Goal: Information Seeking & Learning: Learn about a topic

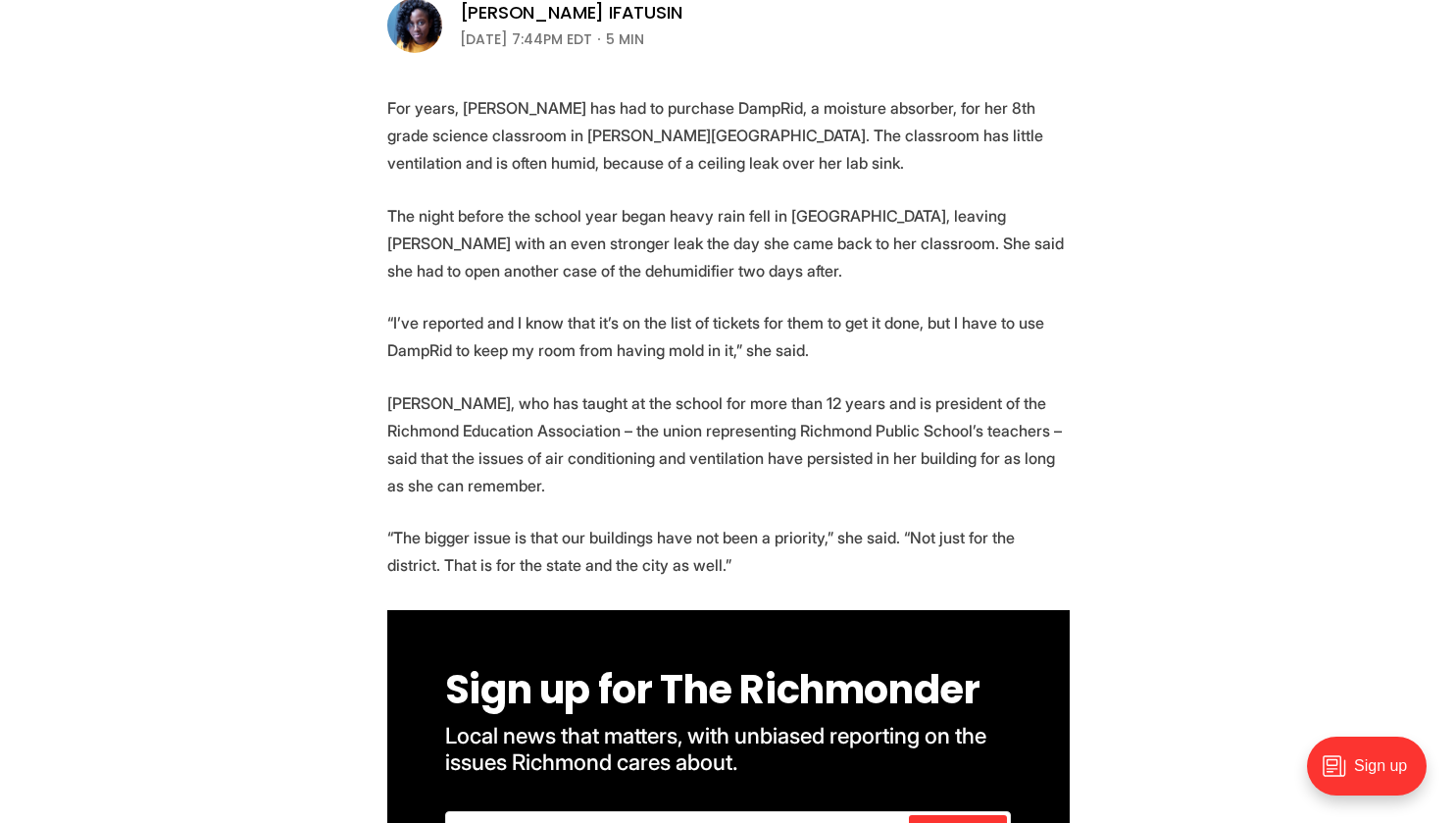
scroll to position [687, 0]
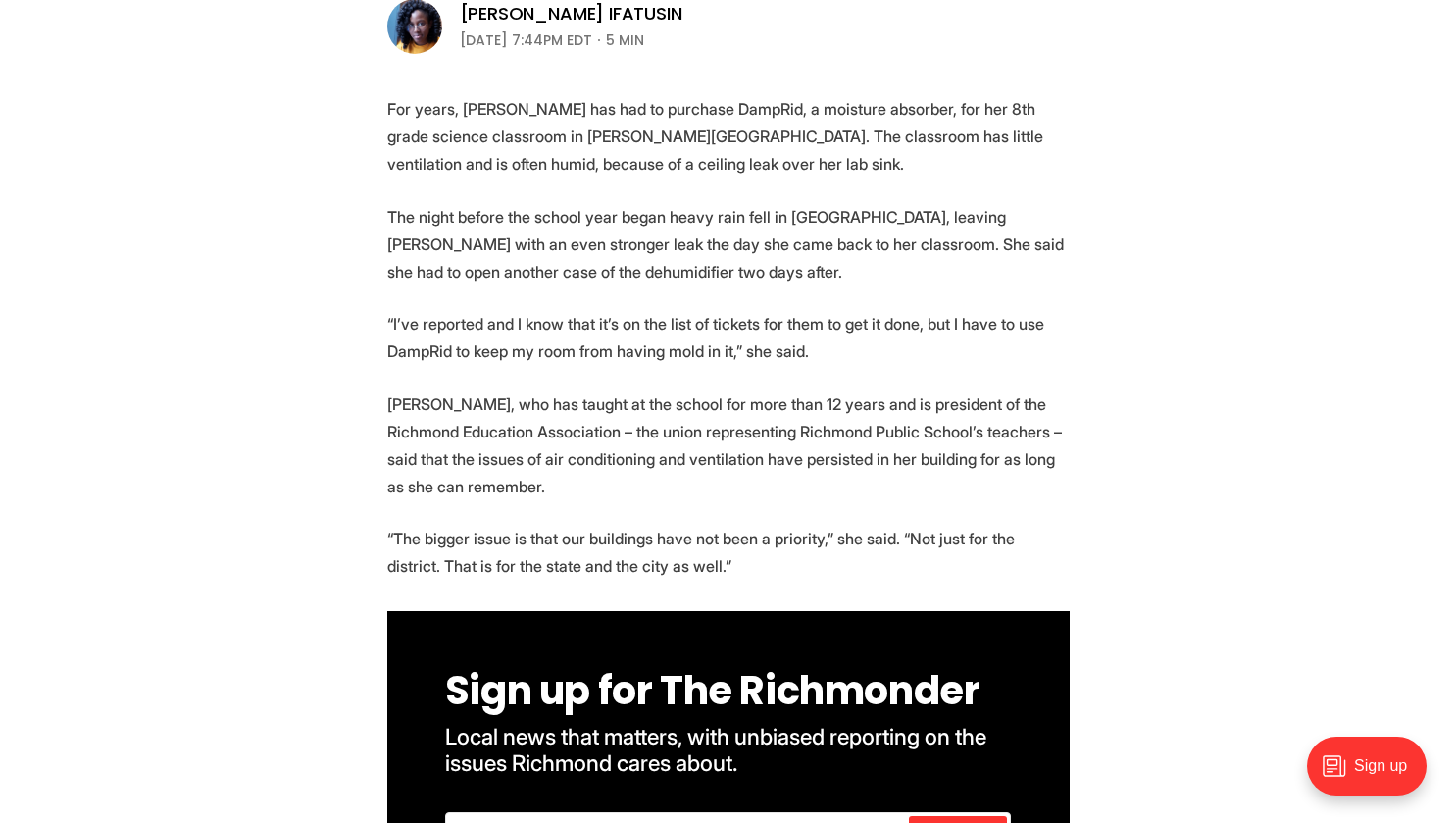
click at [670, 165] on p "For years, [PERSON_NAME] has had to purchase DampRid, a moisture absorber, for …" at bounding box center [728, 137] width 682 height 82
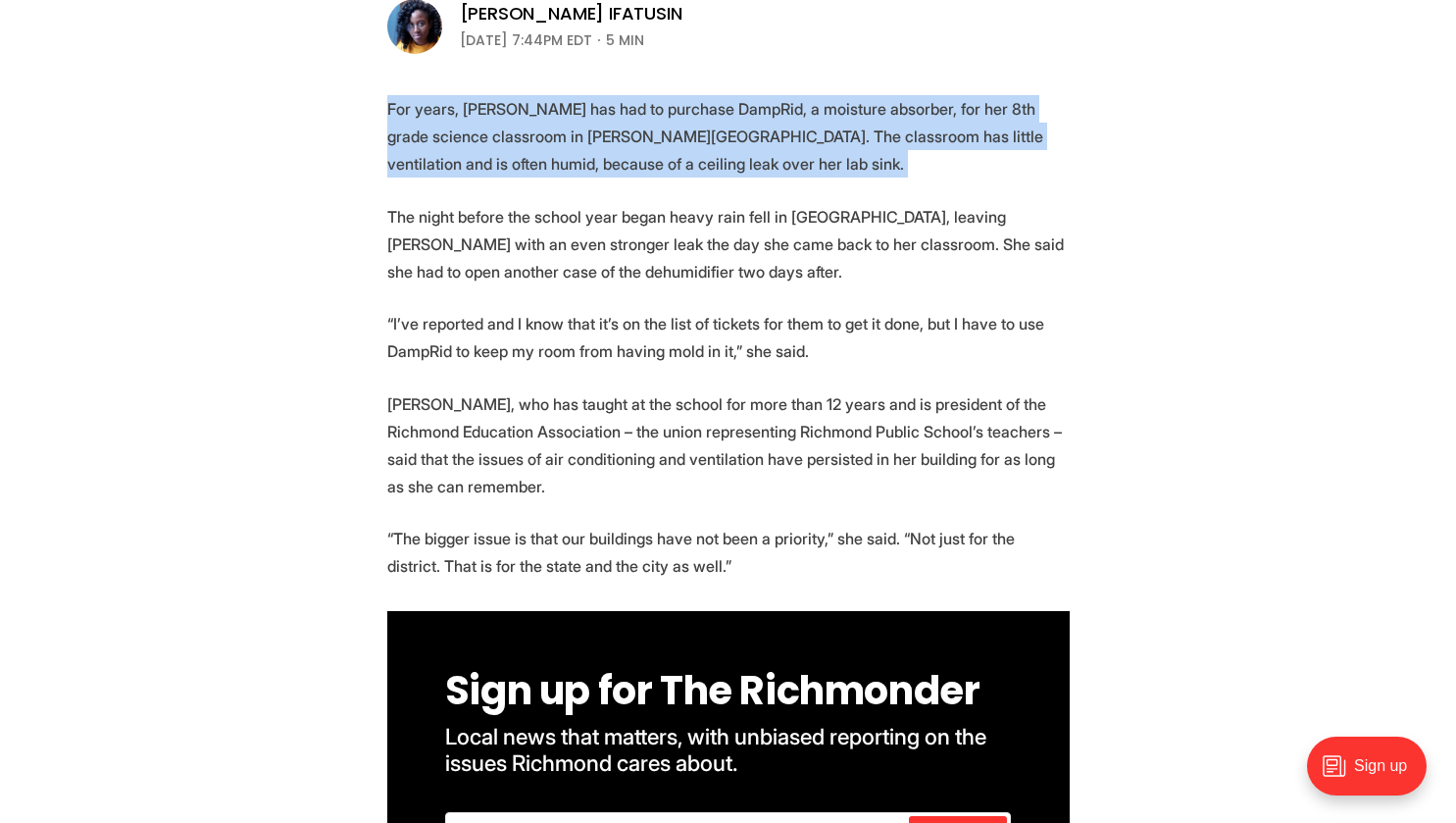
click at [670, 165] on p "For years, [PERSON_NAME] has had to purchase DampRid, a moisture absorber, for …" at bounding box center [728, 137] width 682 height 82
click at [600, 141] on p "For years, [PERSON_NAME] has had to purchase DampRid, a moisture absorber, for …" at bounding box center [728, 137] width 682 height 82
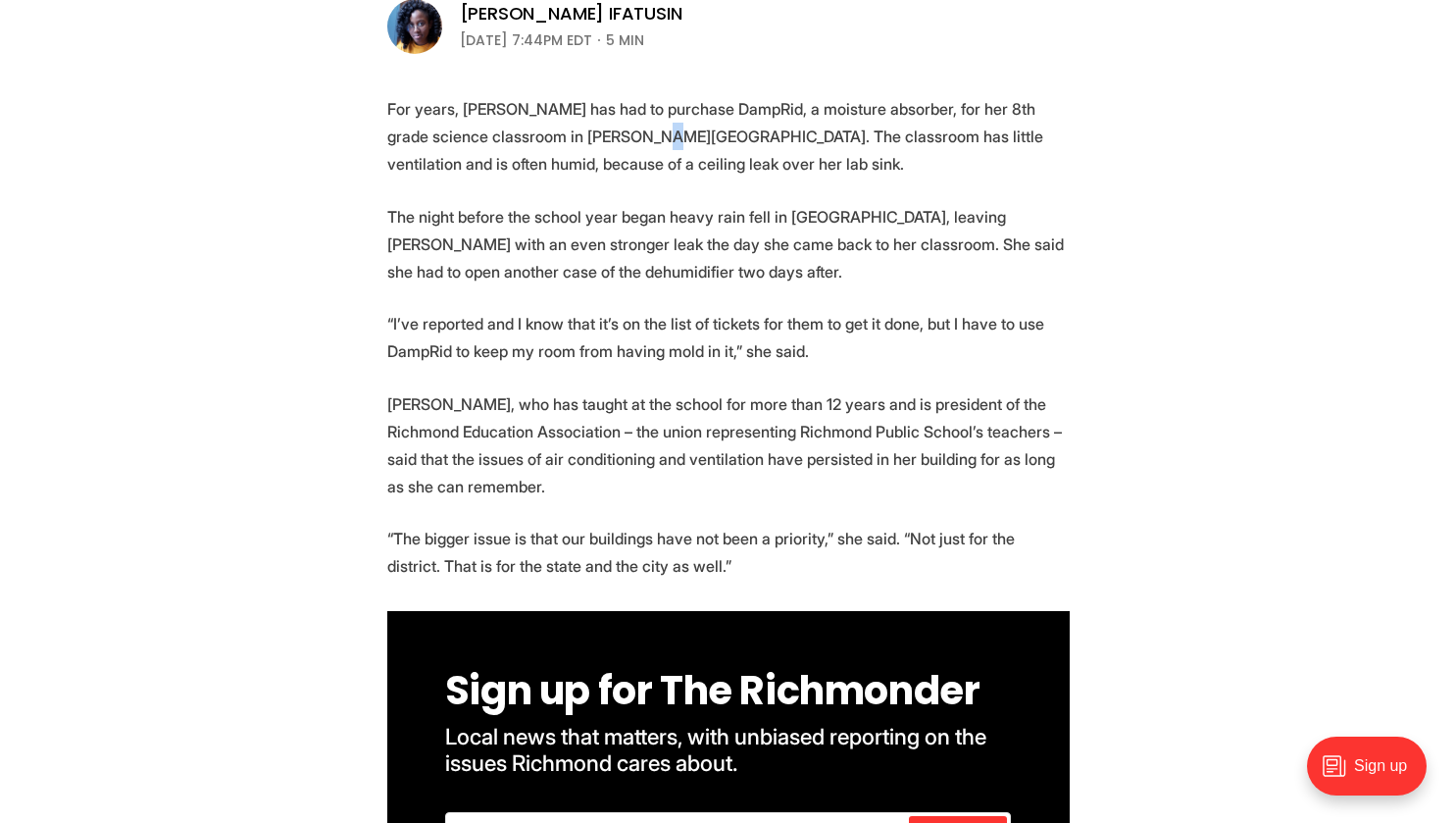
click at [600, 141] on p "For years, [PERSON_NAME] has had to purchase DampRid, a moisture absorber, for …" at bounding box center [728, 137] width 682 height 82
click at [543, 169] on p "For years, [PERSON_NAME] has had to purchase DampRid, a moisture absorber, for …" at bounding box center [728, 137] width 682 height 82
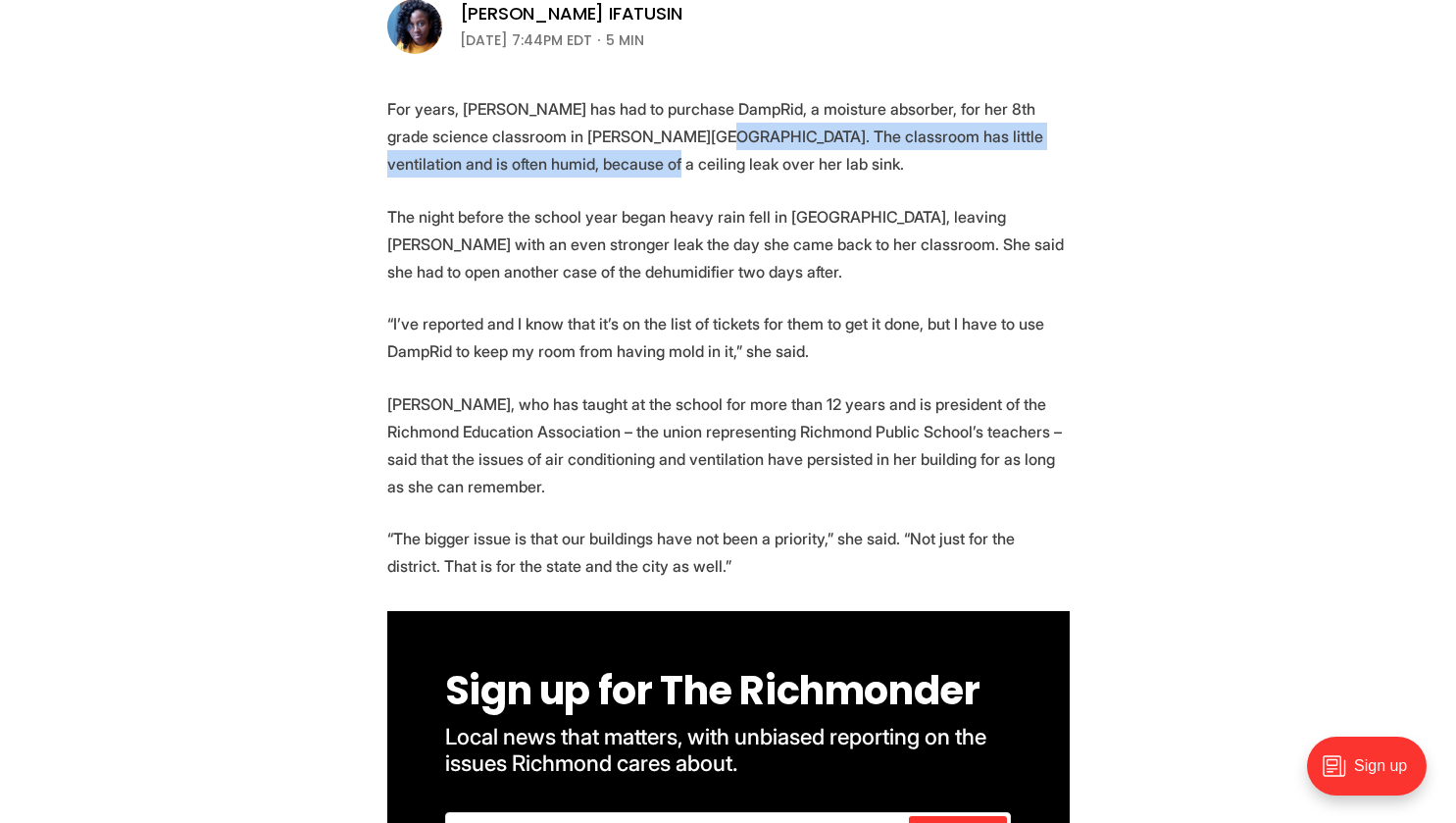
drag, startPoint x: 543, startPoint y: 169, endPoint x: 649, endPoint y: 127, distance: 114.0
click at [649, 127] on p "For years, [PERSON_NAME] has had to purchase DampRid, a moisture absorber, for …" at bounding box center [728, 137] width 682 height 82
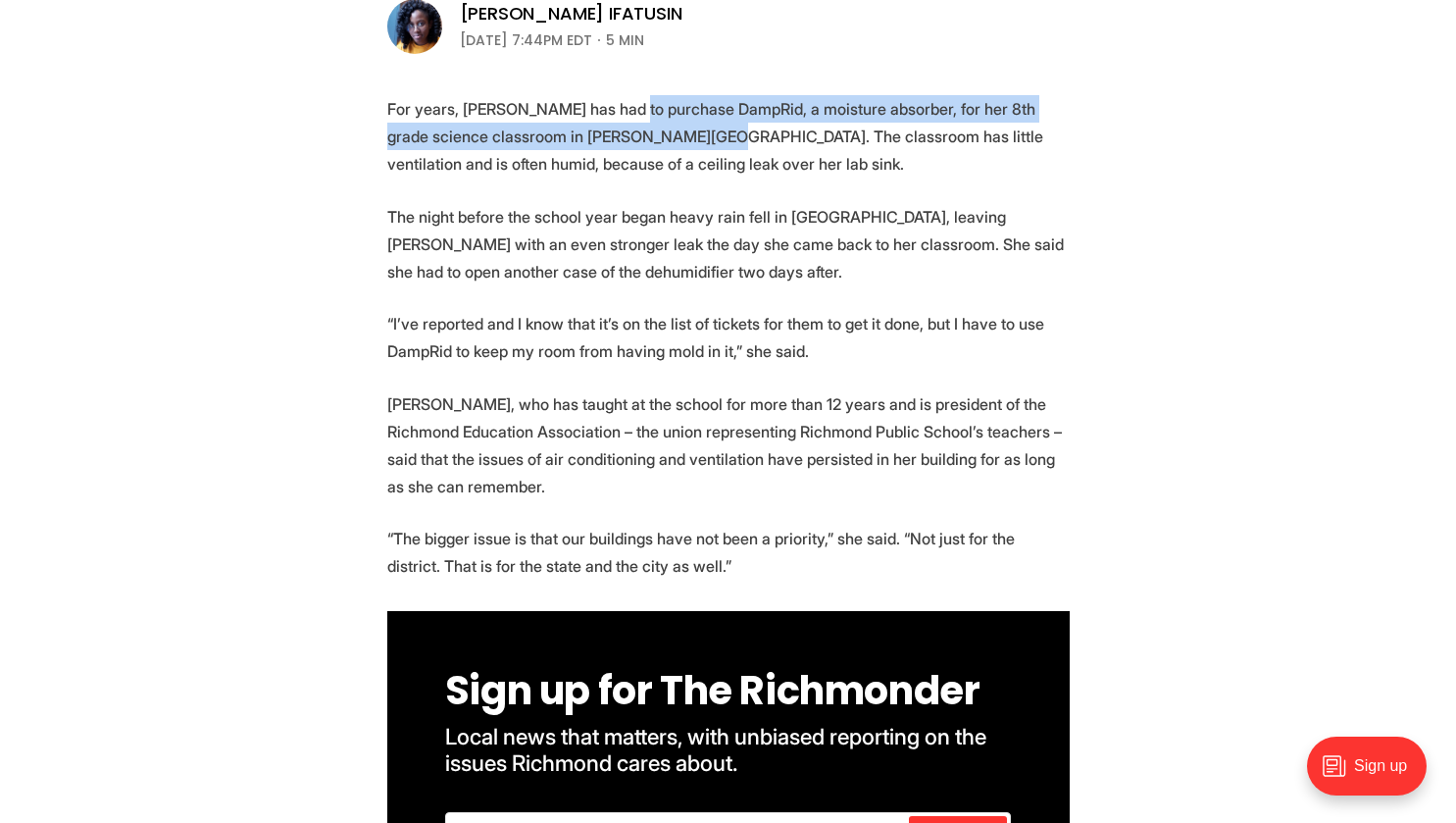
drag, startPoint x: 649, startPoint y: 127, endPoint x: 627, endPoint y: 113, distance: 26.1
click at [627, 113] on p "For years, [PERSON_NAME] has had to purchase DampRid, a moisture absorber, for …" at bounding box center [728, 137] width 682 height 82
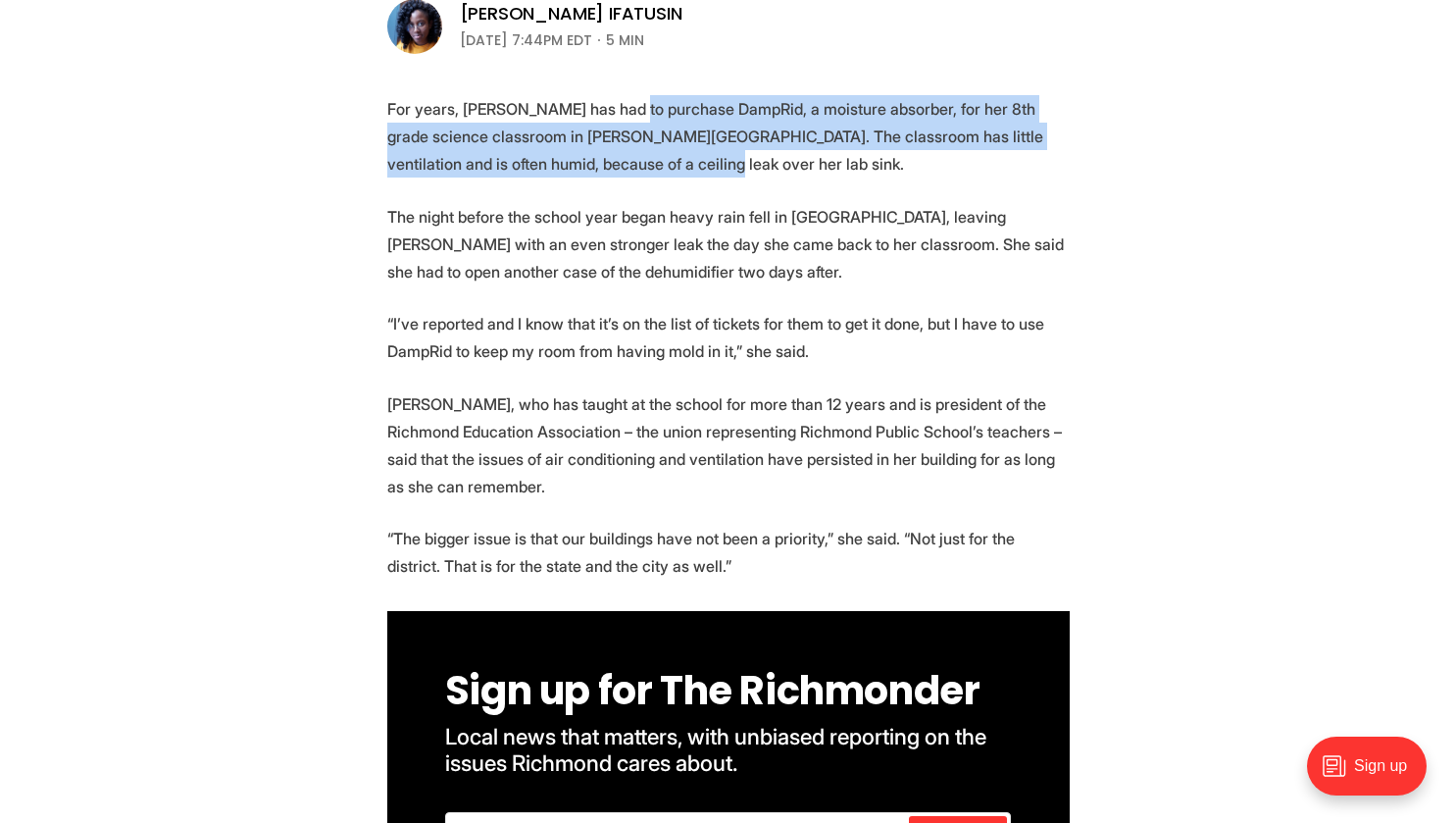
drag, startPoint x: 627, startPoint y: 113, endPoint x: 584, endPoint y: 179, distance: 78.8
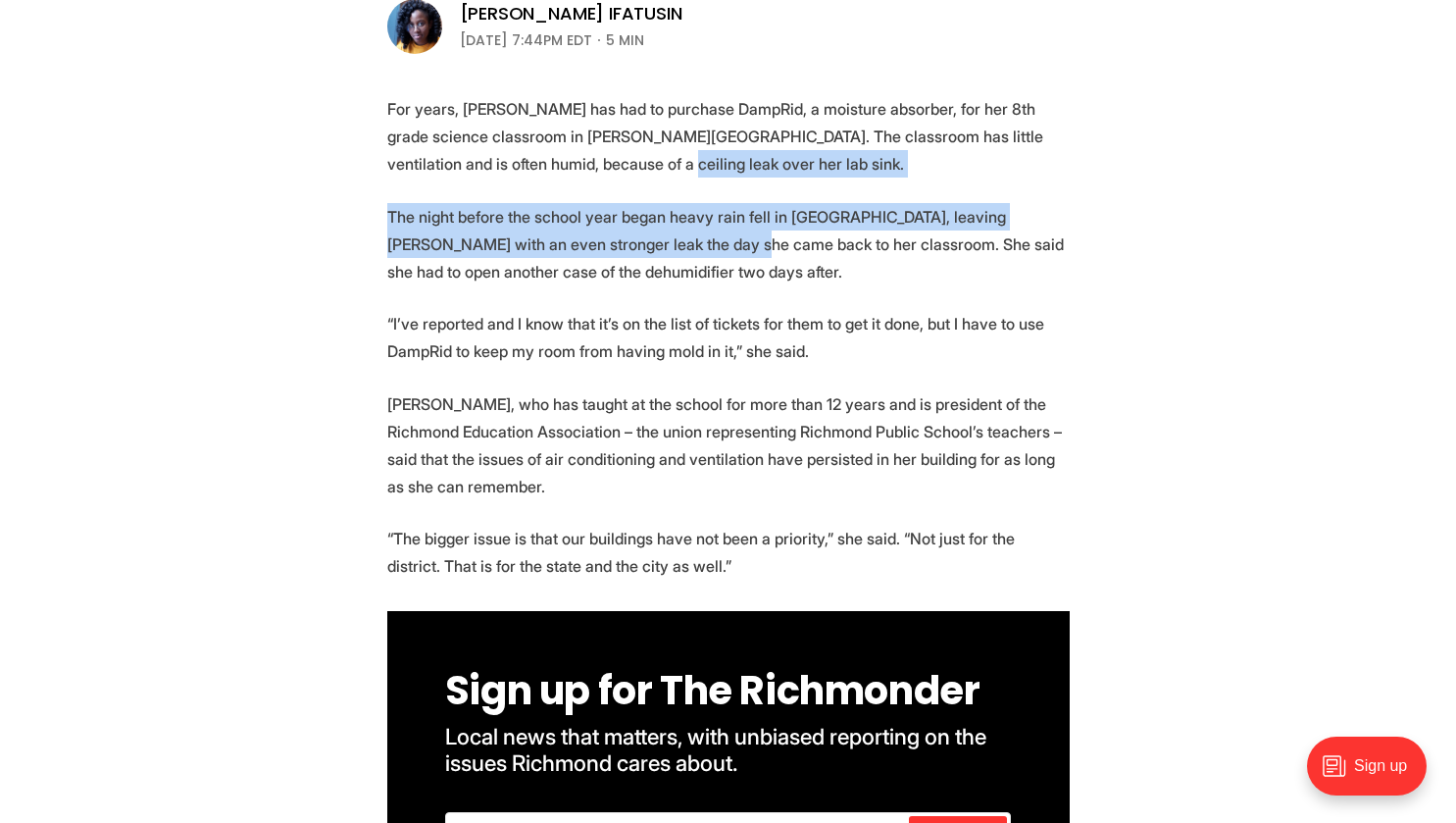
drag, startPoint x: 584, startPoint y: 179, endPoint x: 658, endPoint y: 238, distance: 94.6
click at [658, 238] on p "The night before the school year began heavy rain fell in [GEOGRAPHIC_DATA], le…" at bounding box center [728, 245] width 682 height 82
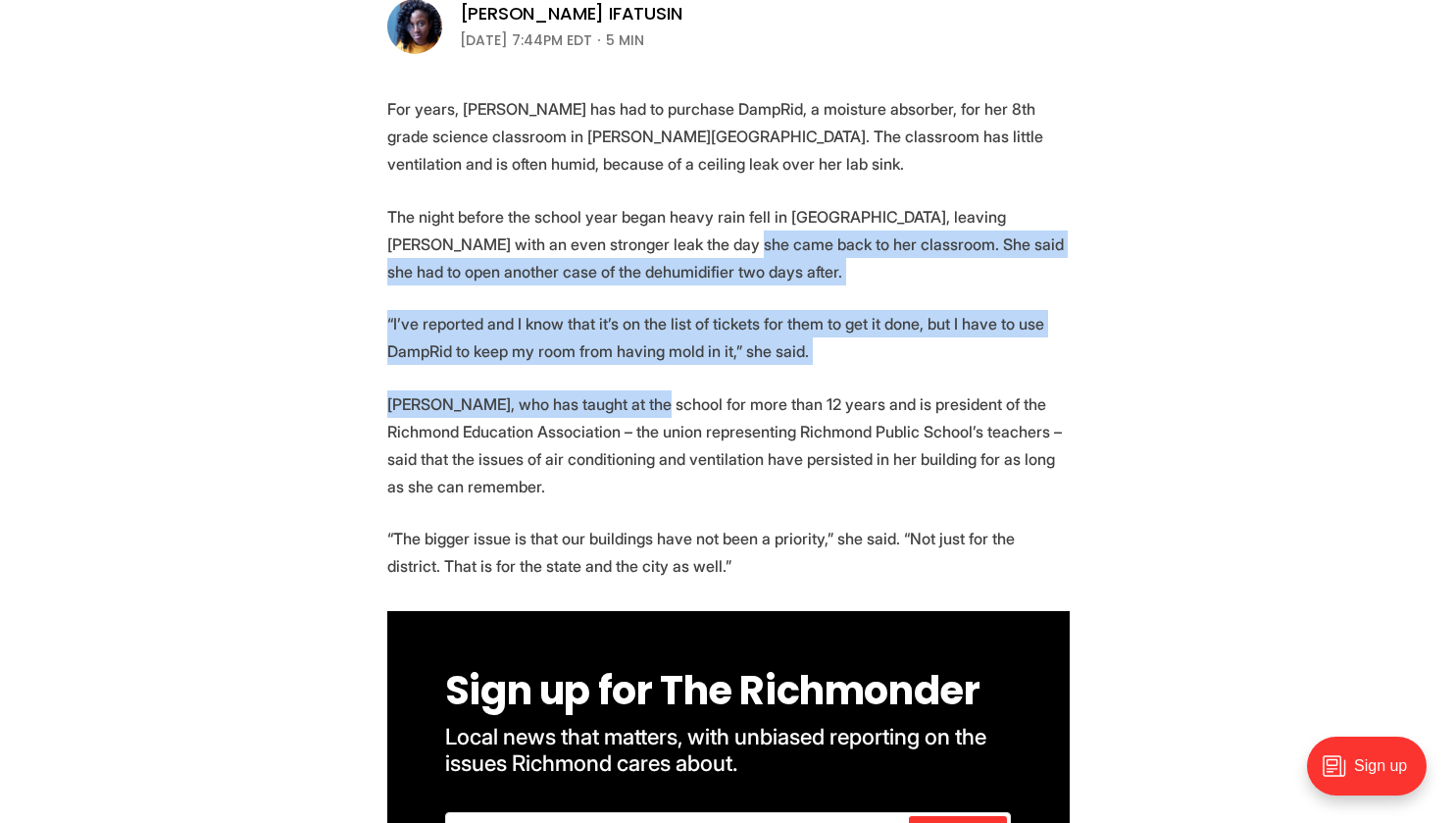
drag, startPoint x: 658, startPoint y: 238, endPoint x: 608, endPoint y: 418, distance: 186.8
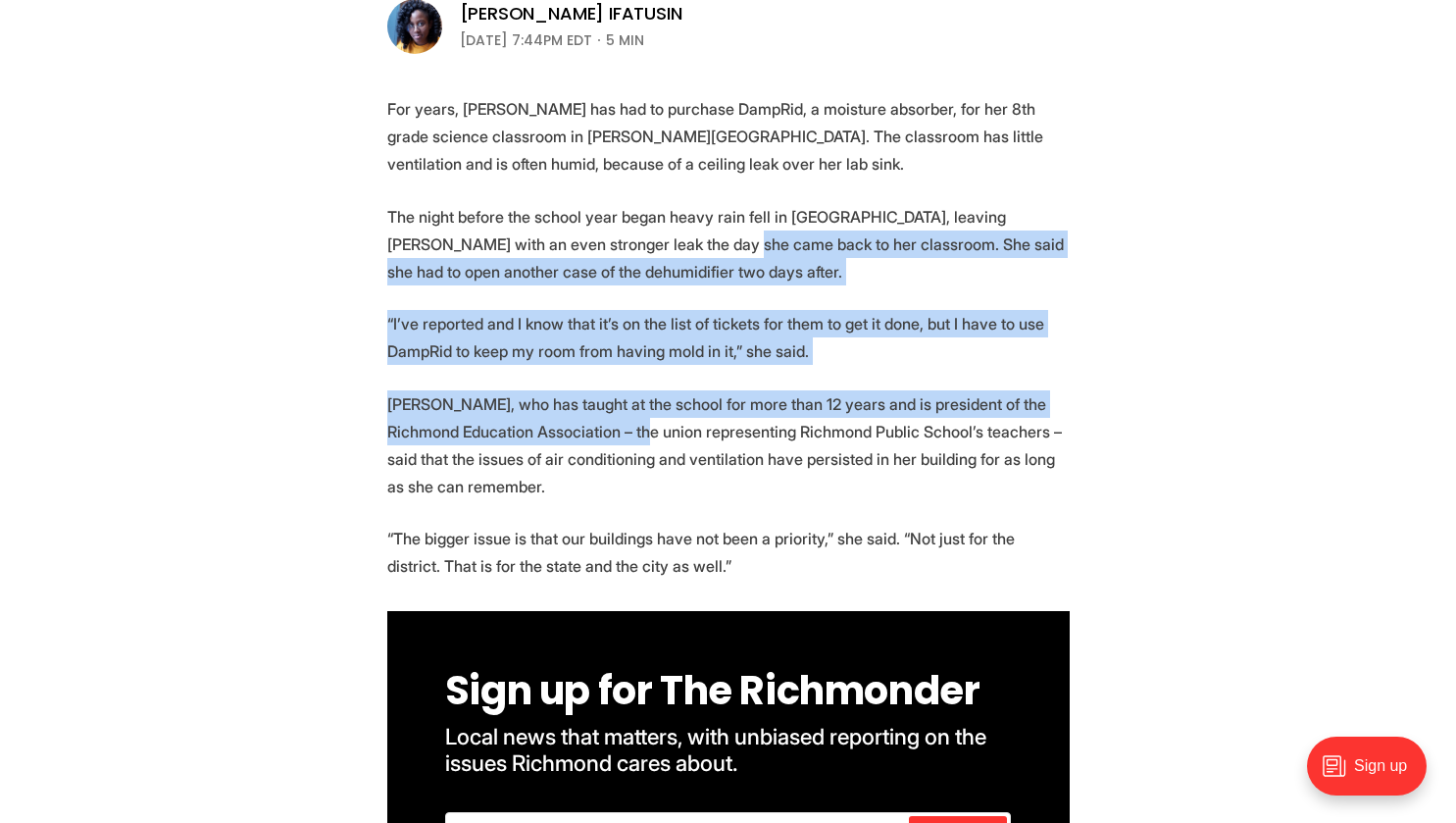
click at [608, 418] on p "[PERSON_NAME], who has taught at the school for more than 12 years and is presi…" at bounding box center [728, 445] width 682 height 110
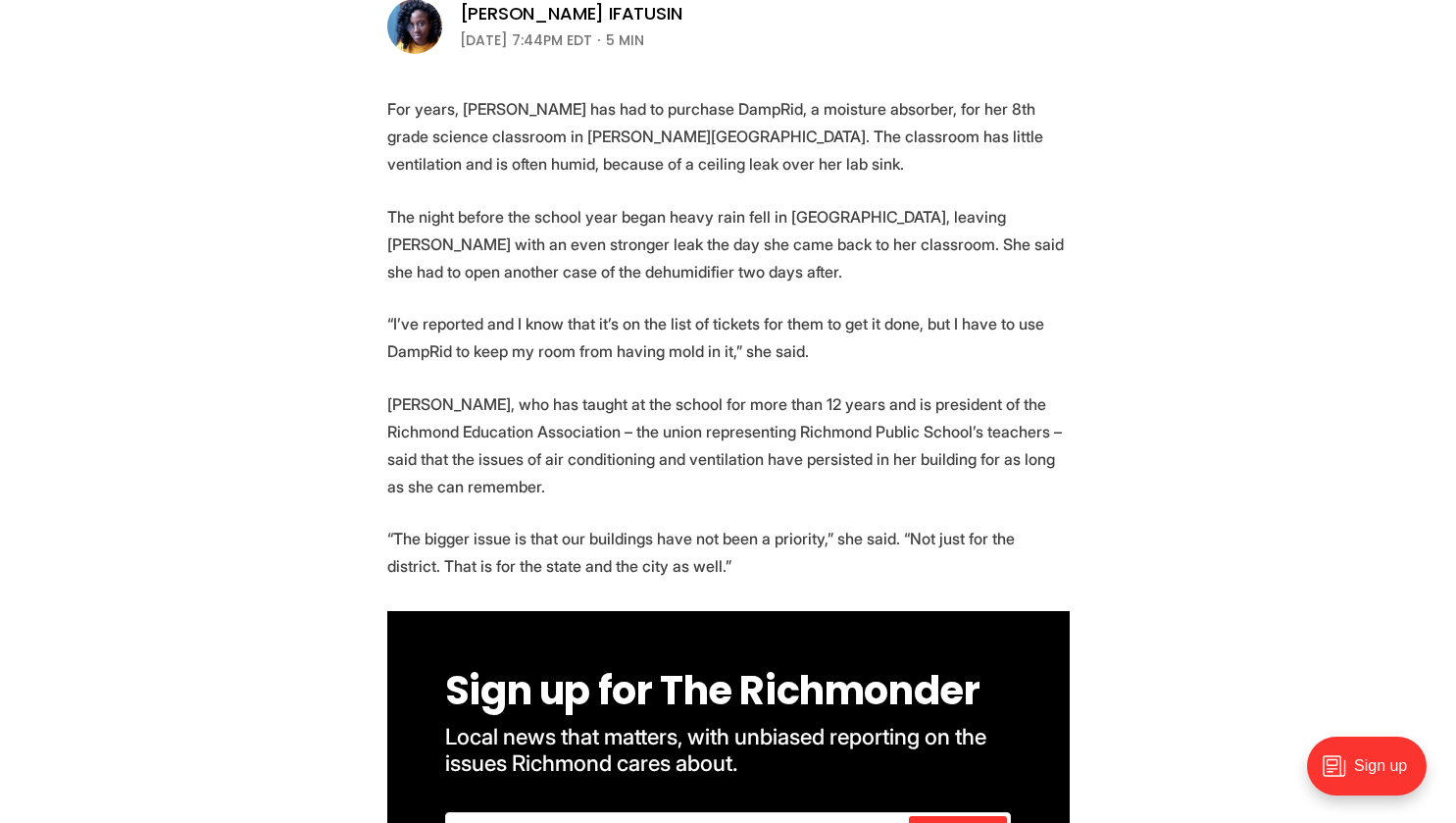
click at [608, 418] on p "[PERSON_NAME], who has taught at the school for more than 12 years and is presi…" at bounding box center [728, 445] width 682 height 110
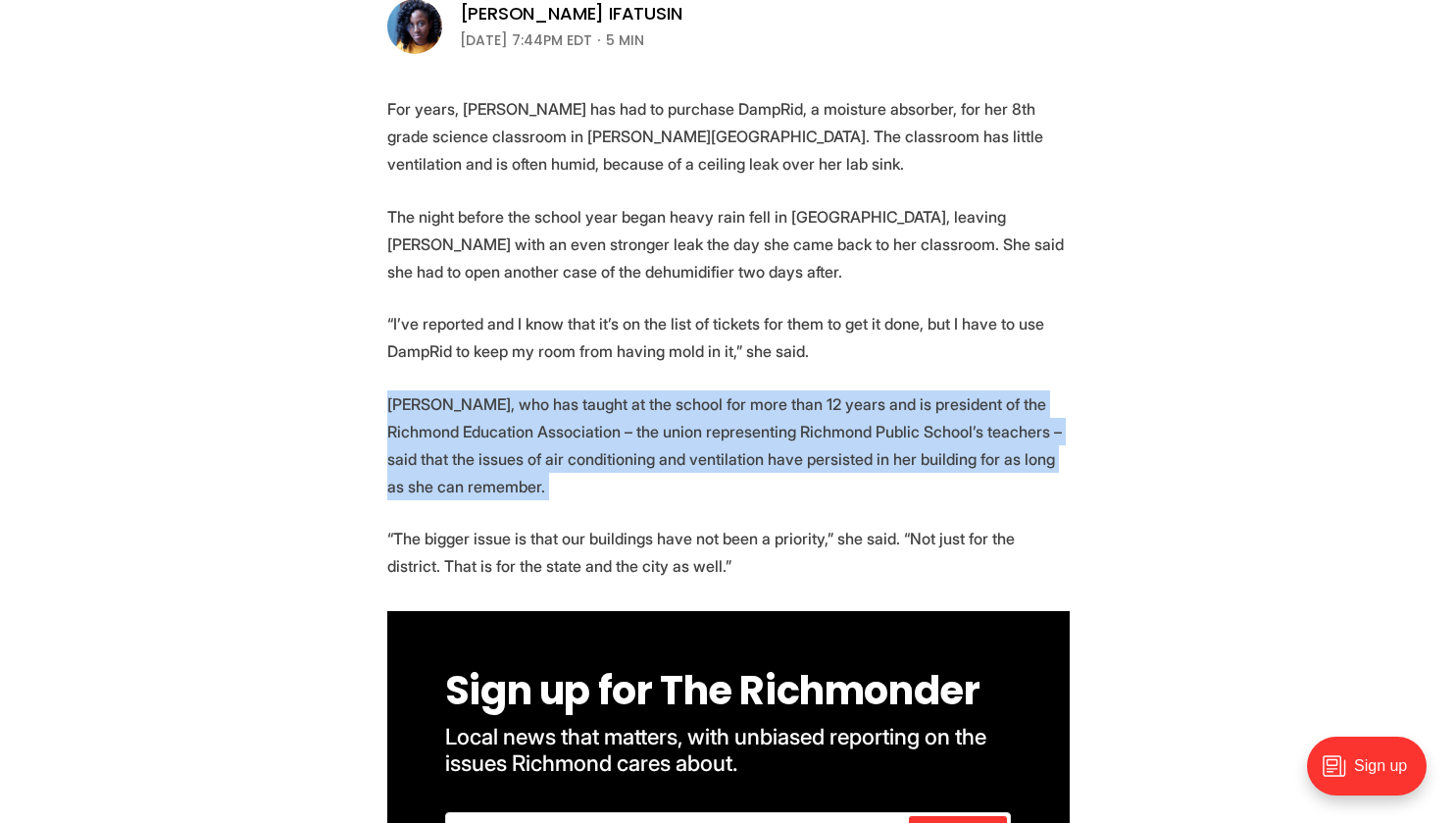
click at [608, 418] on p "[PERSON_NAME], who has taught at the school for more than 12 years and is presi…" at bounding box center [728, 445] width 682 height 110
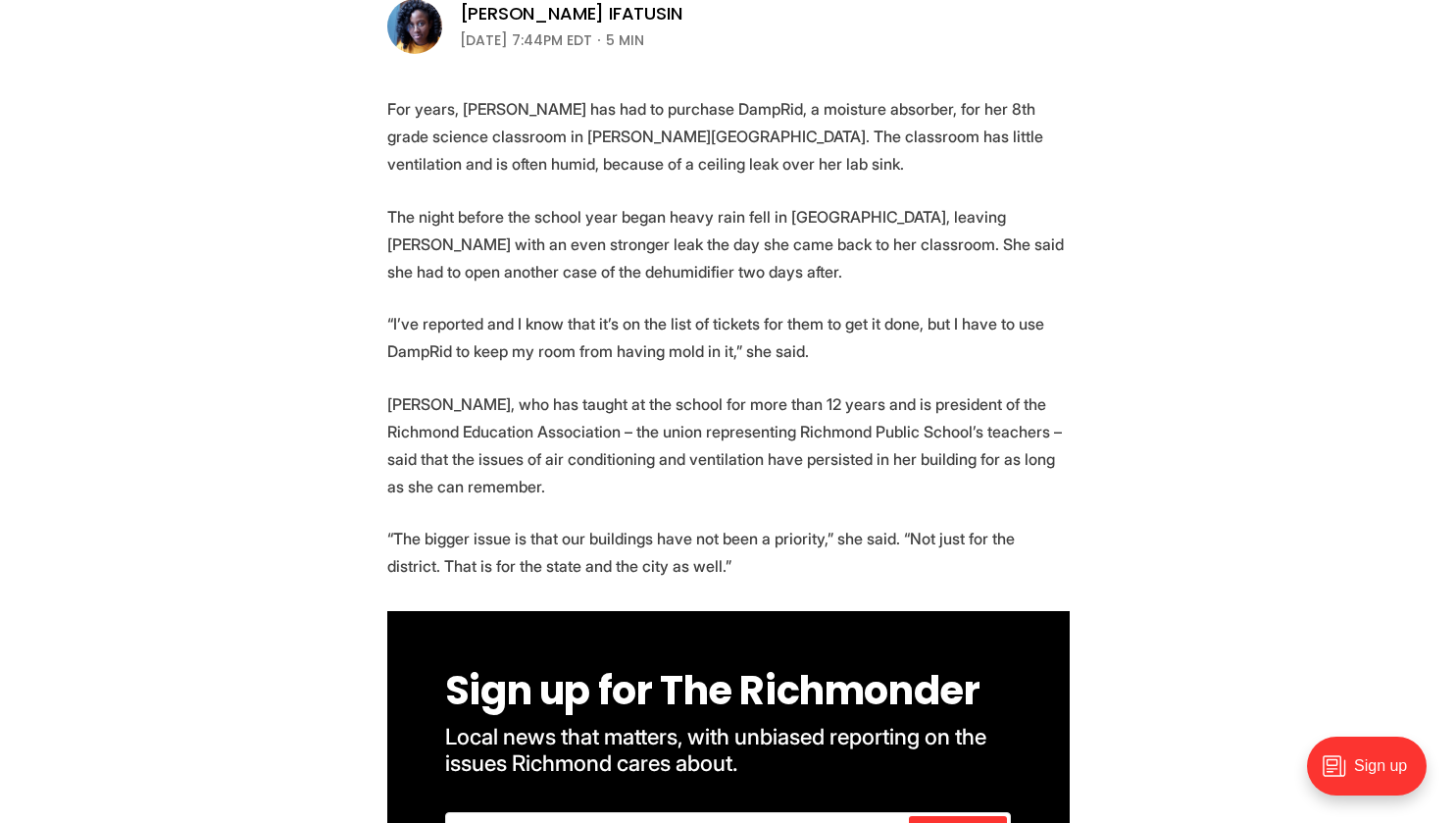
click at [578, 333] on p "“I’ve reported and I know that it’s on the list of tickets for them to get it d…" at bounding box center [728, 338] width 682 height 55
click at [589, 357] on p "“I’ve reported and I know that it’s on the list of tickets for them to get it d…" at bounding box center [728, 338] width 682 height 55
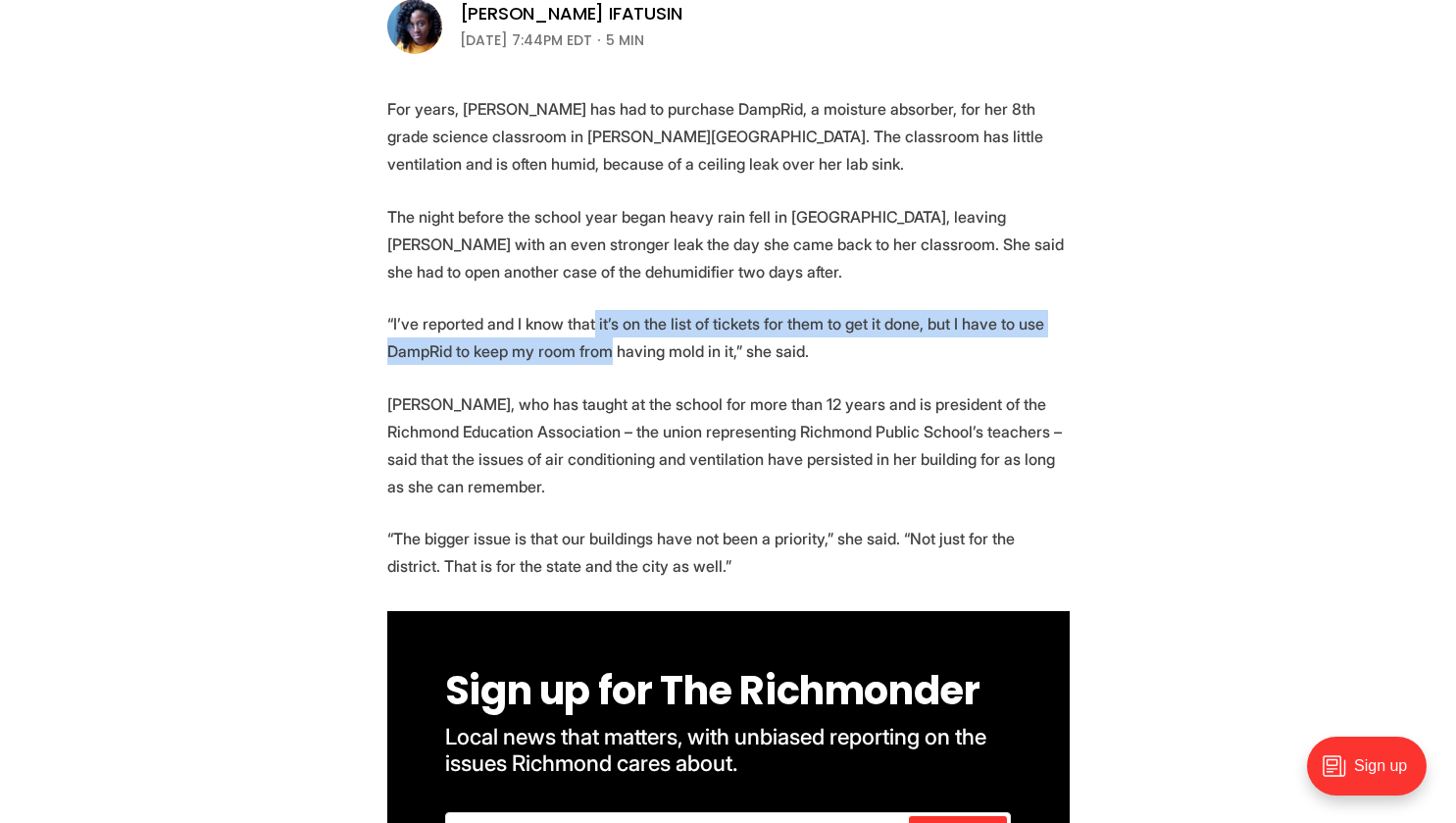
drag, startPoint x: 589, startPoint y: 357, endPoint x: 587, endPoint y: 326, distance: 31.1
click at [587, 326] on p "“I’ve reported and I know that it’s on the list of tickets for them to get it d…" at bounding box center [728, 338] width 682 height 55
drag, startPoint x: 587, startPoint y: 326, endPoint x: 608, endPoint y: 346, distance: 29.0
click at [608, 346] on p "“I’ve reported and I know that it’s on the list of tickets for them to get it d…" at bounding box center [728, 338] width 682 height 55
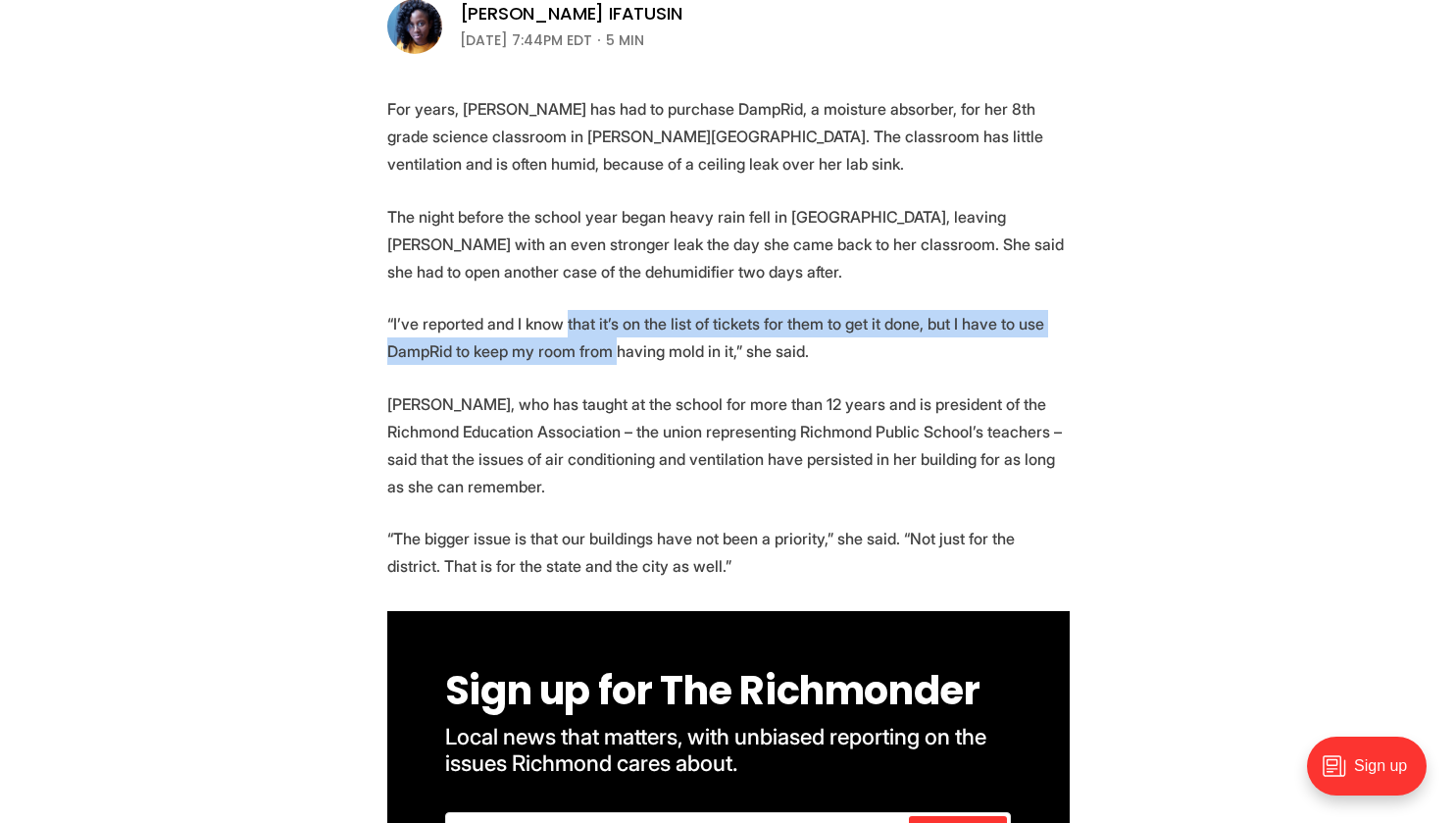
click at [608, 346] on p "“I’ve reported and I know that it’s on the list of tickets for them to get it d…" at bounding box center [728, 338] width 682 height 55
drag, startPoint x: 608, startPoint y: 346, endPoint x: 569, endPoint y: 315, distance: 49.8
click at [569, 315] on p "“I’ve reported and I know that it’s on the list of tickets for them to get it d…" at bounding box center [728, 338] width 682 height 55
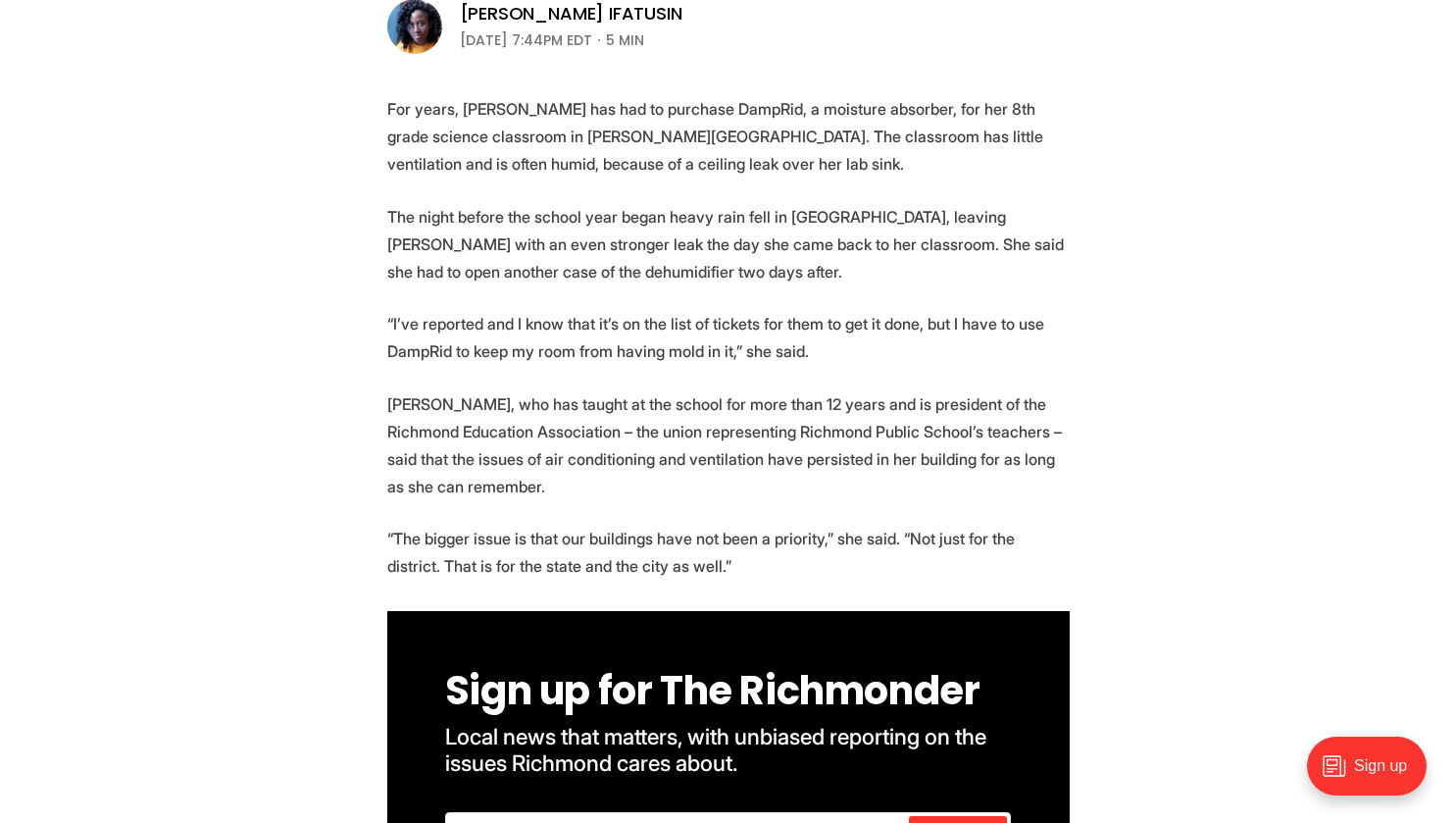
click at [666, 436] on p "[PERSON_NAME], who has taught at the school for more than 12 years and is presi…" at bounding box center [728, 445] width 682 height 110
click at [660, 440] on p "[PERSON_NAME], who has taught at the school for more than 12 years and is presi…" at bounding box center [728, 445] width 682 height 110
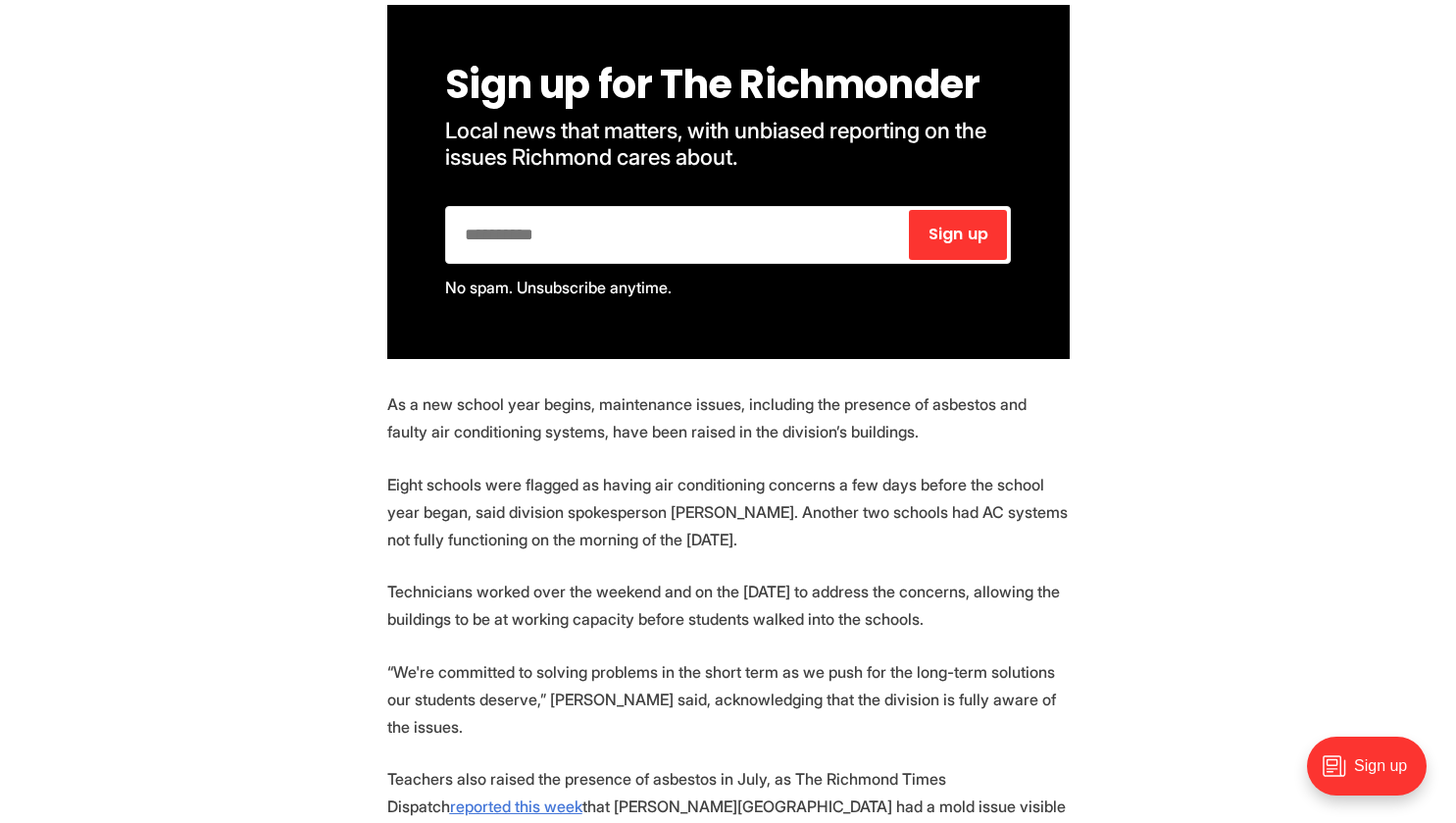
click at [660, 440] on p "As a new school year begins, maintenance issues, including the presence of asbe…" at bounding box center [728, 417] width 682 height 55
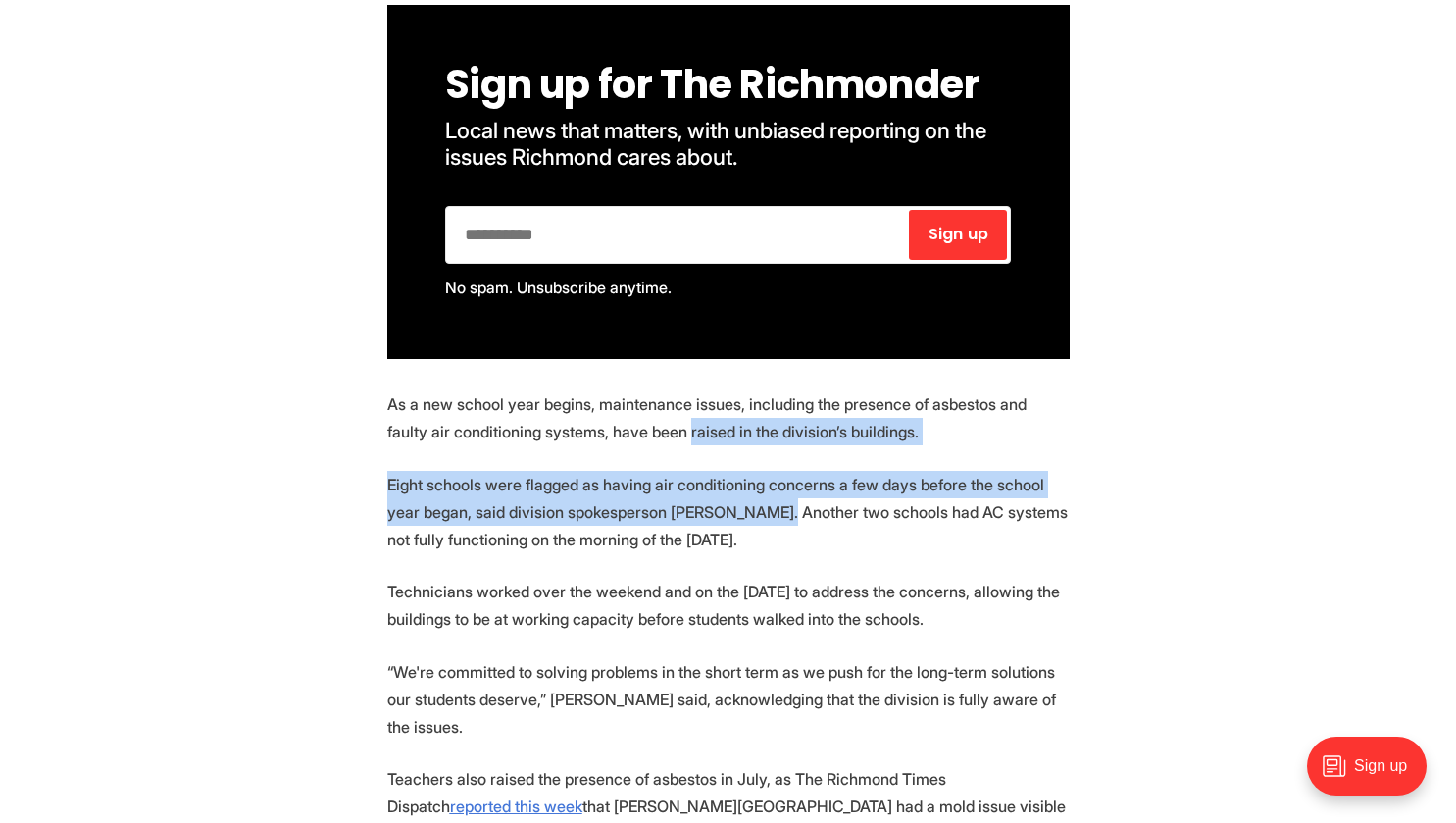
drag, startPoint x: 660, startPoint y: 440, endPoint x: 728, endPoint y: 521, distance: 105.8
click at [728, 521] on p "Eight schools were flagged as having air conditioning concerns a few days befor…" at bounding box center [728, 512] width 682 height 82
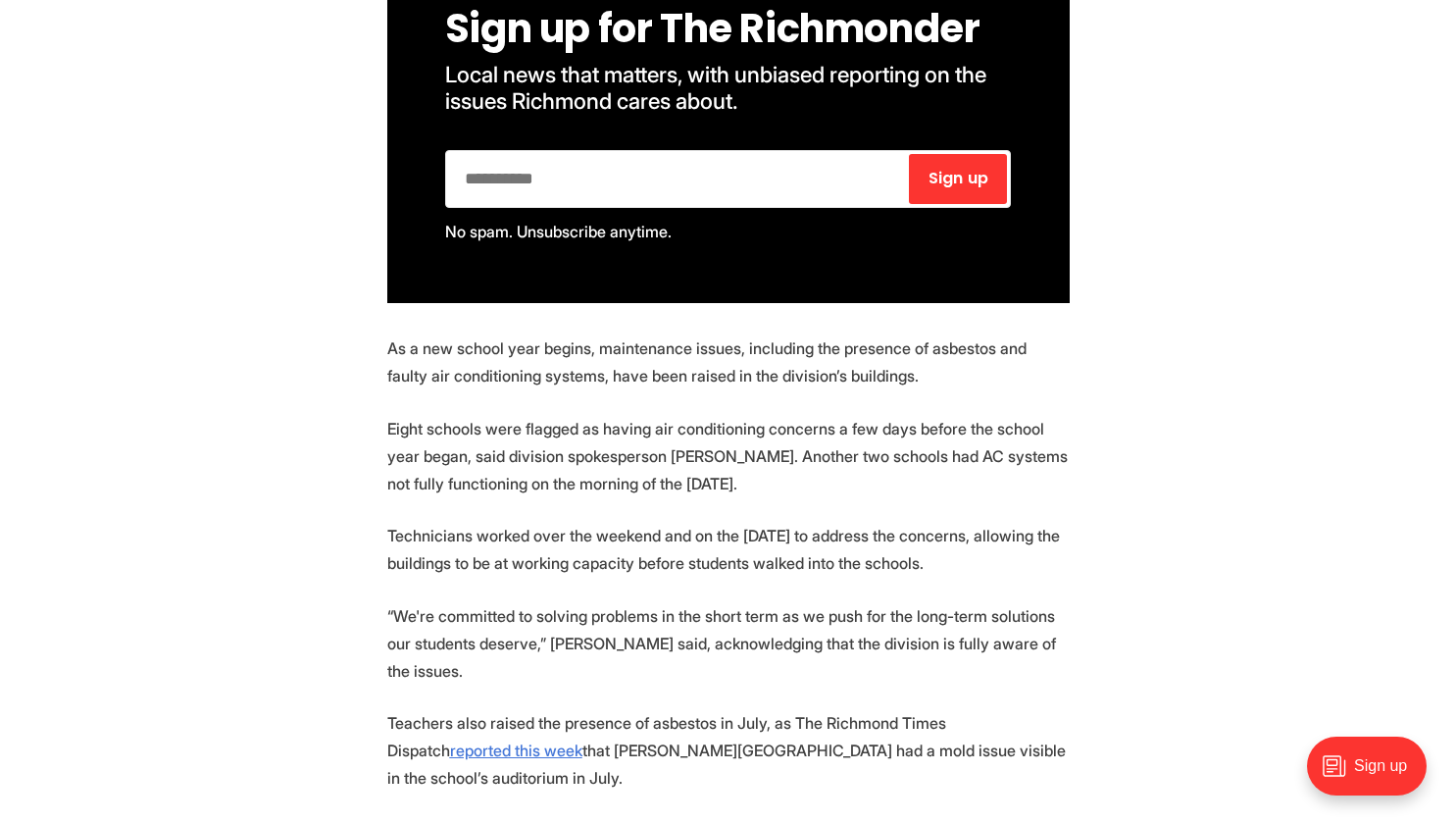
scroll to position [1350, 0]
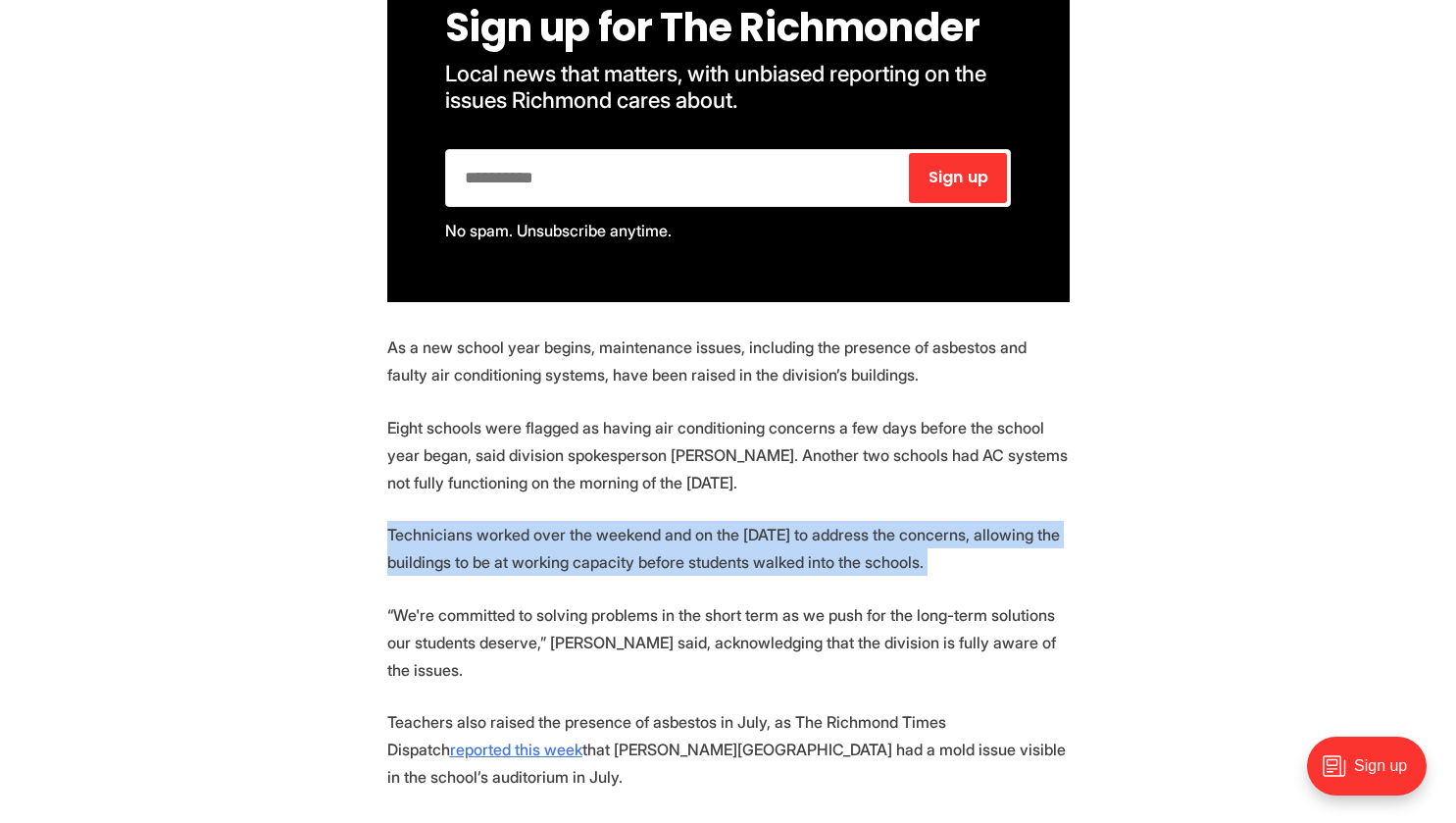
drag, startPoint x: 728, startPoint y: 521, endPoint x: 719, endPoint y: 575, distance: 54.7
click at [719, 575] on p "Technicians worked over the weekend and on the [DATE] to address the concerns, …" at bounding box center [728, 548] width 682 height 55
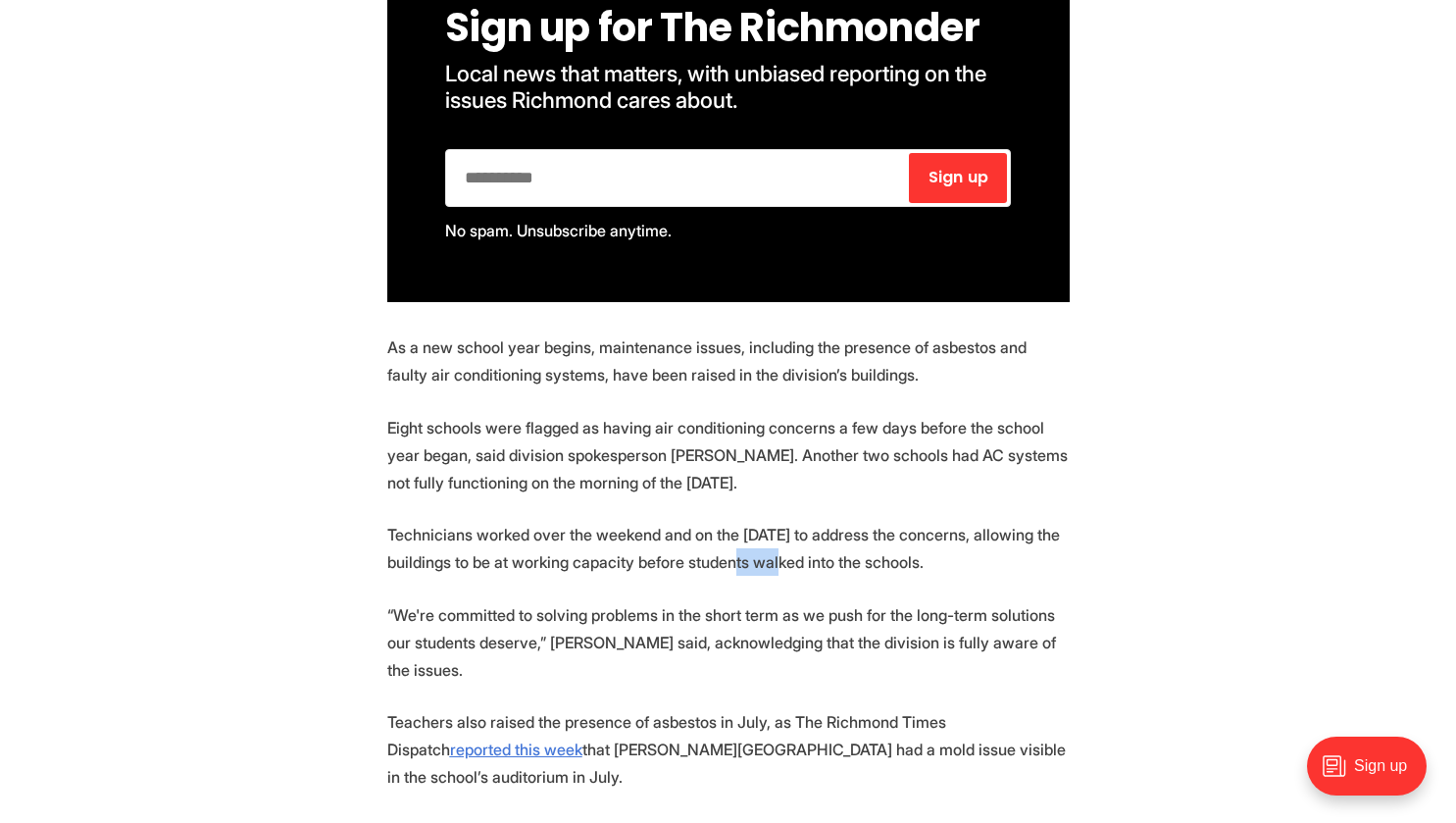
click at [719, 575] on p "Technicians worked over the weekend and on the [DATE] to address the concerns, …" at bounding box center [728, 548] width 682 height 55
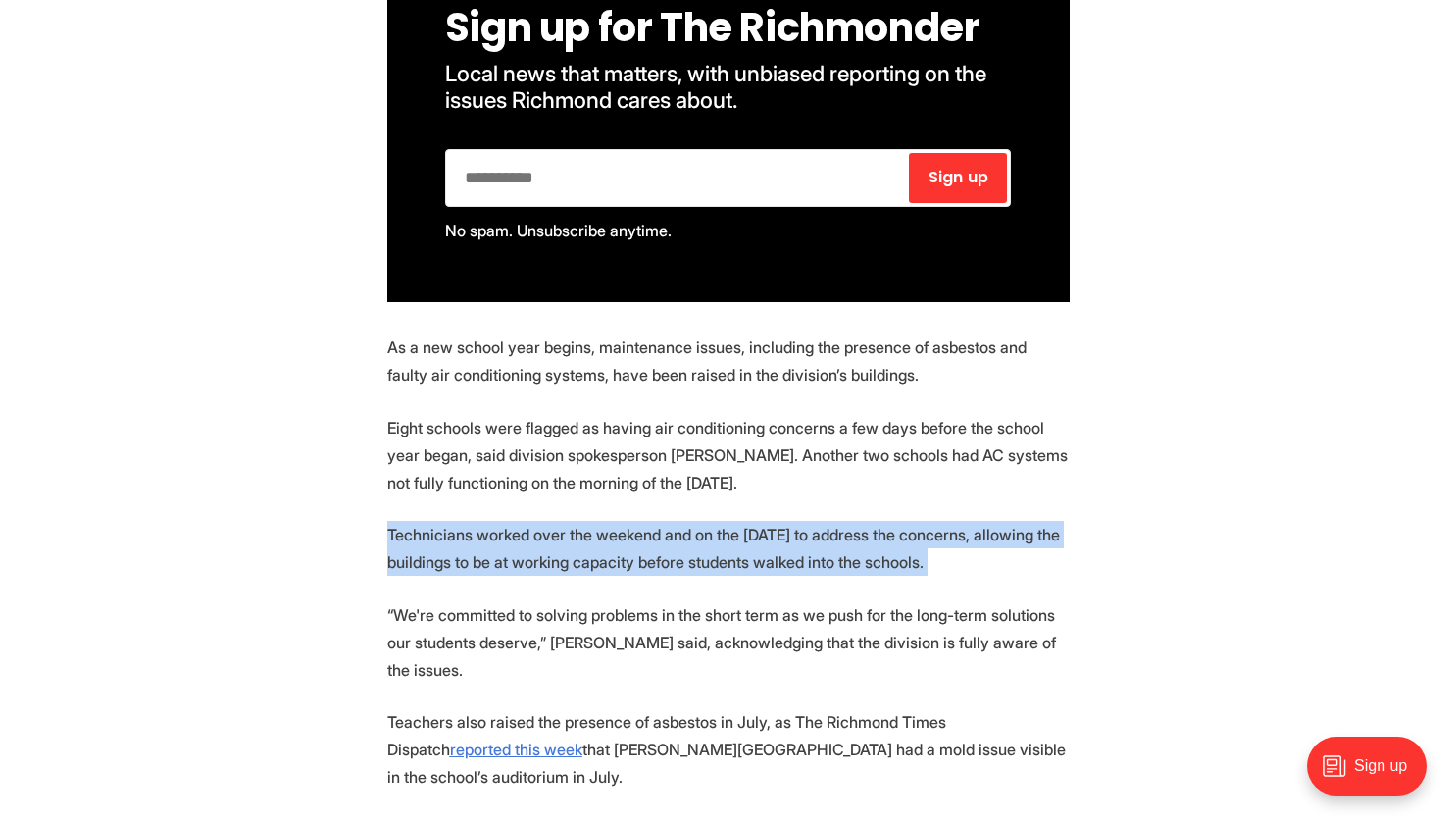
drag, startPoint x: 719, startPoint y: 575, endPoint x: 683, endPoint y: 557, distance: 40.2
click at [683, 557] on p "Technicians worked over the weekend and on the [DATE] to address the concerns, …" at bounding box center [728, 548] width 682 height 55
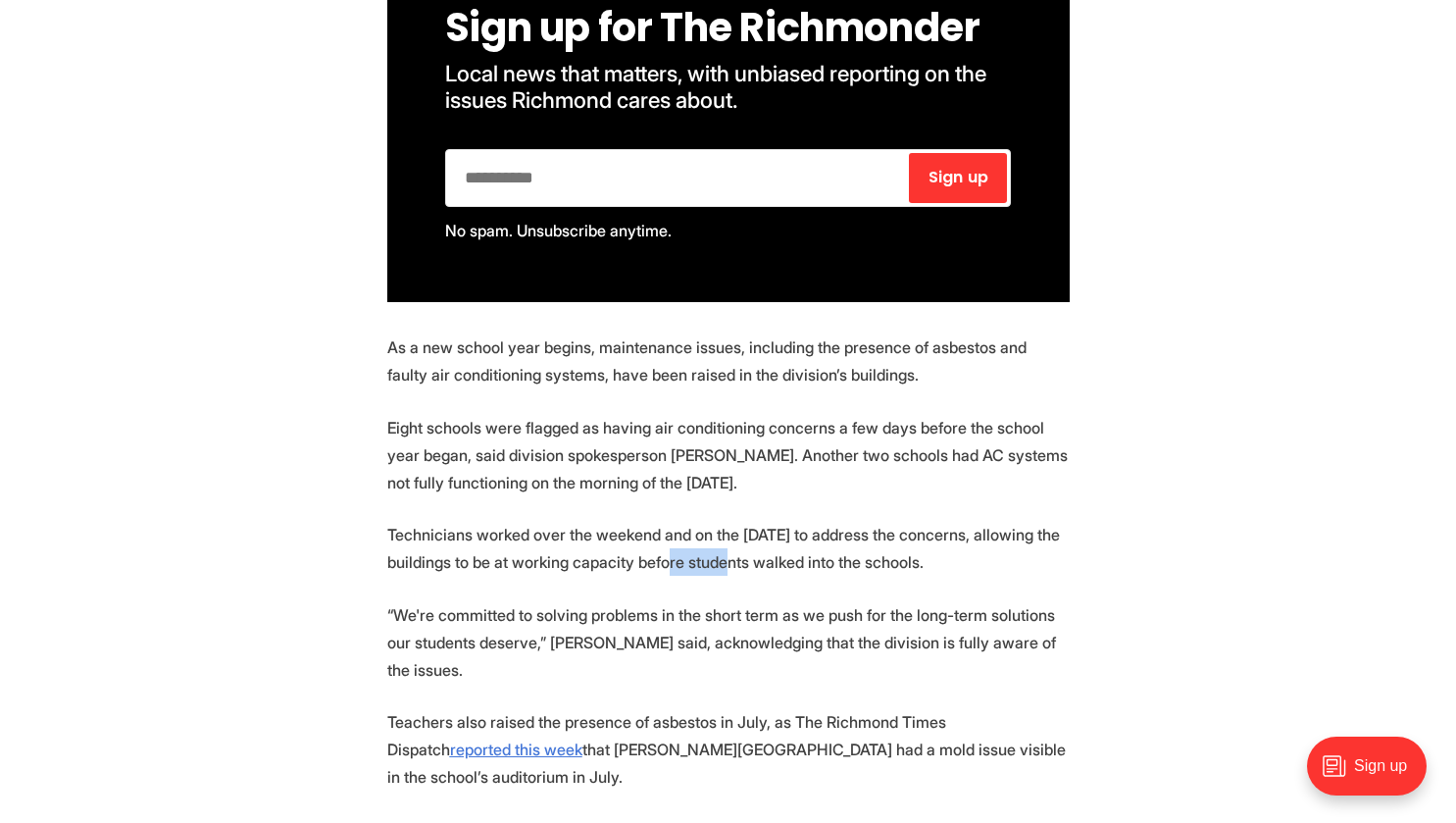
click at [683, 557] on p "Technicians worked over the weekend and on the [DATE] to address the concerns, …" at bounding box center [728, 548] width 682 height 55
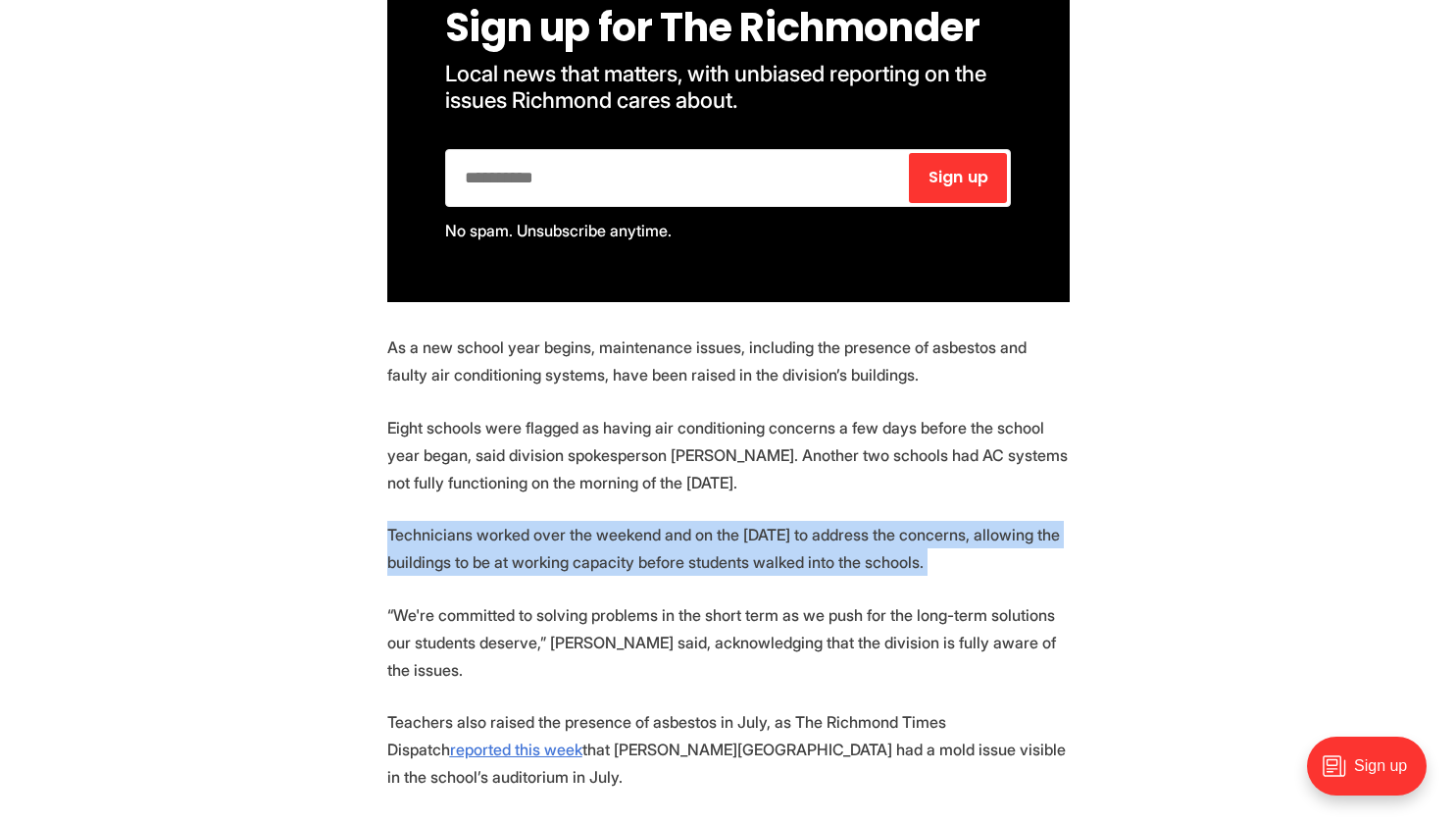
click at [683, 557] on p "Technicians worked over the weekend and on the [DATE] to address the concerns, …" at bounding box center [728, 548] width 682 height 55
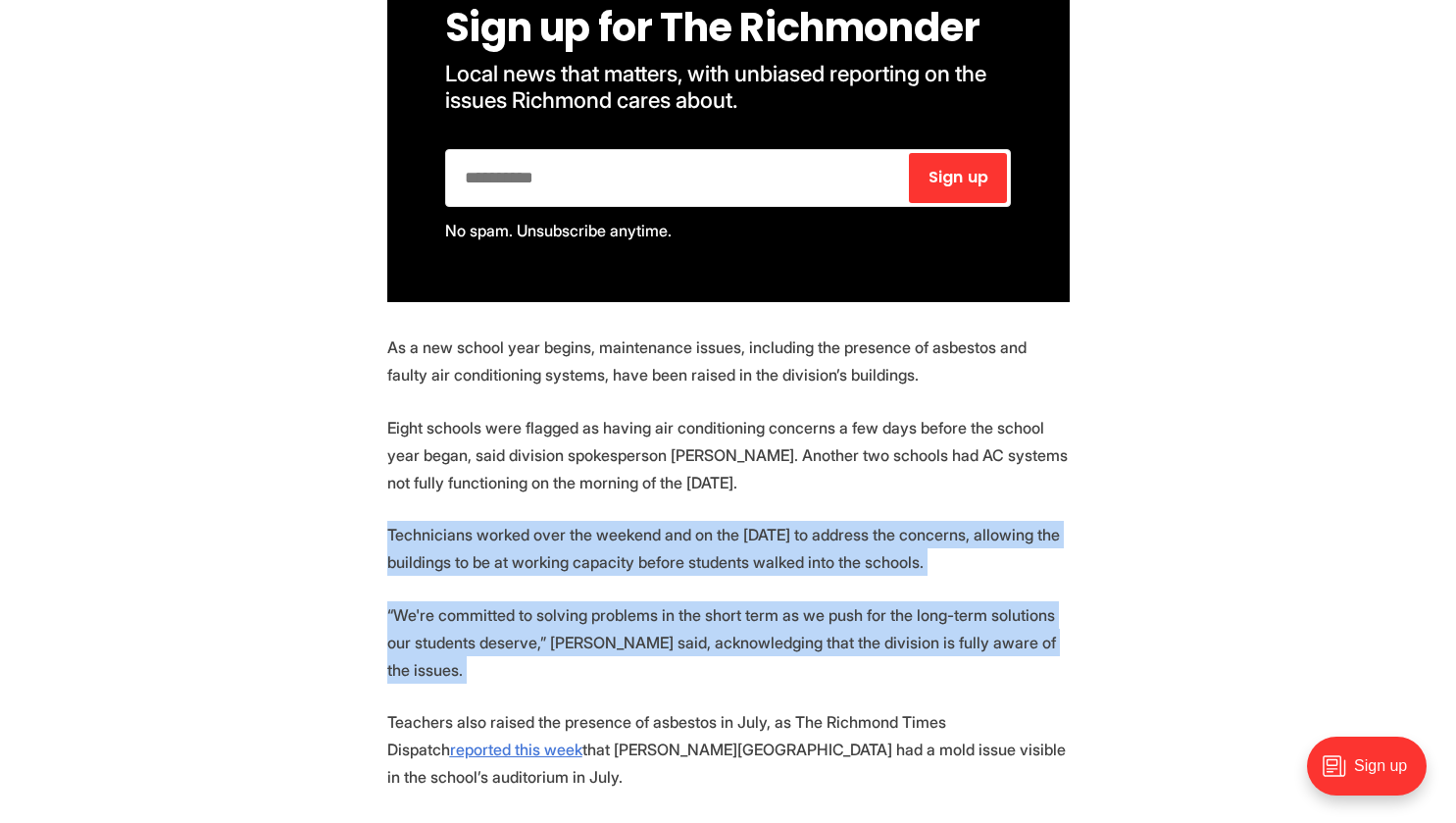
drag, startPoint x: 683, startPoint y: 557, endPoint x: 753, endPoint y: 625, distance: 97.6
click at [753, 625] on p "“We're committed to solving problems in the short term as we push for the long-…" at bounding box center [728, 642] width 682 height 82
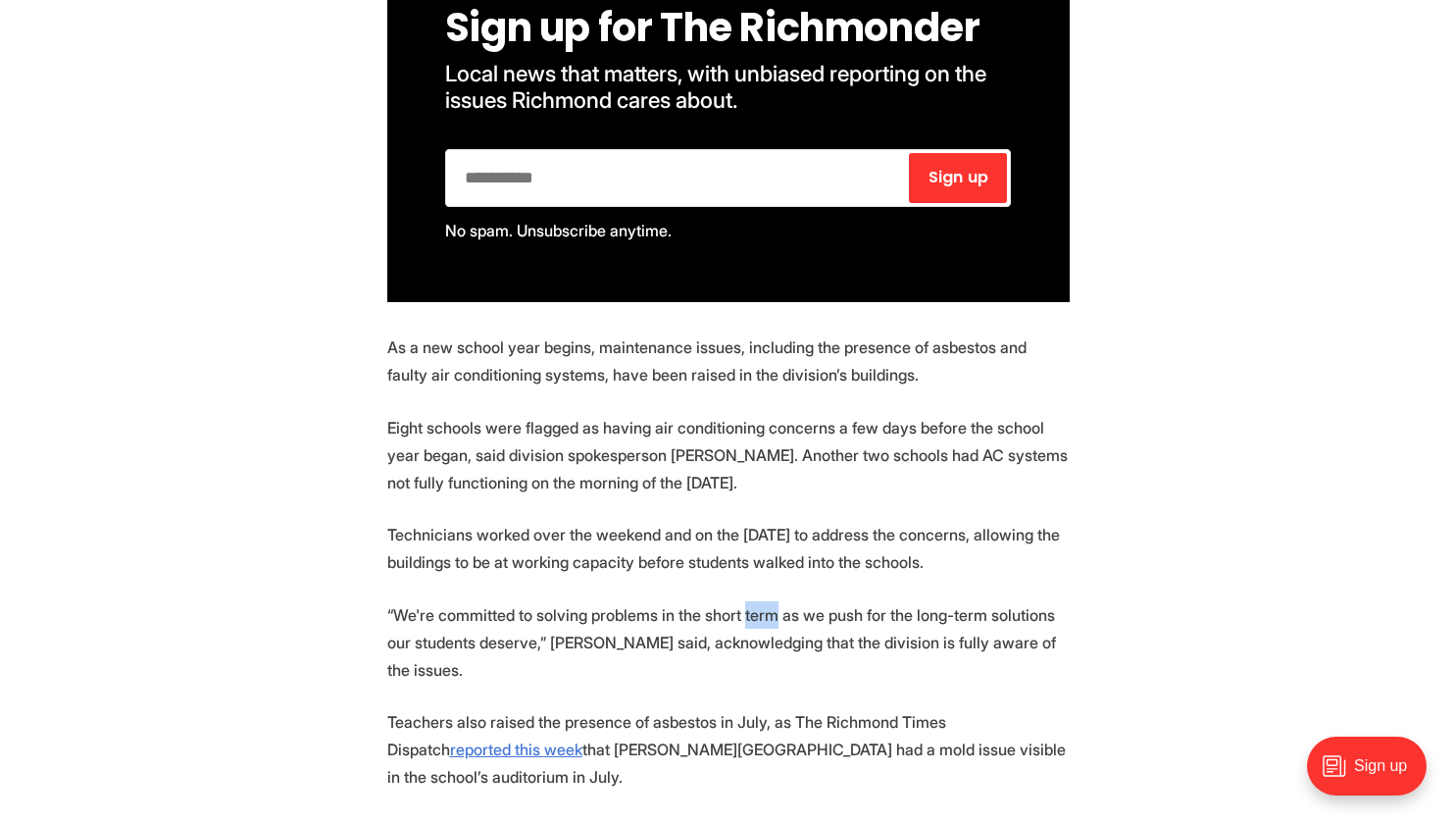
click at [753, 625] on p "“We're committed to solving problems in the short term as we push for the long-…" at bounding box center [728, 642] width 682 height 82
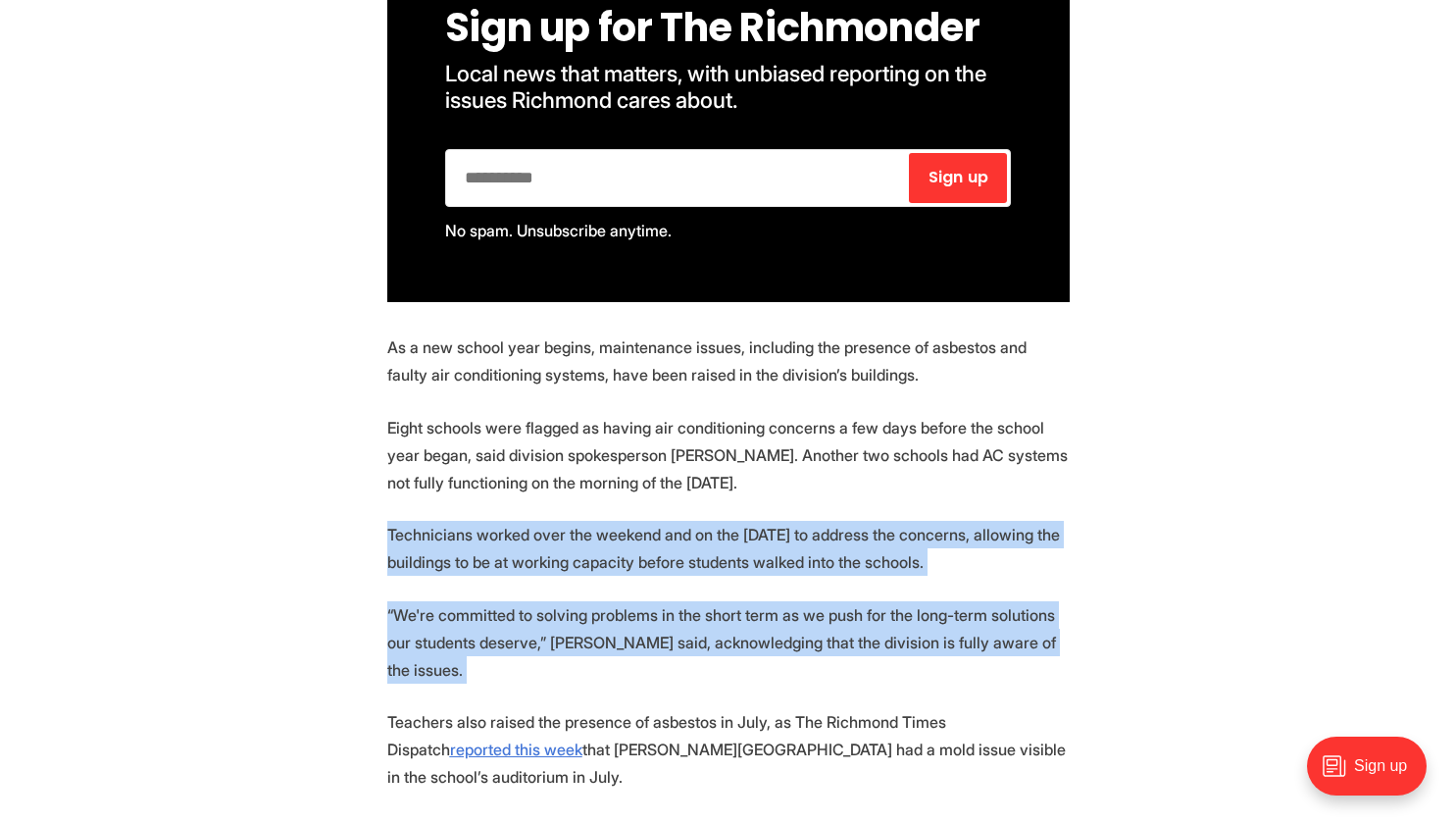
drag, startPoint x: 753, startPoint y: 625, endPoint x: 755, endPoint y: 553, distance: 72.0
click at [755, 553] on p "Technicians worked over the weekend and on the [DATE] to address the concerns, …" at bounding box center [728, 548] width 682 height 55
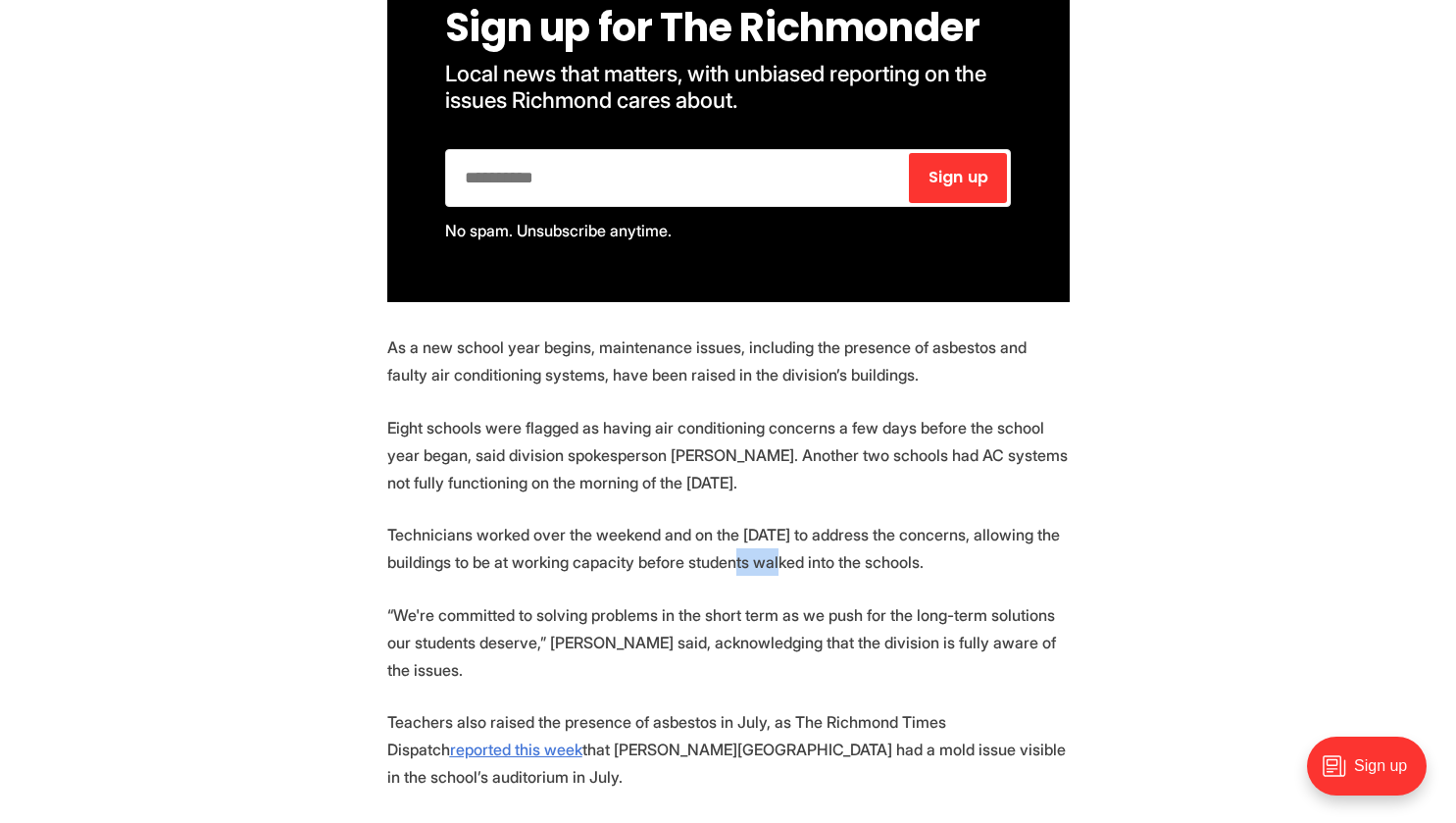
click at [755, 553] on p "Technicians worked over the weekend and on the [DATE] to address the concerns, …" at bounding box center [728, 548] width 682 height 55
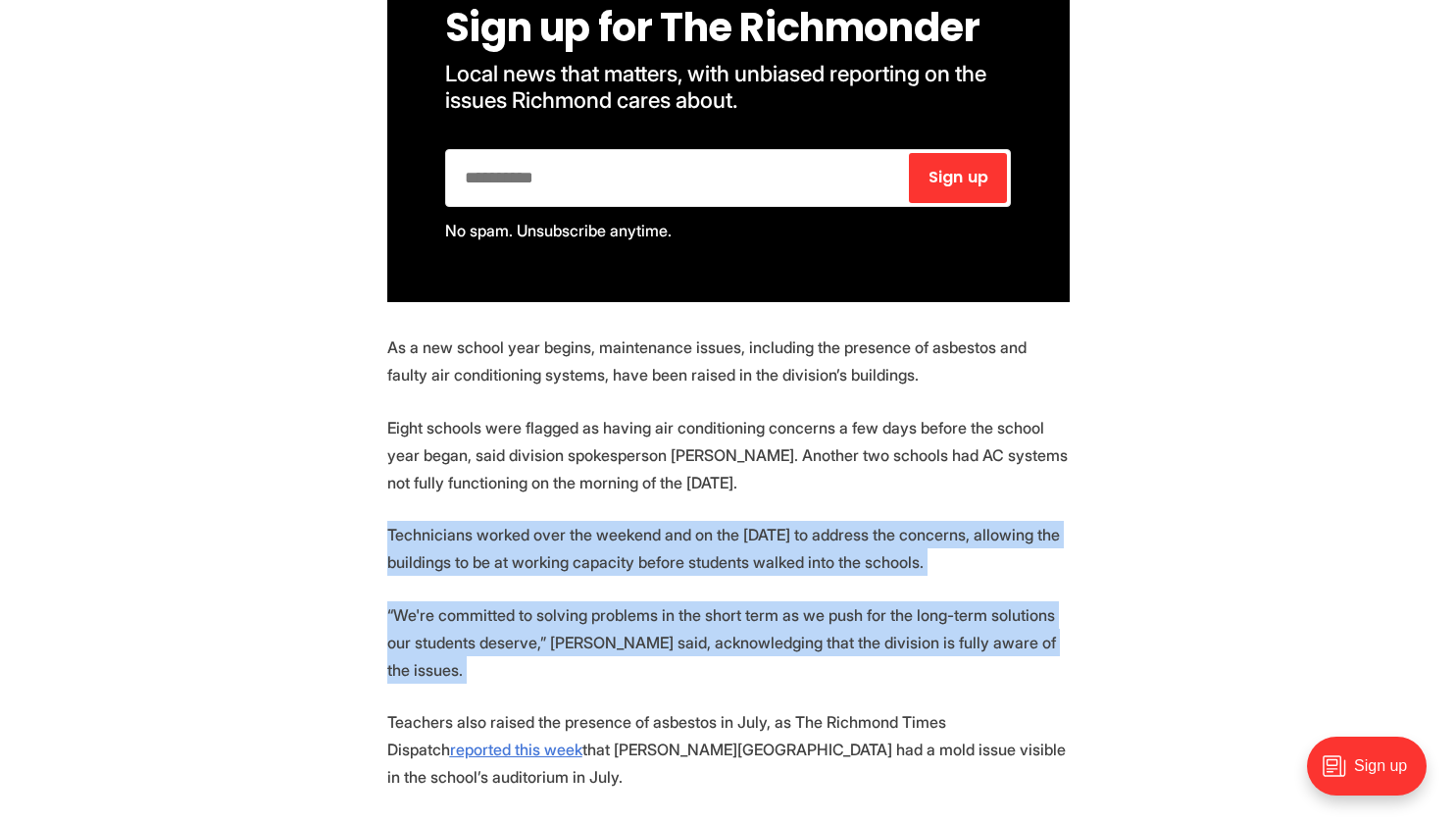
drag, startPoint x: 755, startPoint y: 553, endPoint x: 769, endPoint y: 622, distance: 70.4
click at [769, 622] on p "“We're committed to solving problems in the short term as we push for the long-…" at bounding box center [728, 642] width 682 height 82
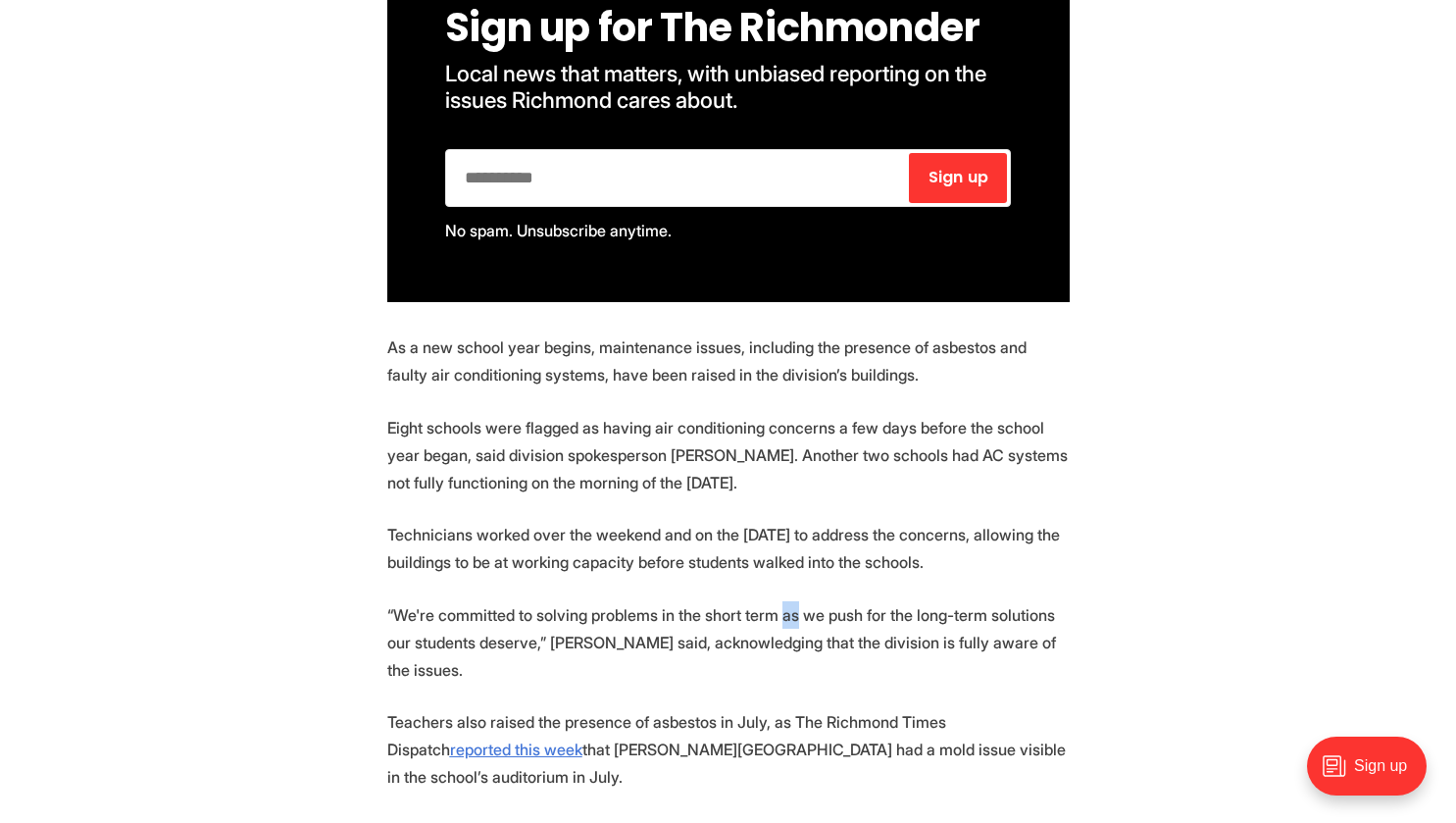
click at [771, 623] on p "“We're committed to solving problems in the short term as we push for the long-…" at bounding box center [728, 642] width 682 height 82
click at [760, 529] on p "Technicians worked over the weekend and on the [DATE] to address the concerns, …" at bounding box center [728, 548] width 682 height 55
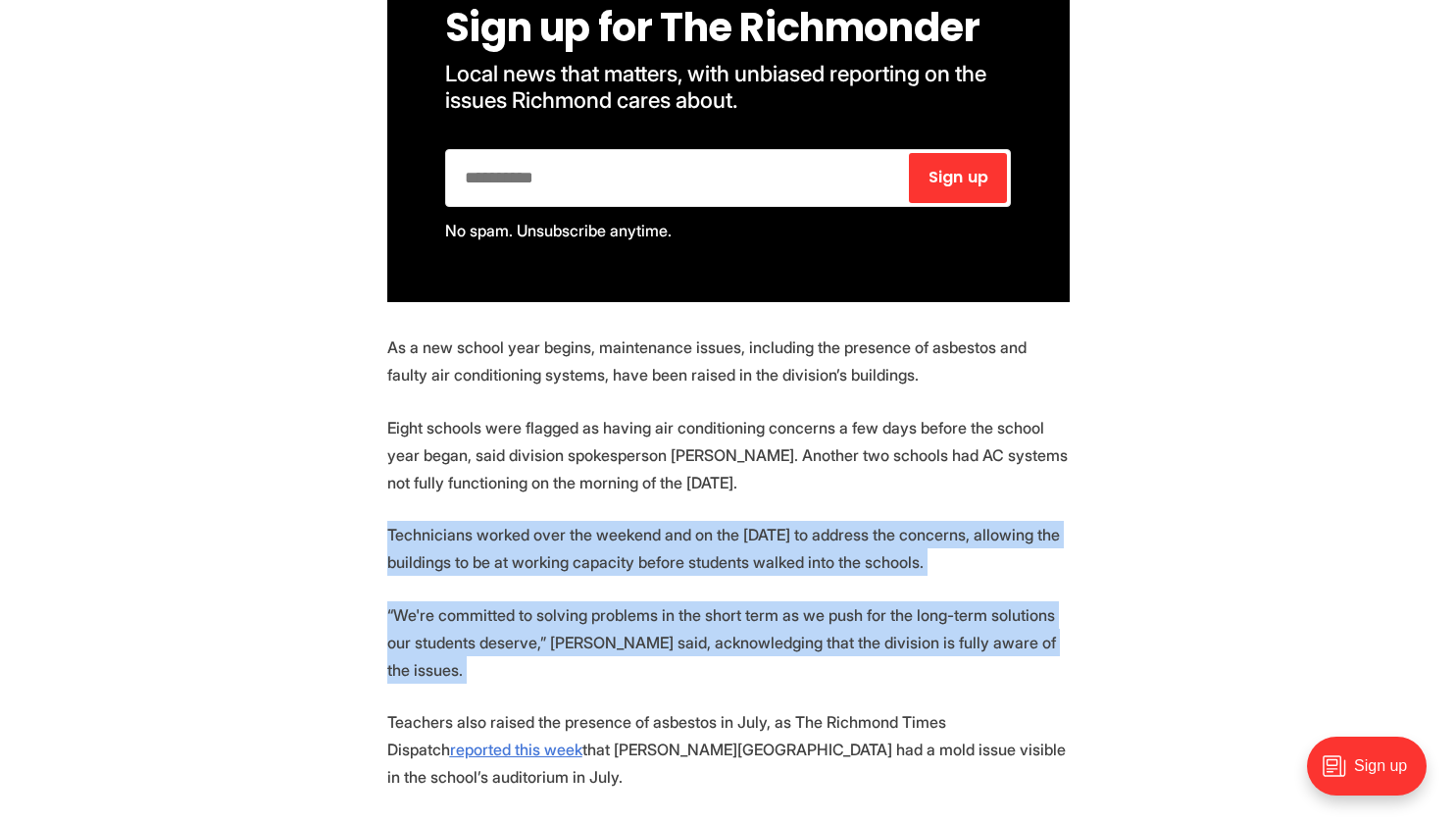
drag, startPoint x: 760, startPoint y: 529, endPoint x: 796, endPoint y: 590, distance: 70.8
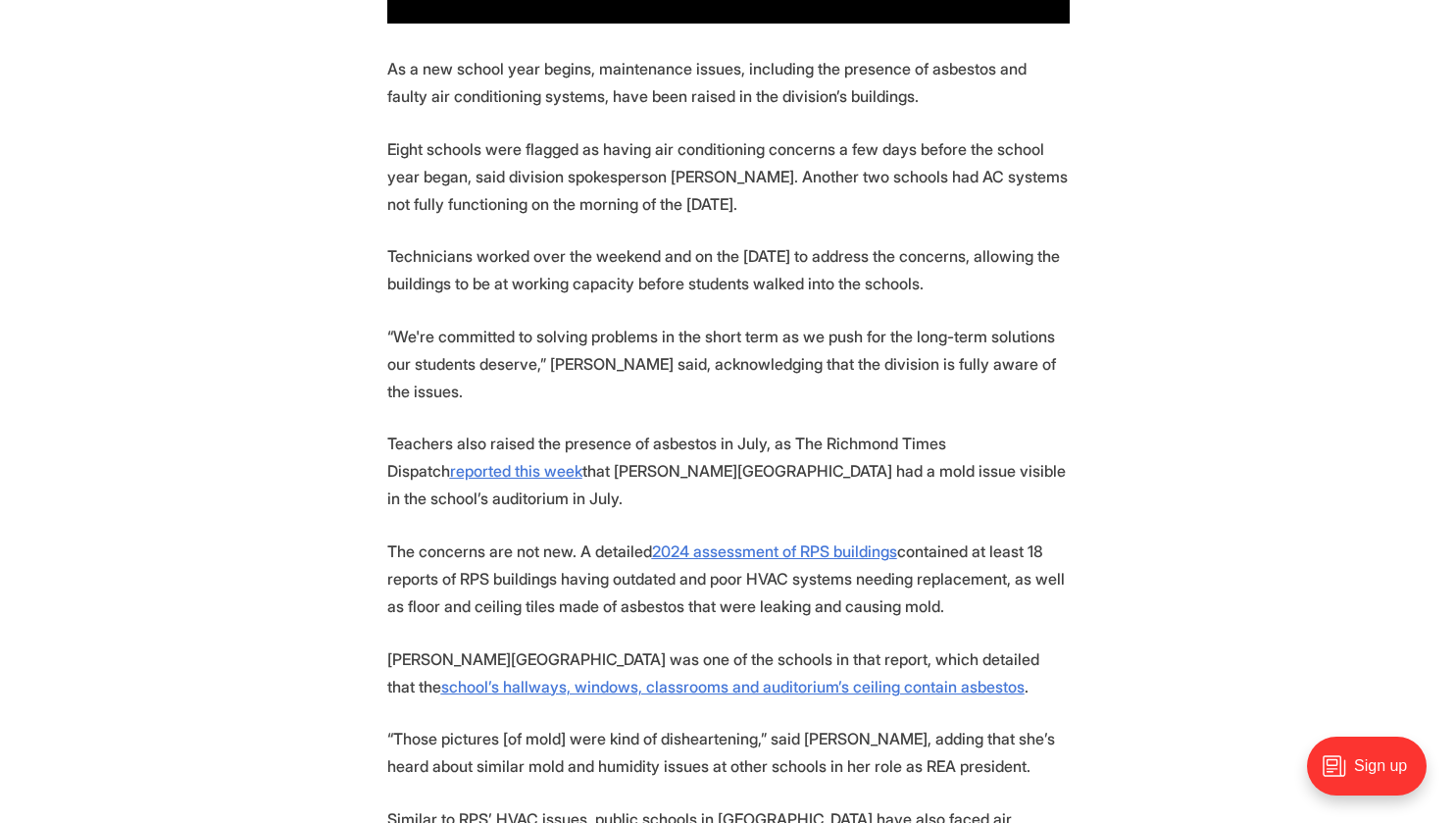
scroll to position [1762, 0]
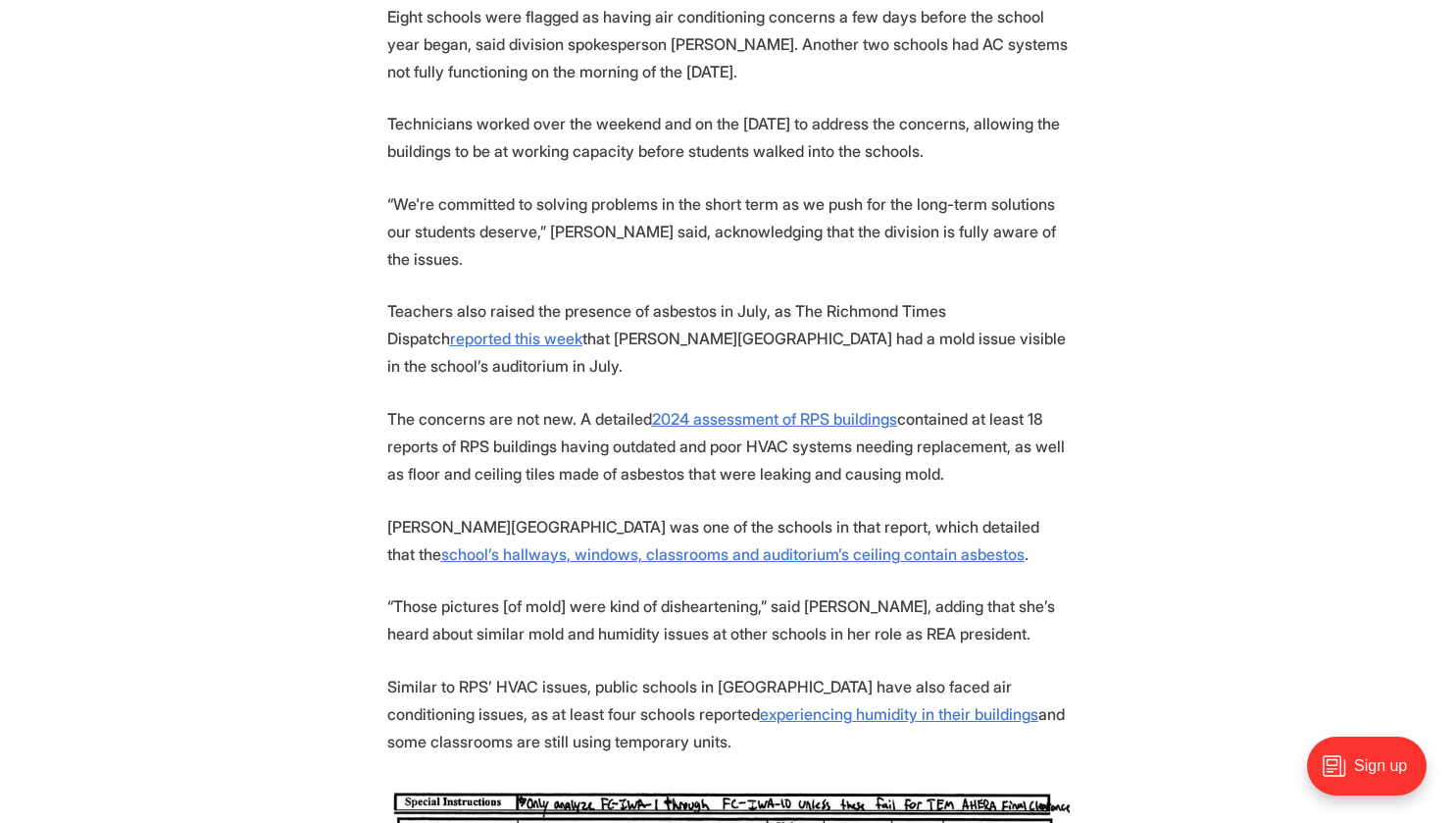
click at [644, 513] on p "[PERSON_NAME][GEOGRAPHIC_DATA] was one of the schools in that report, which det…" at bounding box center [728, 540] width 682 height 55
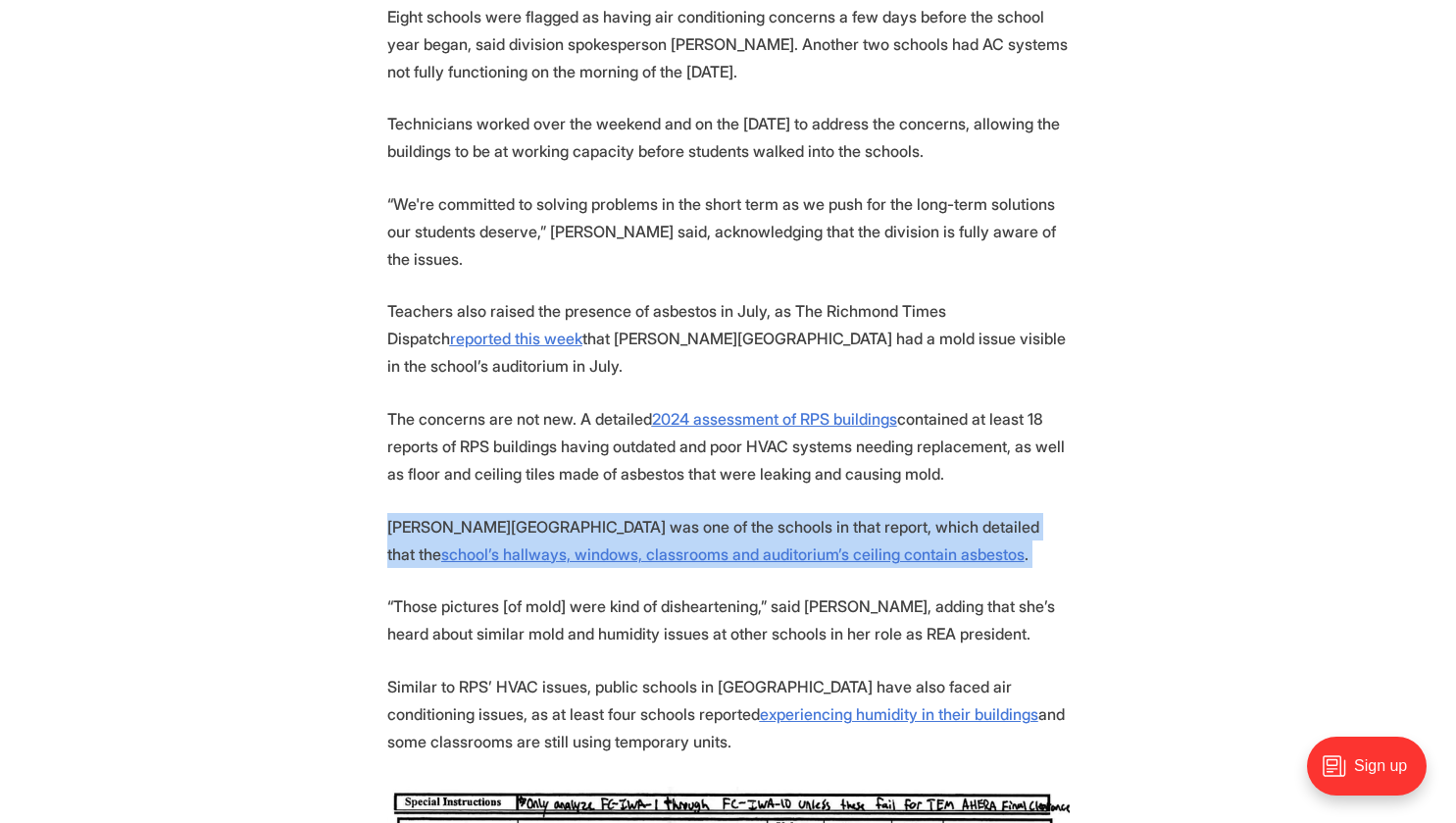
click at [644, 513] on p "[PERSON_NAME][GEOGRAPHIC_DATA] was one of the schools in that report, which det…" at bounding box center [728, 540] width 682 height 55
click at [692, 513] on p "[PERSON_NAME][GEOGRAPHIC_DATA] was one of the schools in that report, which det…" at bounding box center [728, 540] width 682 height 55
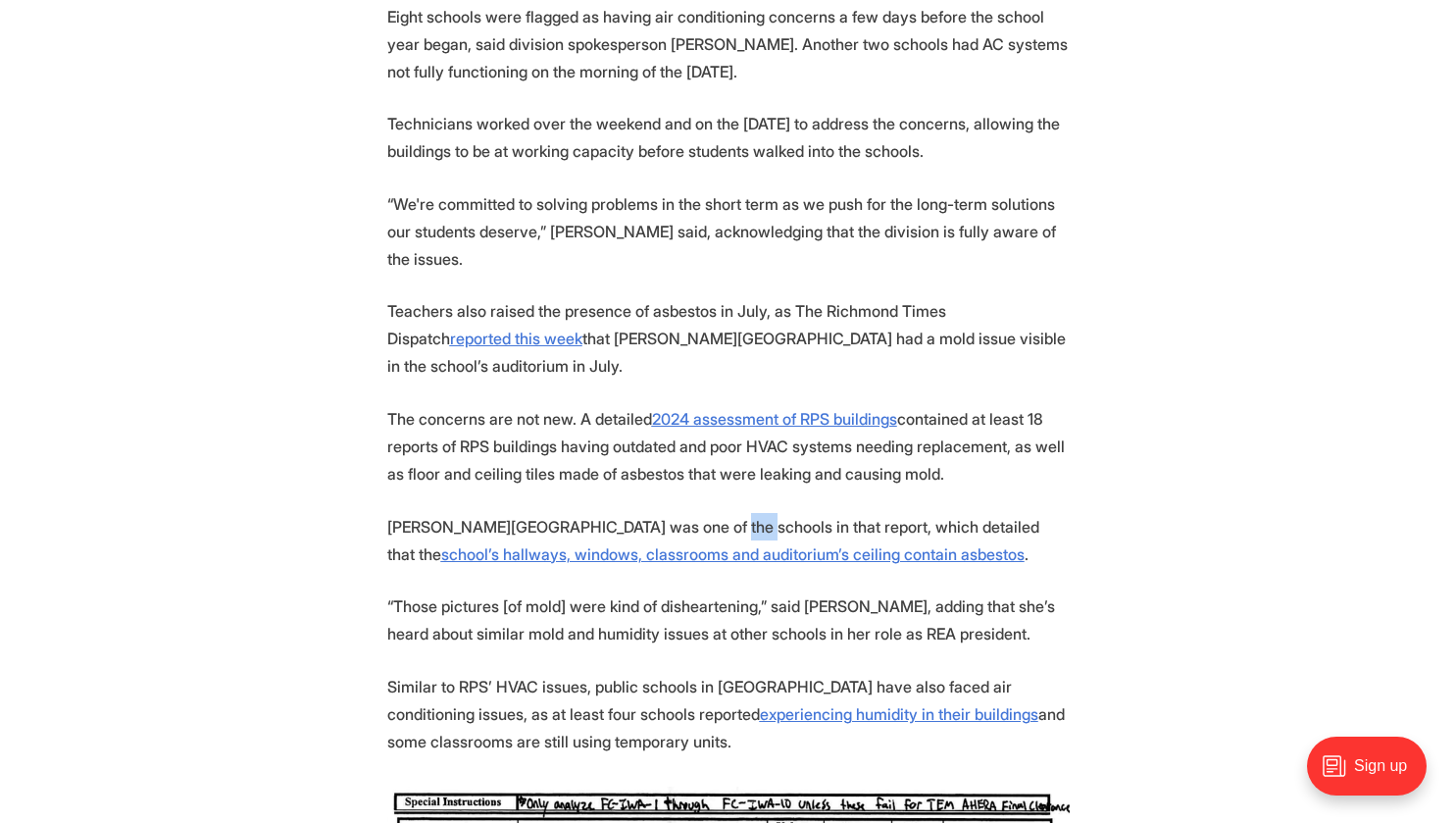
click at [692, 513] on p "[PERSON_NAME][GEOGRAPHIC_DATA] was one of the schools in that report, which det…" at bounding box center [728, 540] width 682 height 55
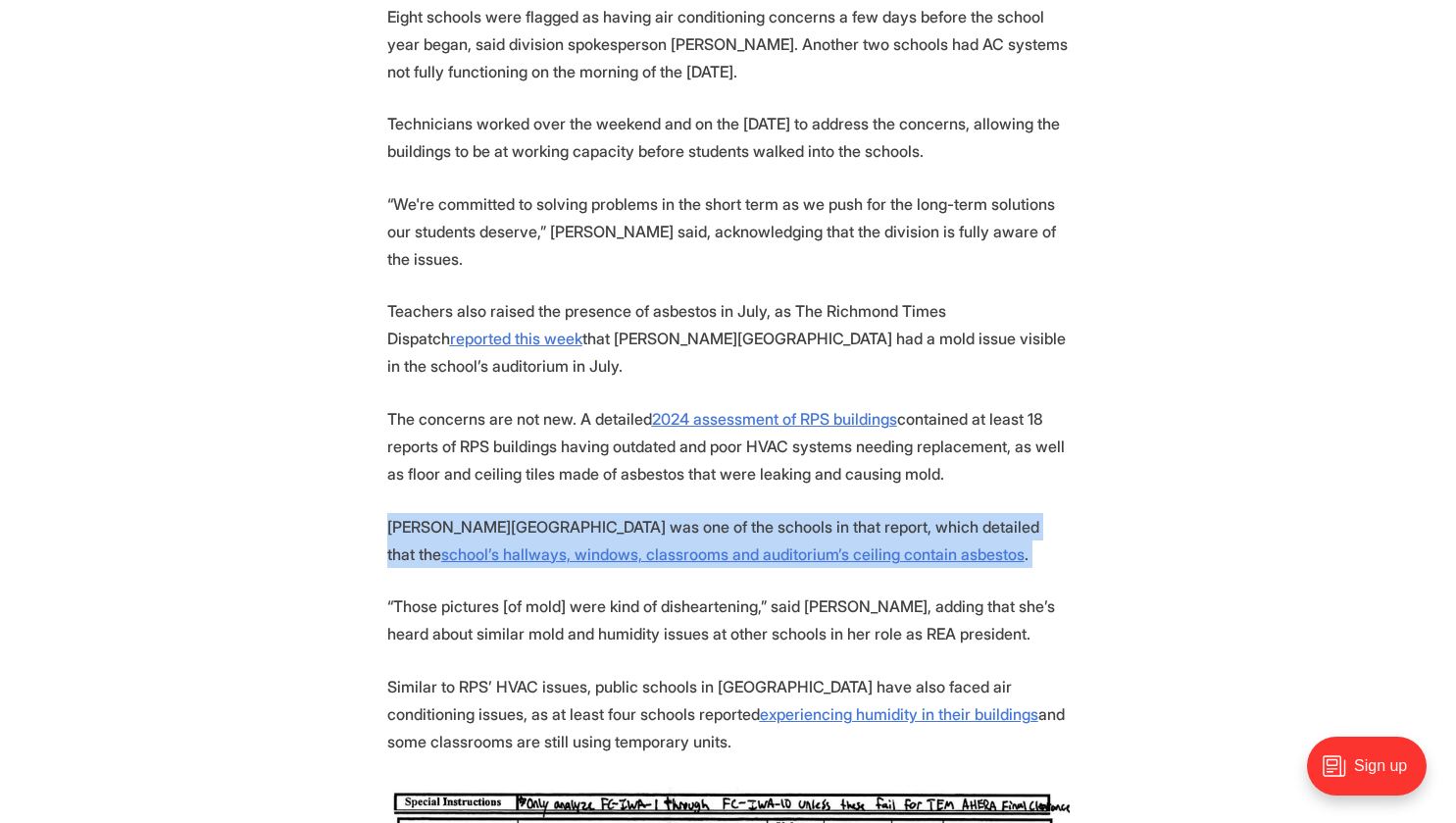
drag, startPoint x: 692, startPoint y: 498, endPoint x: 784, endPoint y: 488, distance: 92.5
click at [784, 513] on p "[PERSON_NAME][GEOGRAPHIC_DATA] was one of the schools in that report, which det…" at bounding box center [728, 540] width 682 height 55
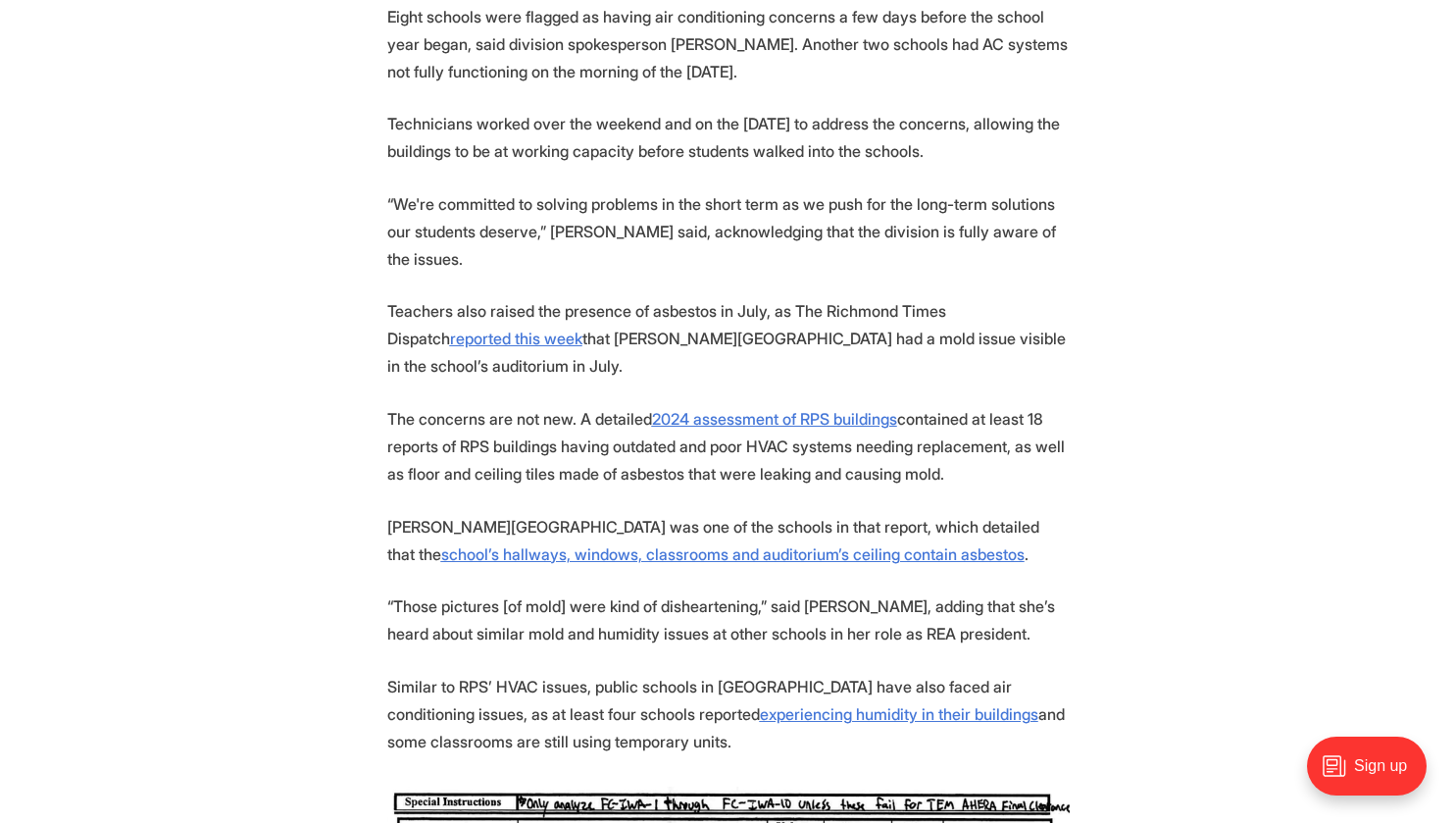
click at [644, 599] on p "“Those pictures [of mold] were kind of disheartening,” said [PERSON_NAME], addi…" at bounding box center [728, 620] width 682 height 55
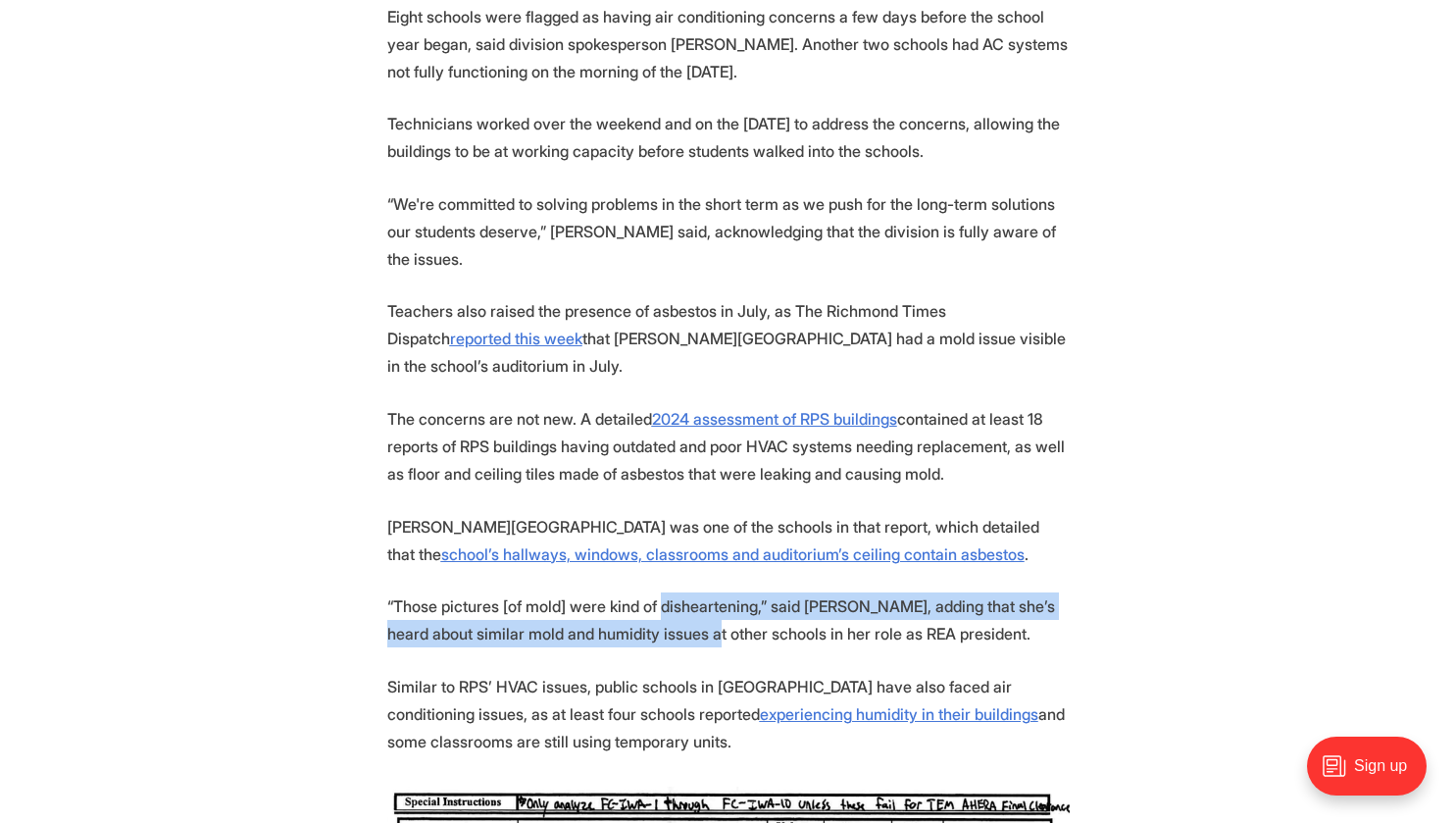
drag, startPoint x: 644, startPoint y: 599, endPoint x: 662, endPoint y: 590, distance: 20.1
click at [662, 592] on p "“Those pictures [of mold] were kind of disheartening,” said [PERSON_NAME], addi…" at bounding box center [728, 620] width 682 height 55
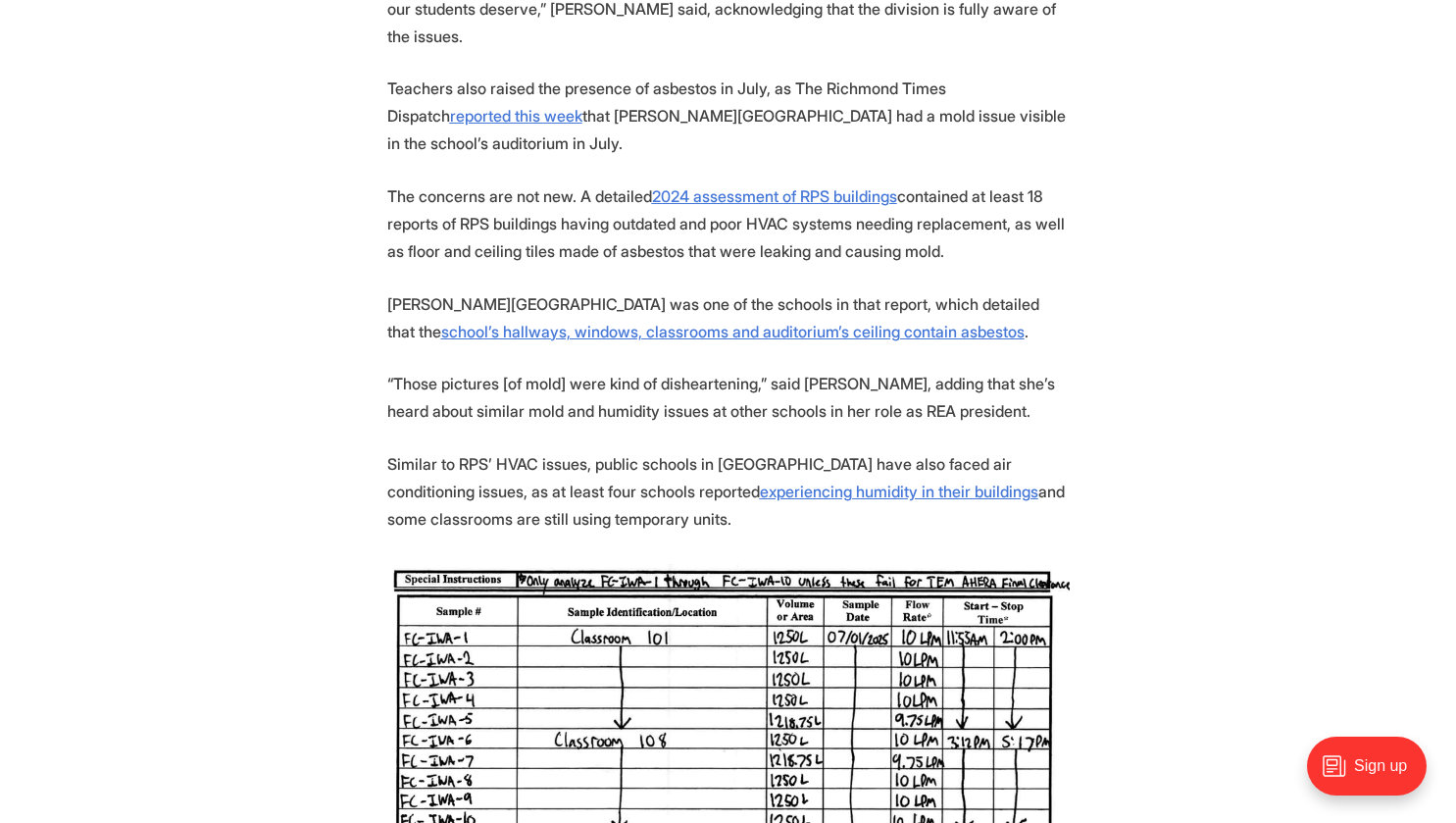
scroll to position [1984, 0]
click at [781, 481] on u "experiencing humidity in their buildings" at bounding box center [899, 491] width 279 height 20
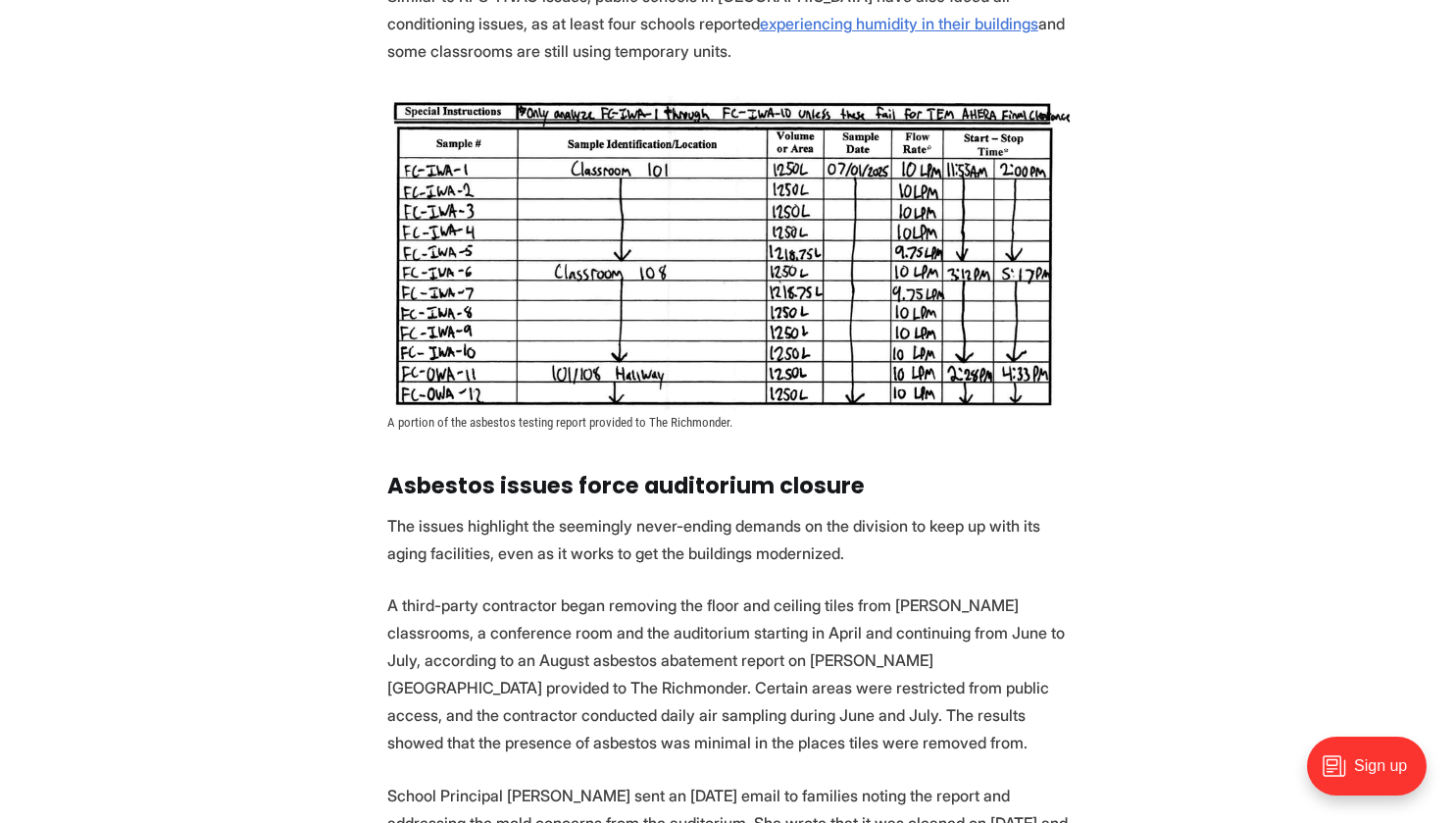
click at [579, 512] on p "The issues highlight the seemingly never-ending demands on the division to keep…" at bounding box center [728, 539] width 682 height 55
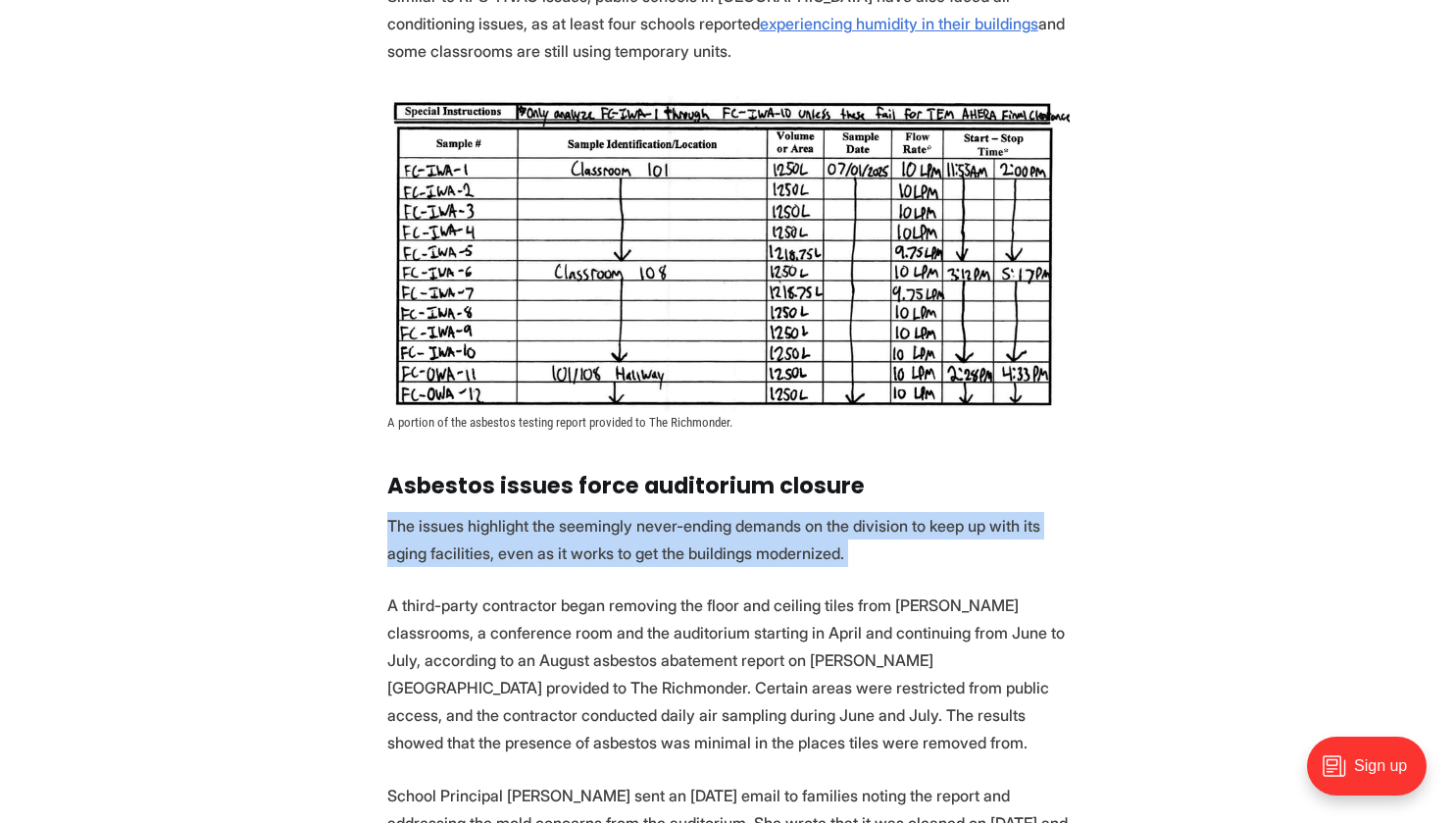
drag, startPoint x: 579, startPoint y: 510, endPoint x: 631, endPoint y: 547, distance: 63.8
click at [631, 547] on section "For years, [PERSON_NAME] has had to purchase DampRid, a moisture absorber, for …" at bounding box center [728, 325] width 1456 height 3989
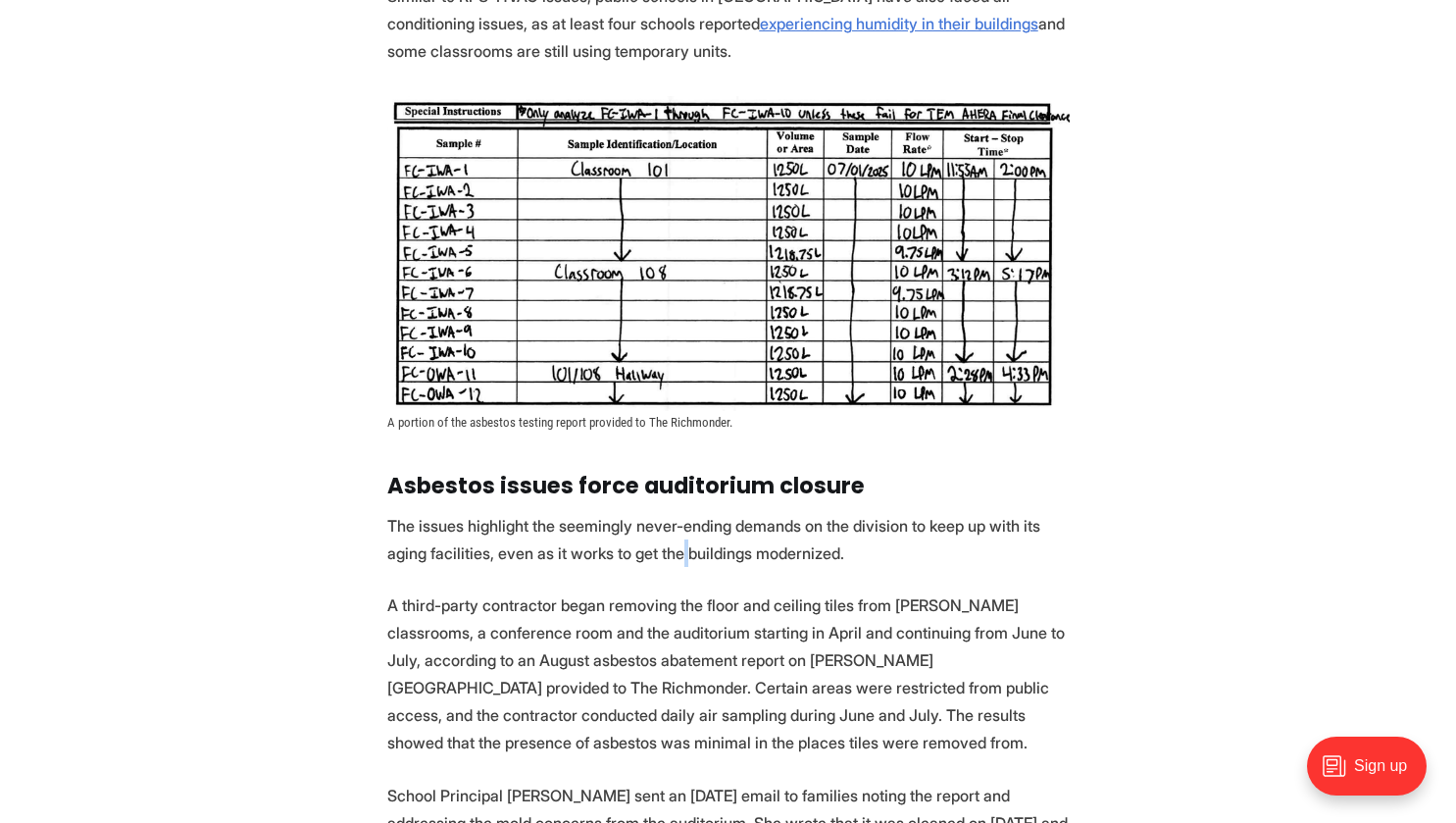
click at [631, 547] on section "For years, [PERSON_NAME] has had to purchase DampRid, a moisture absorber, for …" at bounding box center [728, 325] width 1456 height 3989
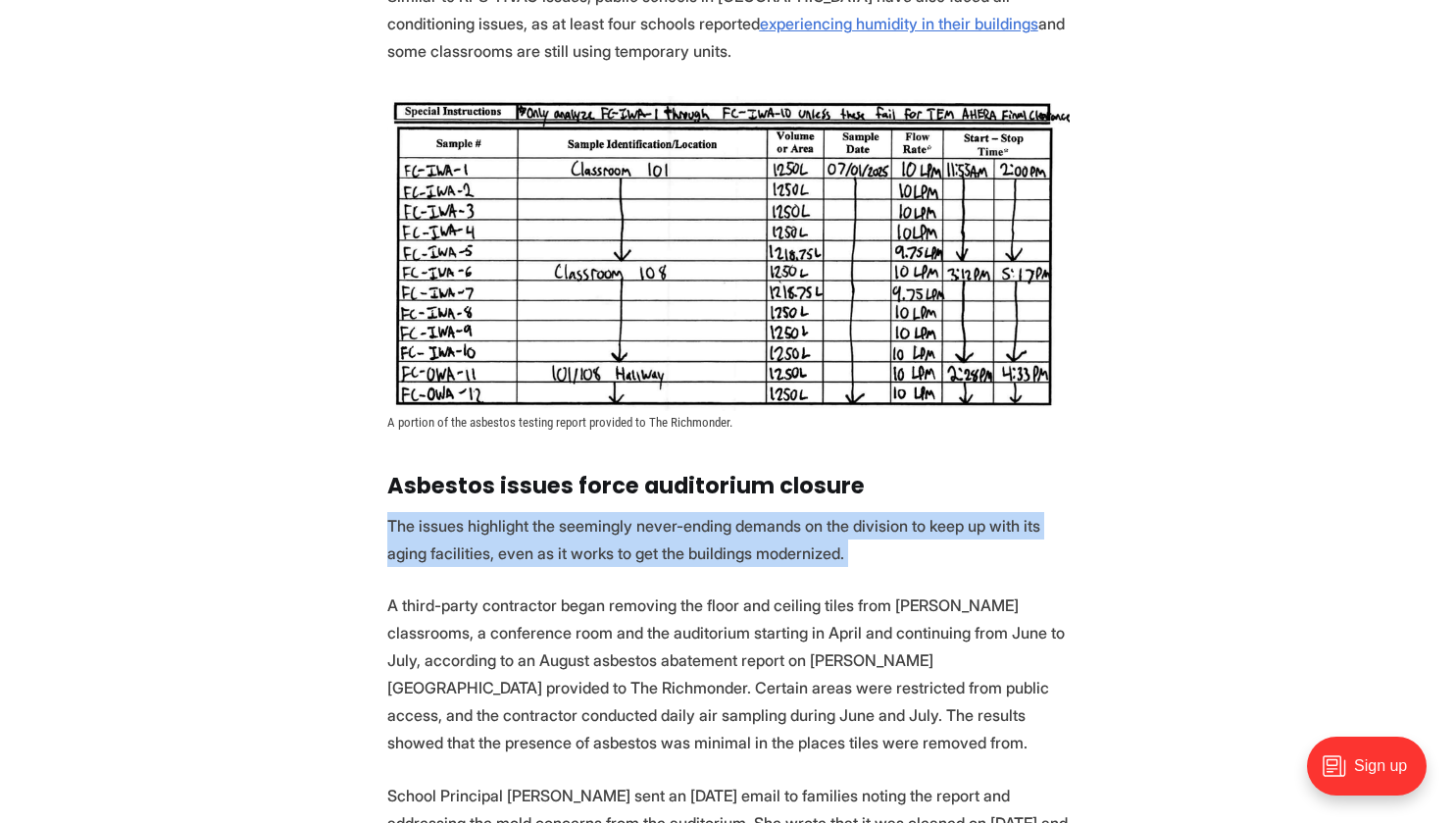
drag, startPoint x: 631, startPoint y: 547, endPoint x: 608, endPoint y: 503, distance: 49.6
click at [608, 503] on section "For years, [PERSON_NAME] has had to purchase DampRid, a moisture absorber, for …" at bounding box center [728, 325] width 1456 height 3989
click at [608, 512] on p "The issues highlight the seemingly never-ending demands on the division to keep…" at bounding box center [728, 539] width 682 height 55
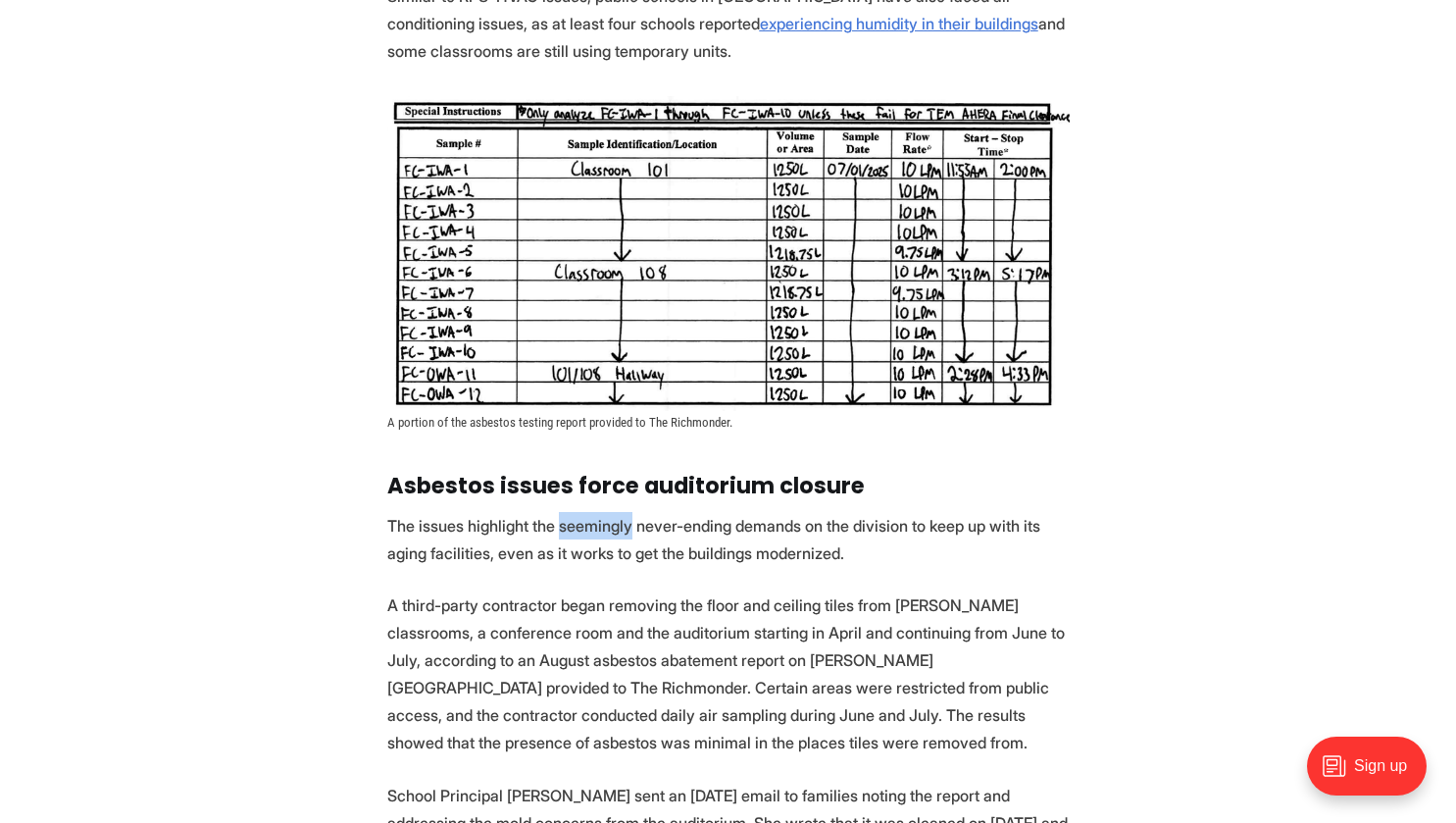
click at [608, 512] on p "The issues highlight the seemingly never-ending demands on the division to keep…" at bounding box center [728, 539] width 682 height 55
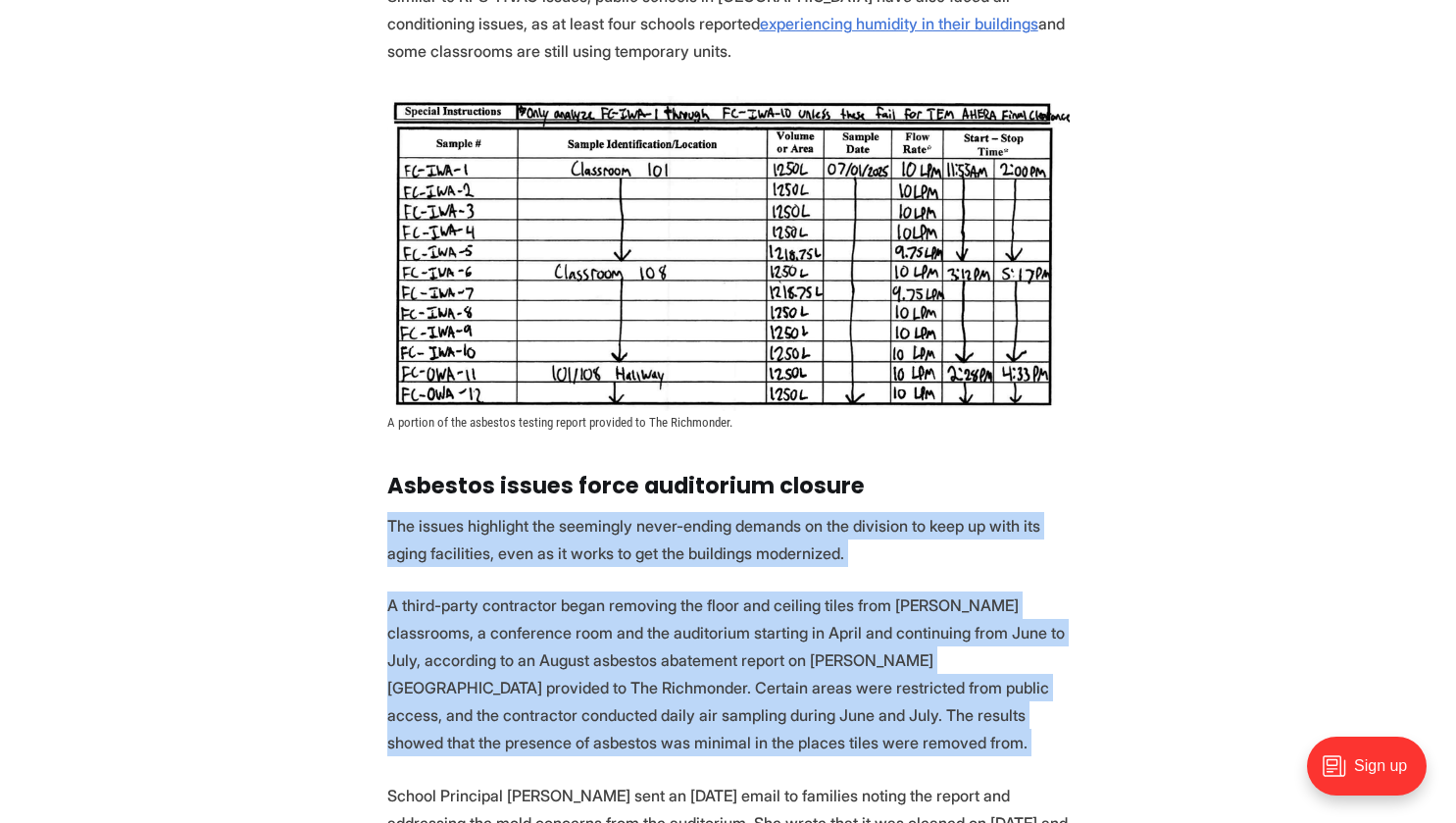
drag, startPoint x: 608, startPoint y: 503, endPoint x: 685, endPoint y: 572, distance: 103.4
click at [685, 572] on section "For years, [PERSON_NAME] has had to purchase DampRid, a moisture absorber, for …" at bounding box center [728, 325] width 1456 height 3989
click at [685, 591] on p "A third-party contractor began removing the floor and ceiling tiles from [PERSO…" at bounding box center [728, 674] width 682 height 165
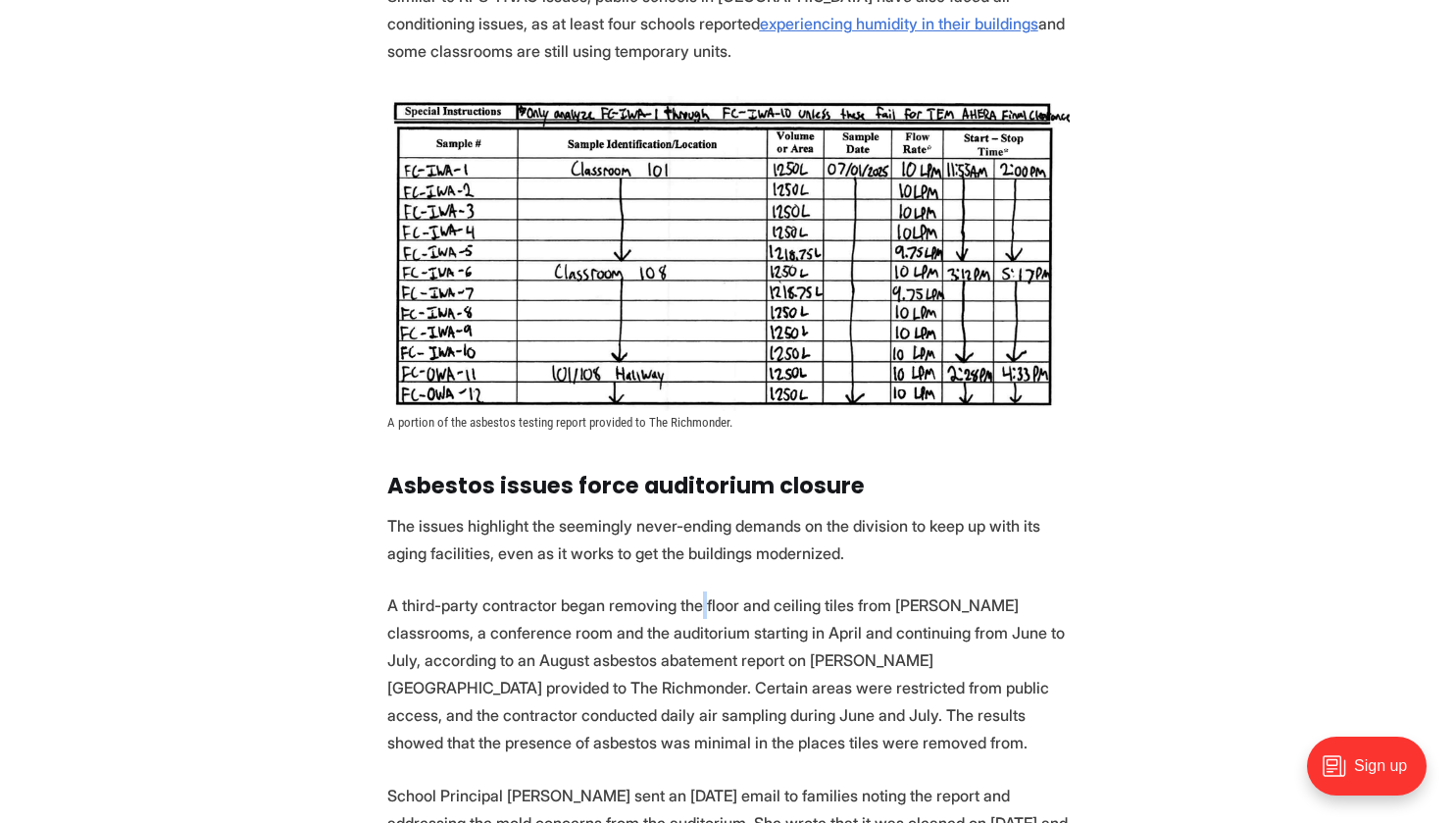
click at [685, 591] on p "A third-party contractor began removing the floor and ceiling tiles from [PERSO…" at bounding box center [728, 674] width 682 height 165
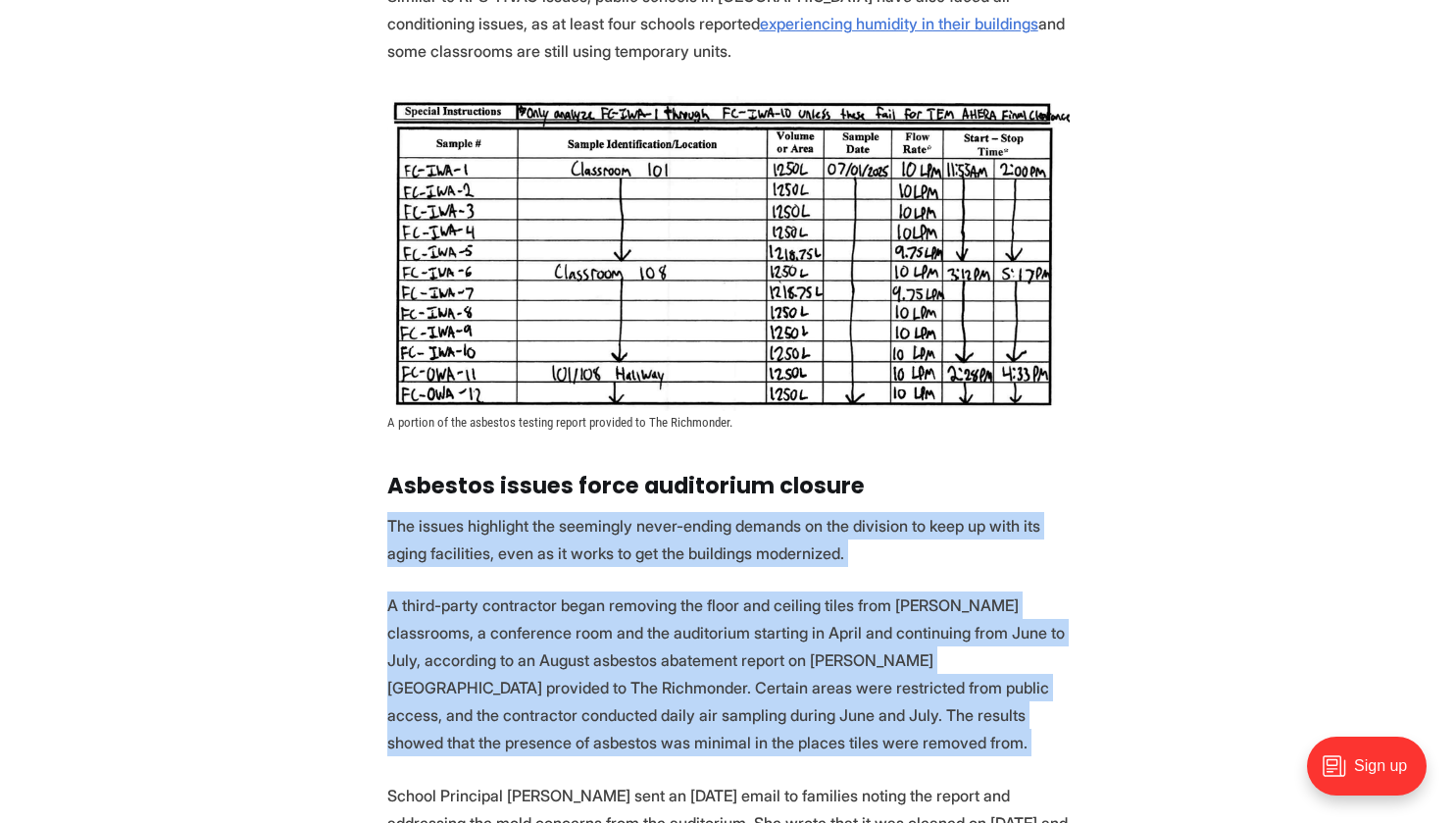
drag, startPoint x: 685, startPoint y: 572, endPoint x: 664, endPoint y: 511, distance: 64.5
click at [664, 511] on section "For years, [PERSON_NAME] has had to purchase DampRid, a moisture absorber, for …" at bounding box center [728, 325] width 1456 height 3989
click at [664, 512] on p "The issues highlight the seemingly never-ending demands on the division to keep…" at bounding box center [728, 539] width 682 height 55
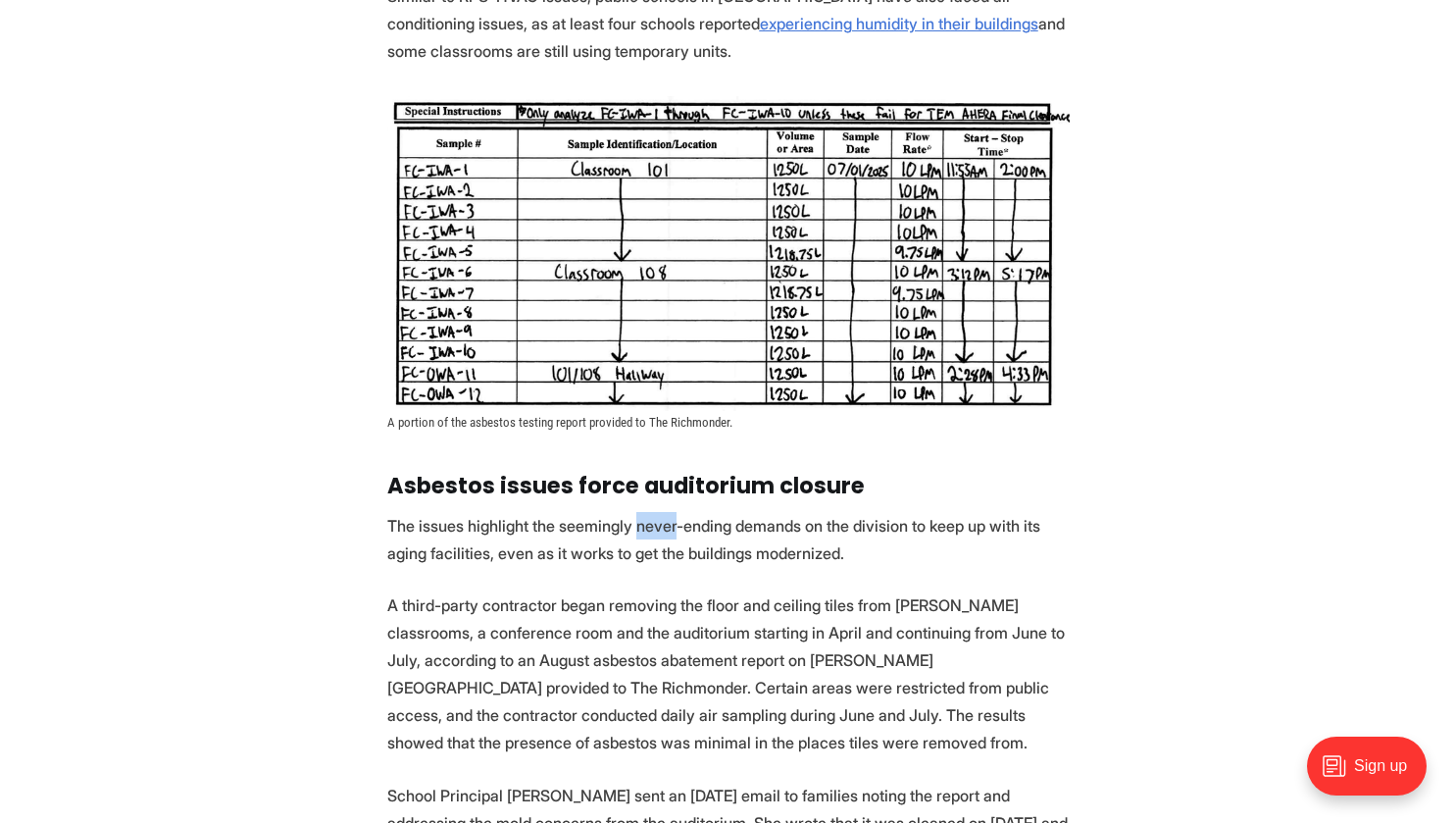
click at [664, 512] on p "The issues highlight the seemingly never-ending demands on the division to keep…" at bounding box center [728, 539] width 682 height 55
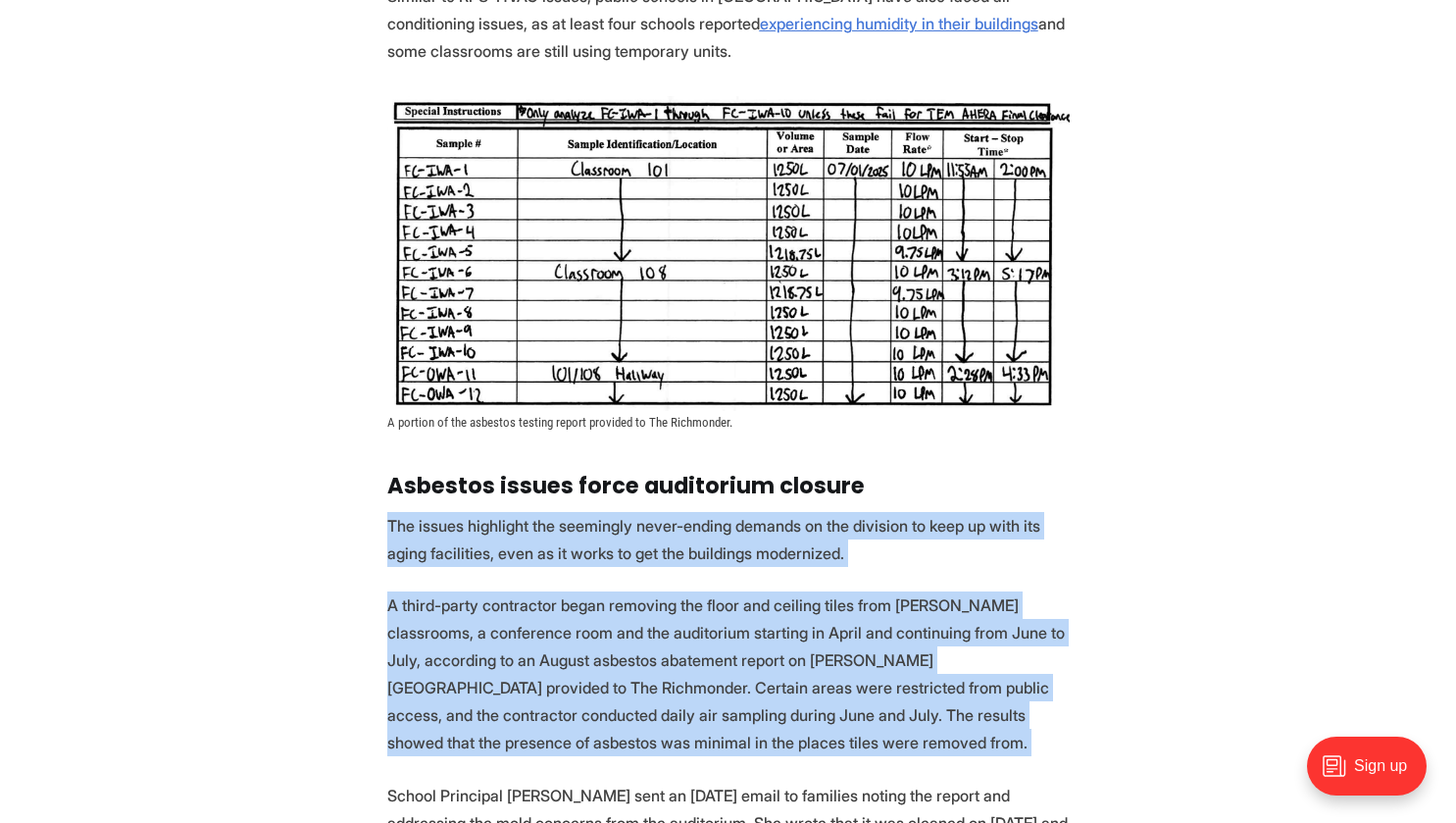
drag, startPoint x: 664, startPoint y: 511, endPoint x: 685, endPoint y: 583, distance: 75.0
click at [685, 583] on section "For years, [PERSON_NAME] has had to purchase DampRid, a moisture absorber, for …" at bounding box center [728, 325] width 1456 height 3989
click at [685, 591] on p "A third-party contractor began removing the floor and ceiling tiles from [PERSO…" at bounding box center [728, 674] width 682 height 165
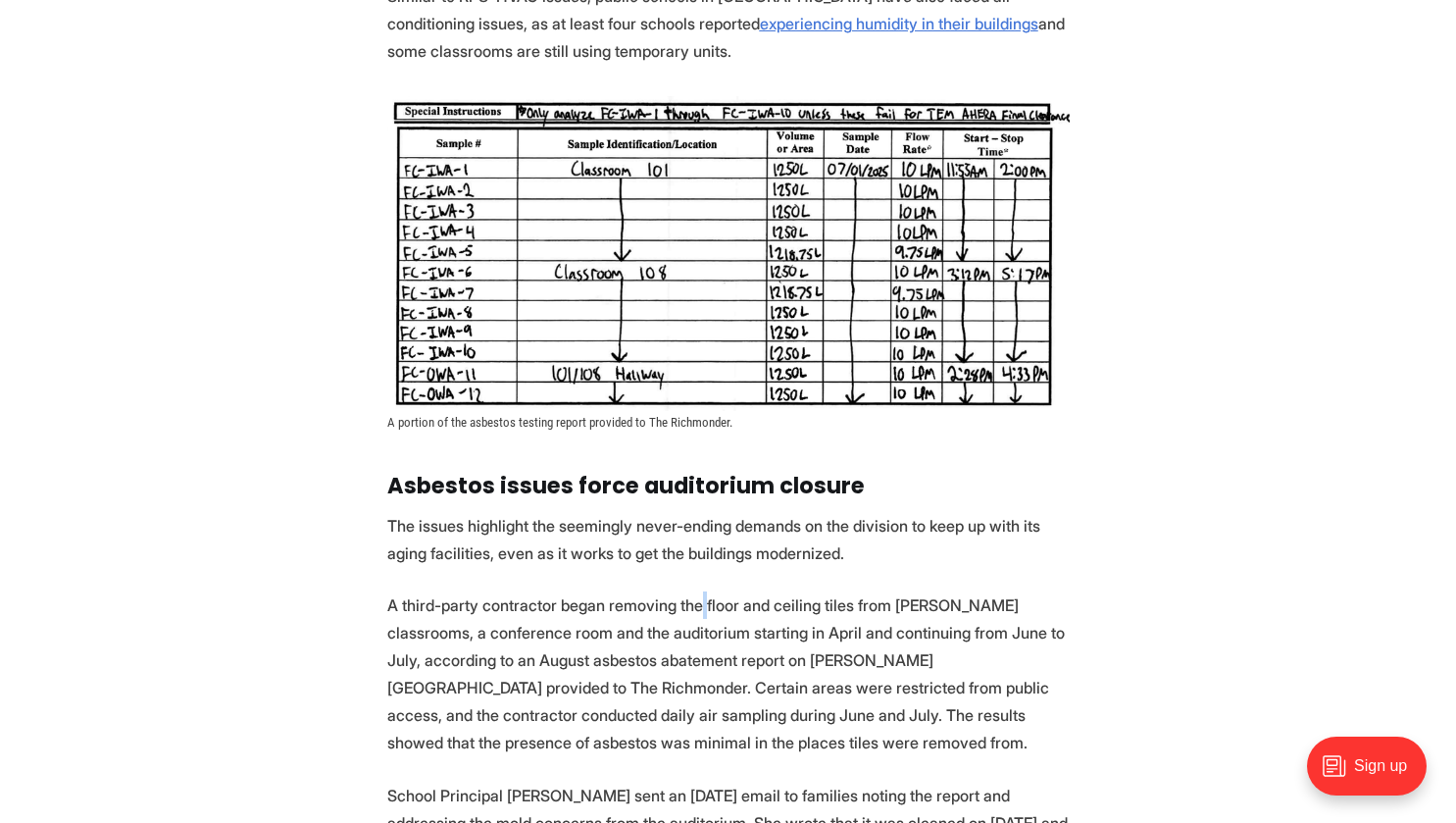
click at [685, 591] on p "A third-party contractor began removing the floor and ceiling tiles from [PERSO…" at bounding box center [728, 674] width 682 height 165
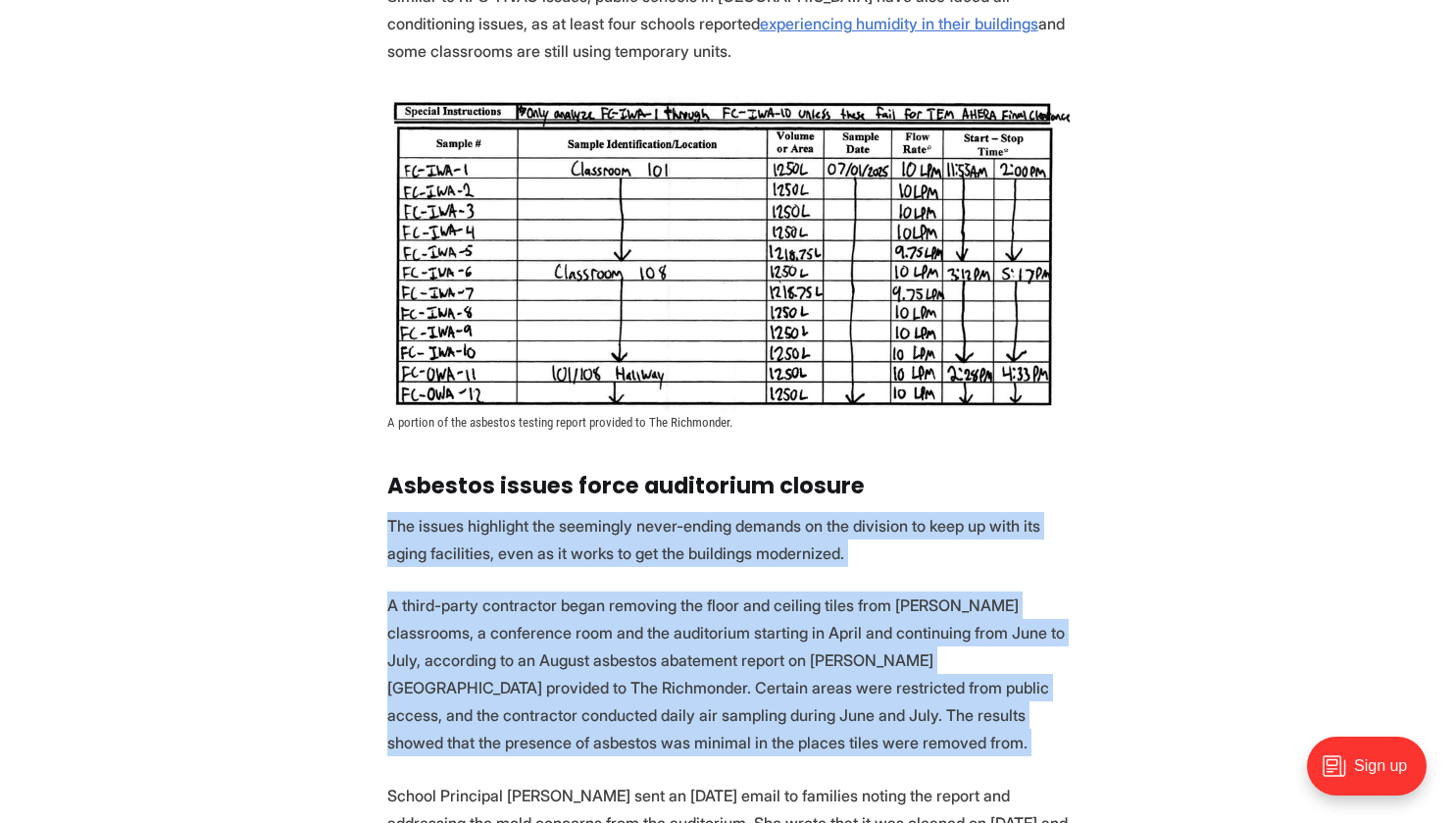
drag, startPoint x: 685, startPoint y: 583, endPoint x: 668, endPoint y: 517, distance: 68.2
click at [668, 517] on section "For years, [PERSON_NAME] has had to purchase DampRid, a moisture absorber, for …" at bounding box center [728, 325] width 1456 height 3989
click at [668, 517] on p "The issues highlight the seemingly never-ending demands on the division to keep…" at bounding box center [728, 539] width 682 height 55
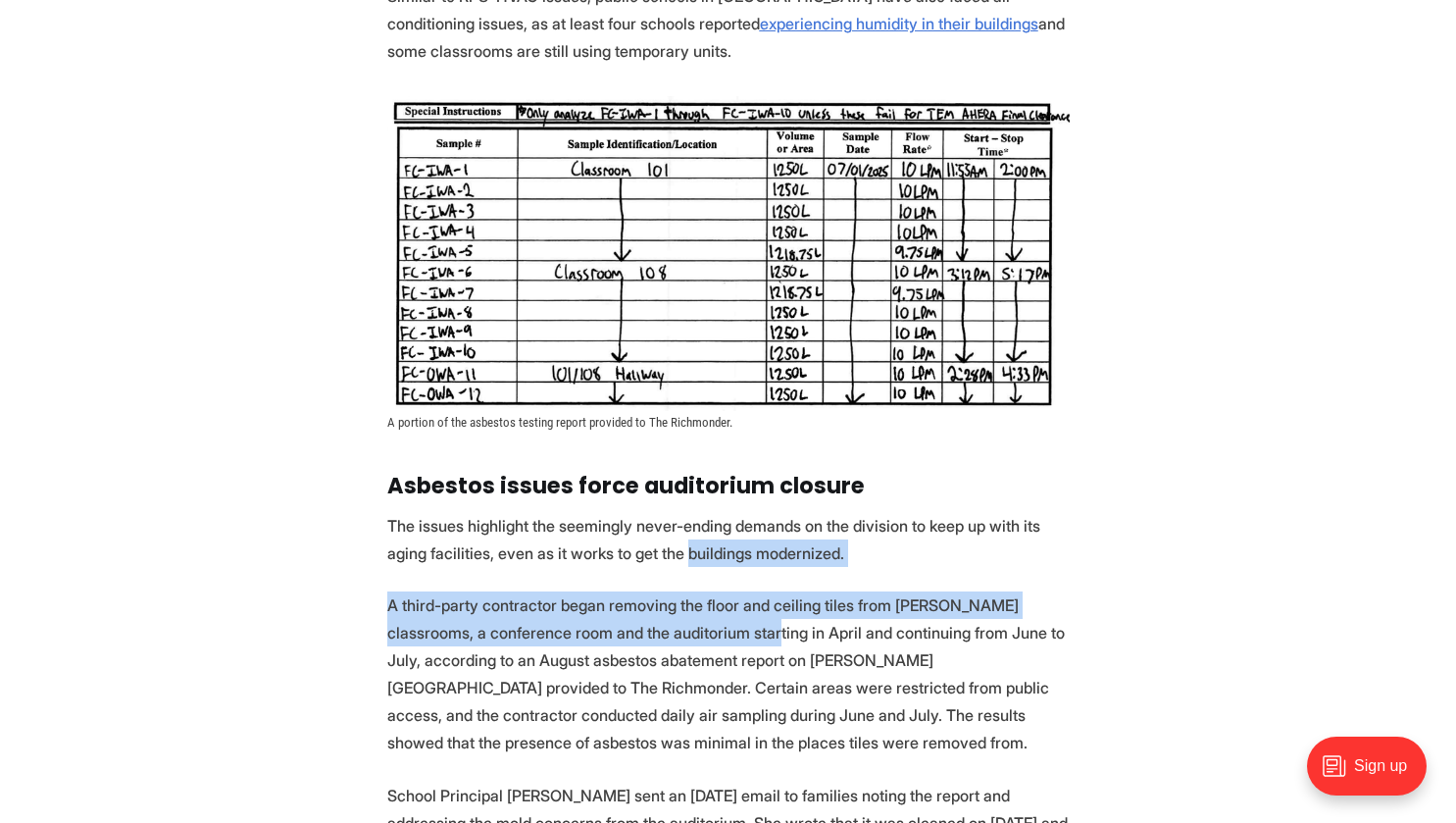
drag, startPoint x: 668, startPoint y: 517, endPoint x: 702, endPoint y: 606, distance: 95.3
click at [702, 606] on section "For years, [PERSON_NAME] has had to purchase DampRid, a moisture absorber, for …" at bounding box center [728, 325] width 1456 height 3989
click at [702, 606] on p "A third-party contractor began removing the floor and ceiling tiles from [PERSO…" at bounding box center [728, 674] width 682 height 165
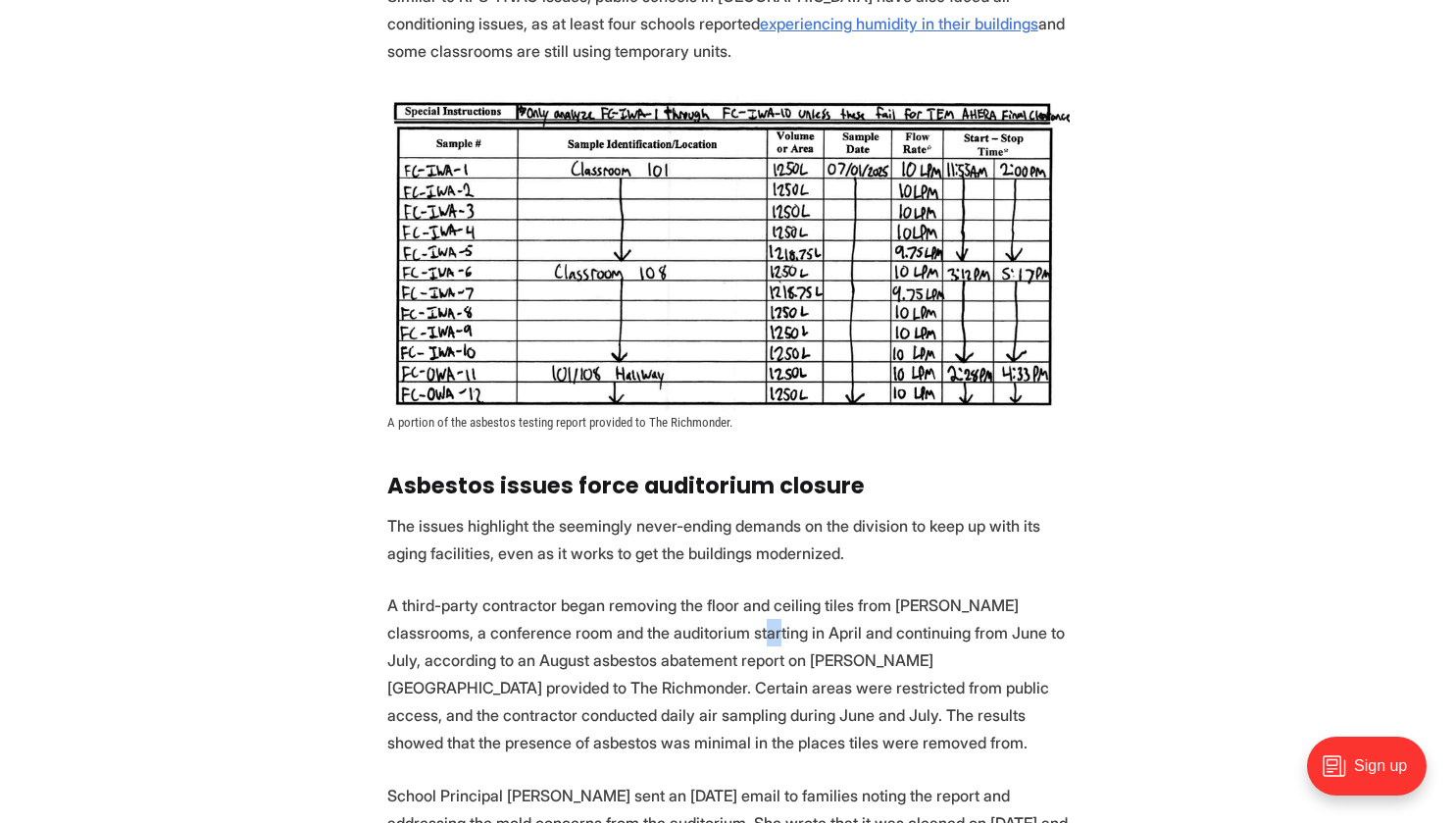
click at [702, 606] on p "A third-party contractor began removing the floor and ceiling tiles from [PERSO…" at bounding box center [728, 674] width 682 height 165
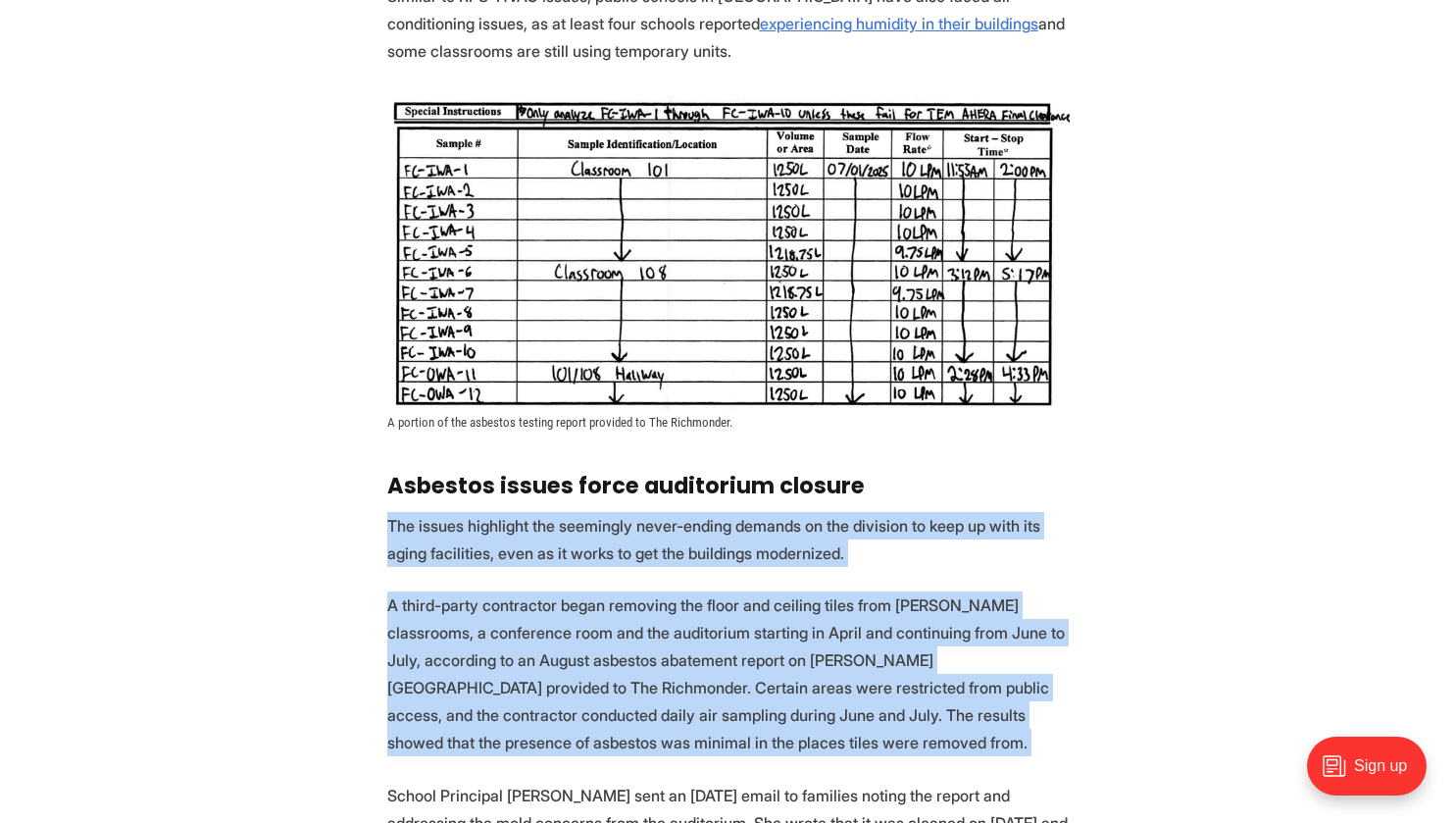
drag, startPoint x: 702, startPoint y: 606, endPoint x: 683, endPoint y: 510, distance: 97.9
click at [683, 510] on section "For years, [PERSON_NAME] has had to purchase DampRid, a moisture absorber, for …" at bounding box center [728, 325] width 1456 height 3989
click at [683, 512] on p "The issues highlight the seemingly never-ending demands on the division to keep…" at bounding box center [728, 539] width 682 height 55
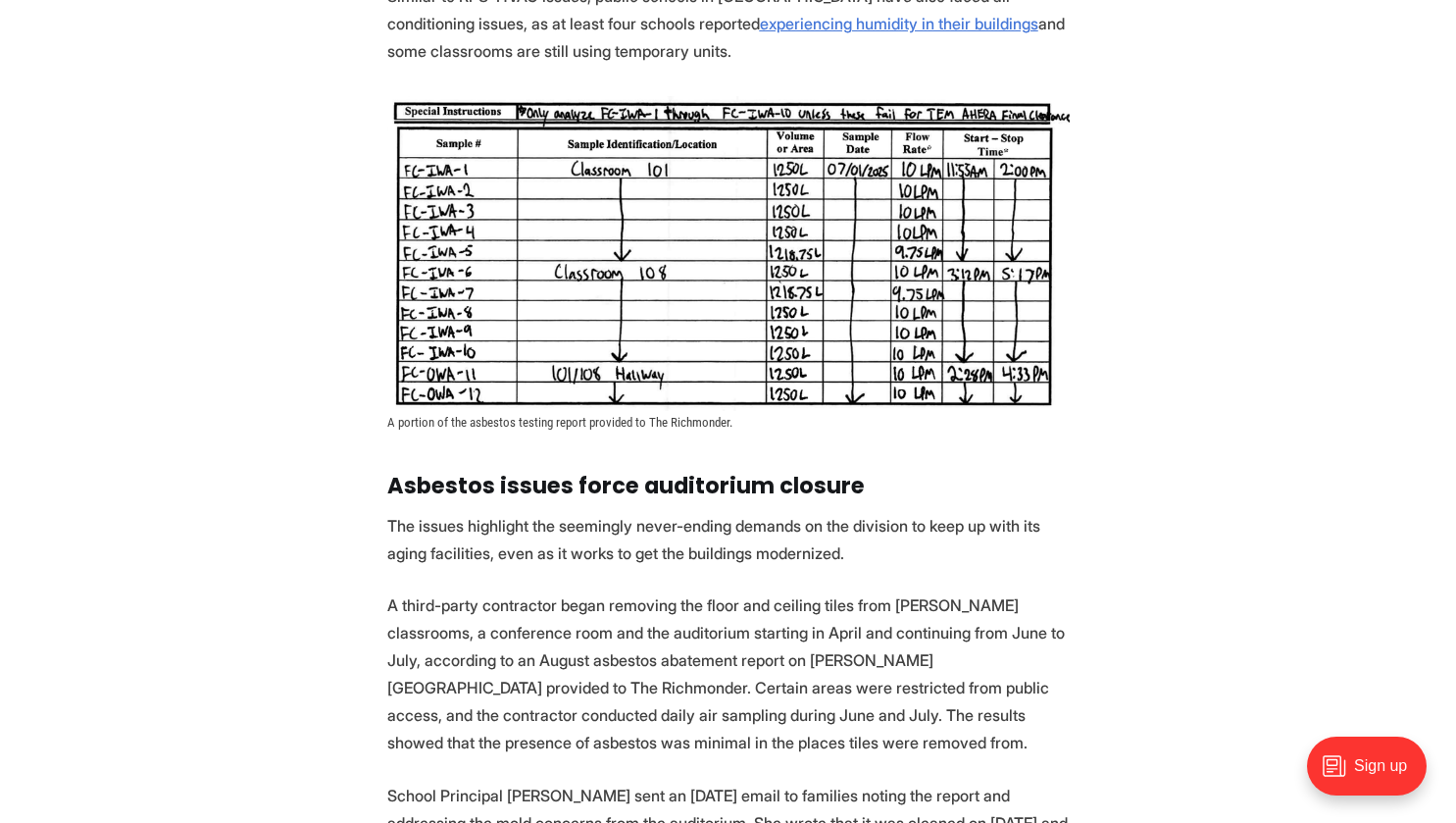
click at [650, 591] on p "A third-party contractor began removing the floor and ceiling tiles from [PERSO…" at bounding box center [728, 674] width 682 height 165
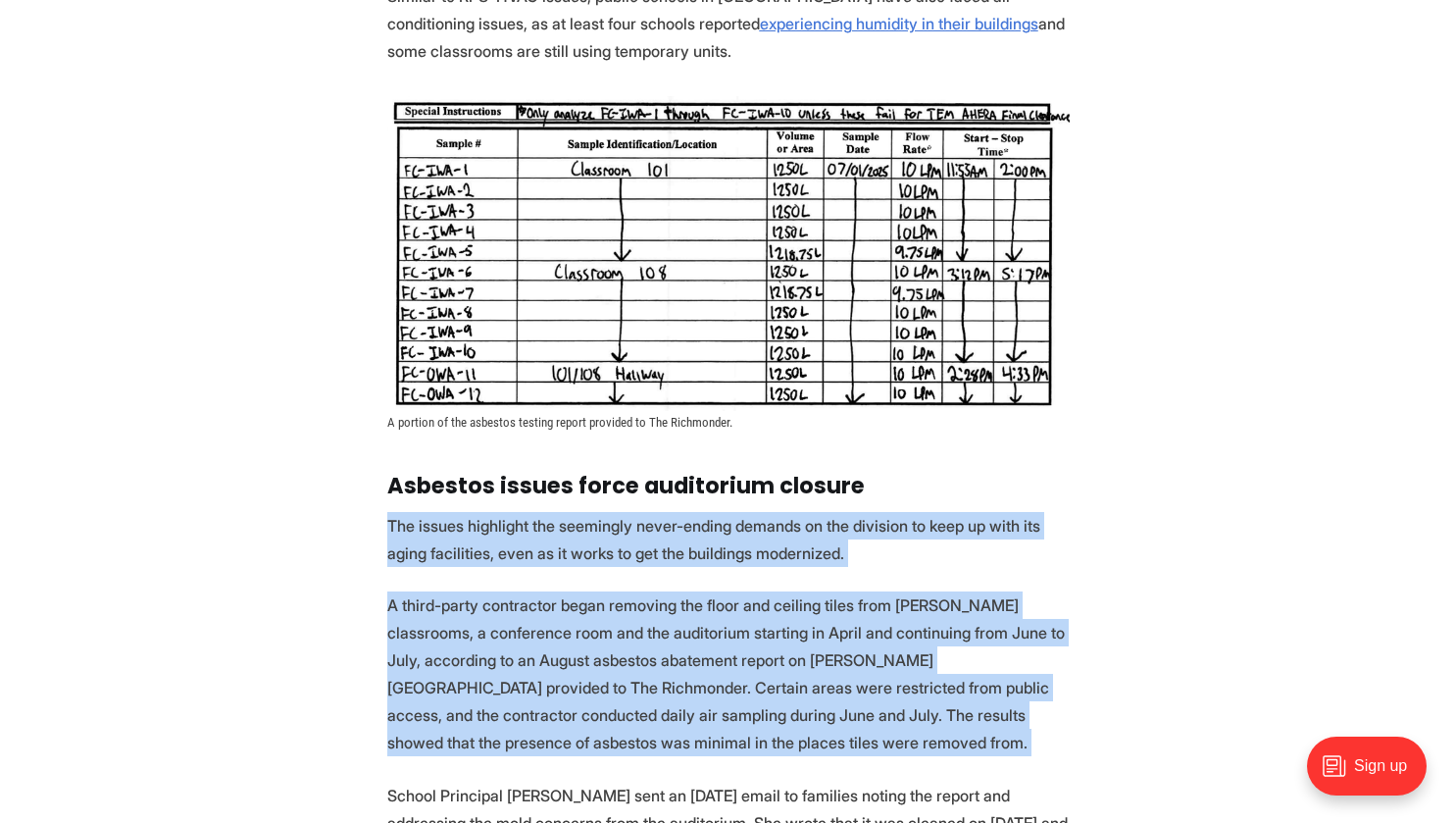
drag, startPoint x: 650, startPoint y: 574, endPoint x: 627, endPoint y: 503, distance: 74.6
click at [627, 503] on section "For years, [PERSON_NAME] has had to purchase DampRid, a moisture absorber, for …" at bounding box center [728, 325] width 1456 height 3989
click at [627, 512] on p "The issues highlight the seemingly never-ending demands on the division to keep…" at bounding box center [728, 539] width 682 height 55
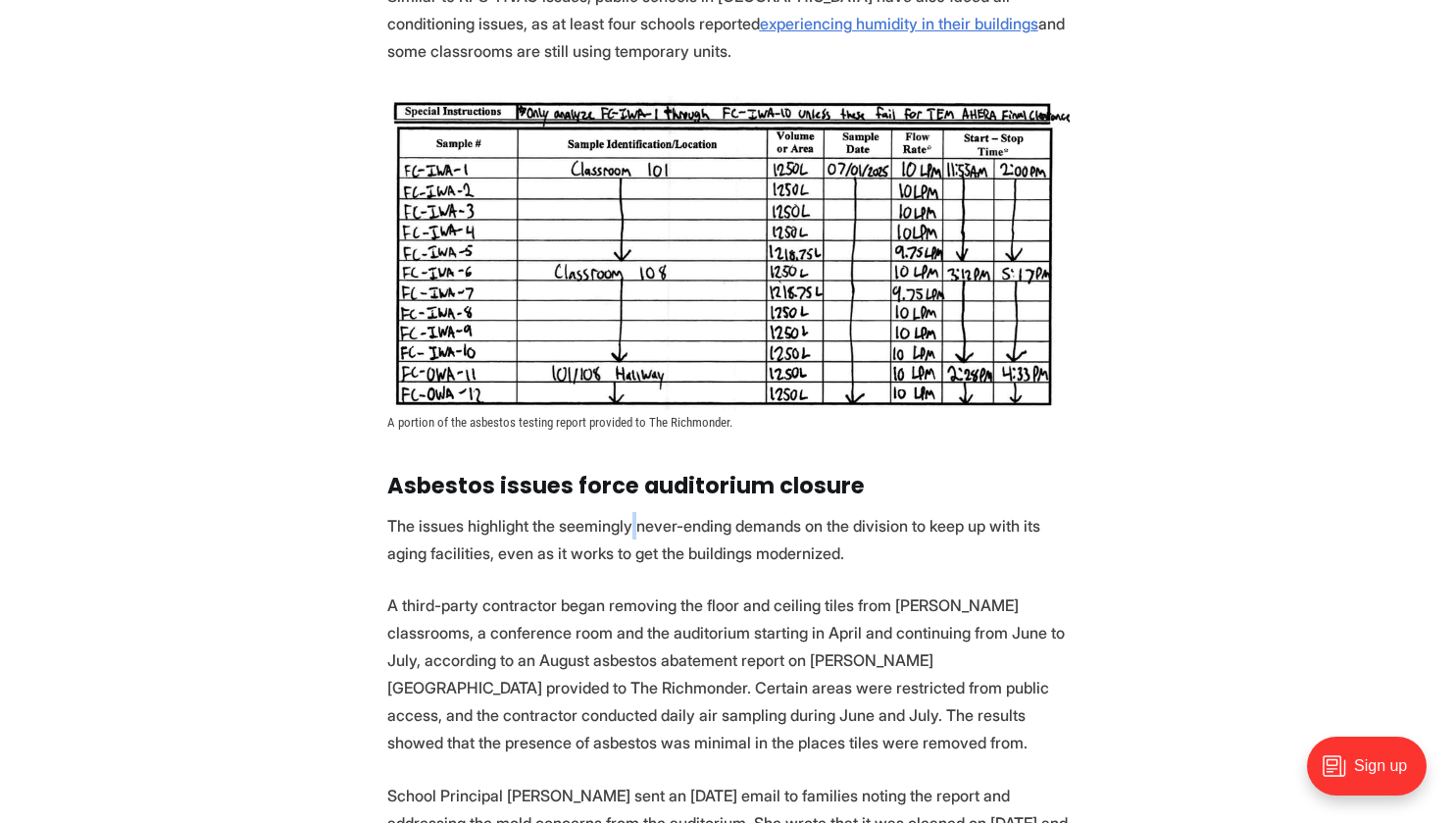
click at [627, 512] on p "The issues highlight the seemingly never-ending demands on the division to keep…" at bounding box center [728, 539] width 682 height 55
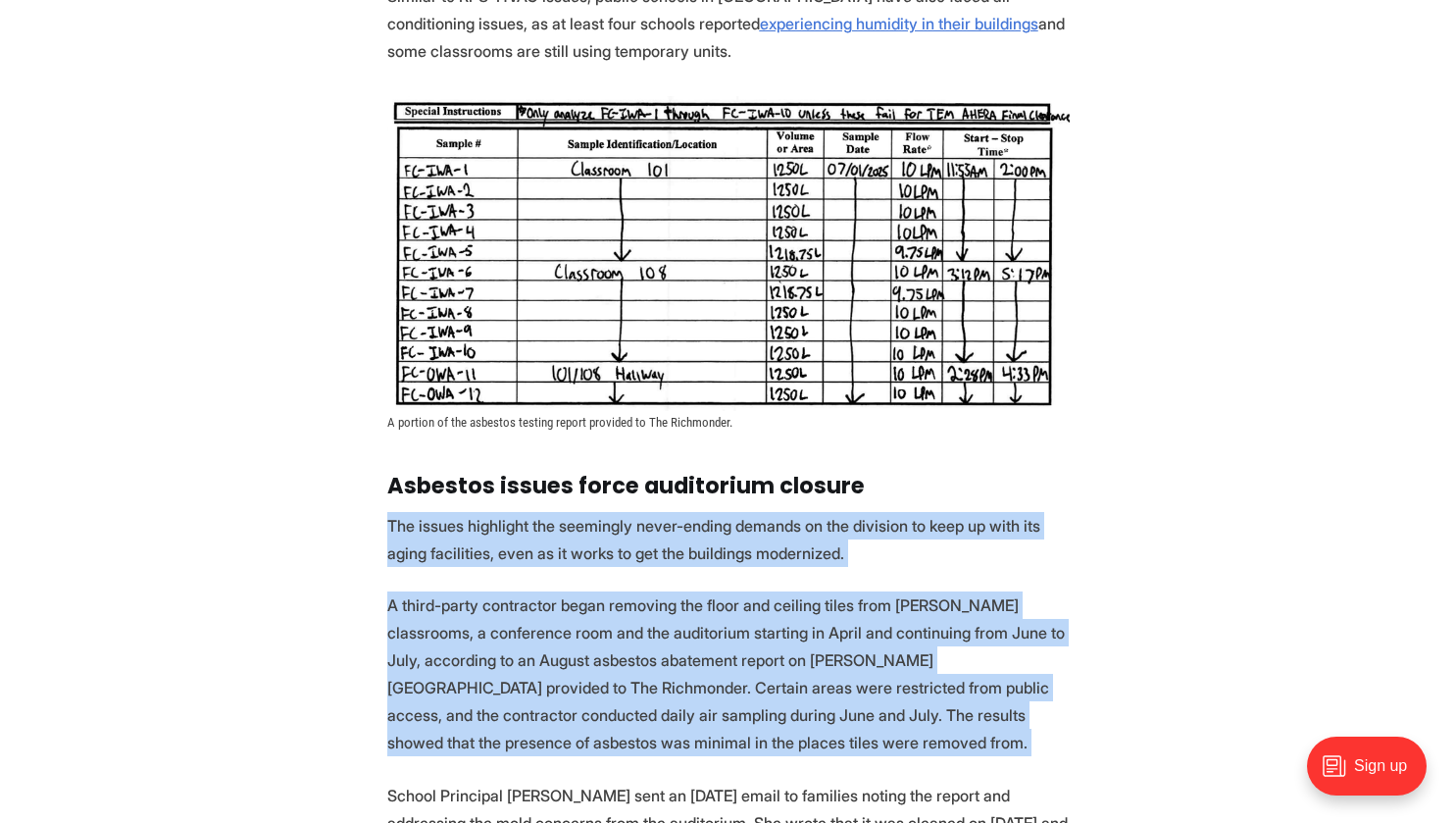
drag, startPoint x: 627, startPoint y: 503, endPoint x: 664, endPoint y: 619, distance: 121.8
click at [664, 619] on section "For years, [PERSON_NAME] has had to purchase DampRid, a moisture absorber, for …" at bounding box center [728, 325] width 1456 height 3989
click at [664, 619] on p "A third-party contractor began removing the floor and ceiling tiles from [PERSO…" at bounding box center [728, 674] width 682 height 165
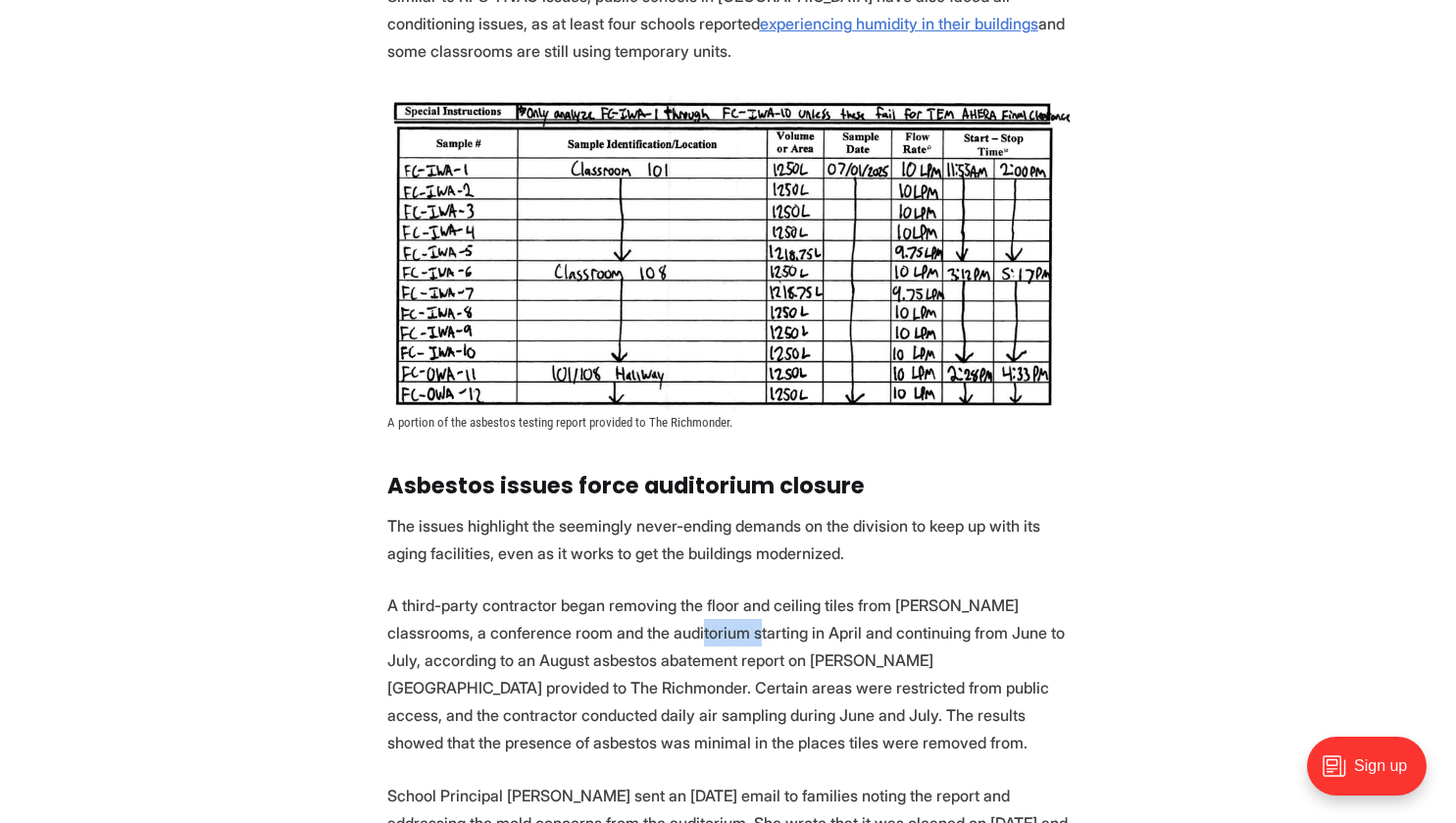
click at [664, 619] on p "A third-party contractor began removing the floor and ceiling tiles from [PERSO…" at bounding box center [728, 674] width 682 height 165
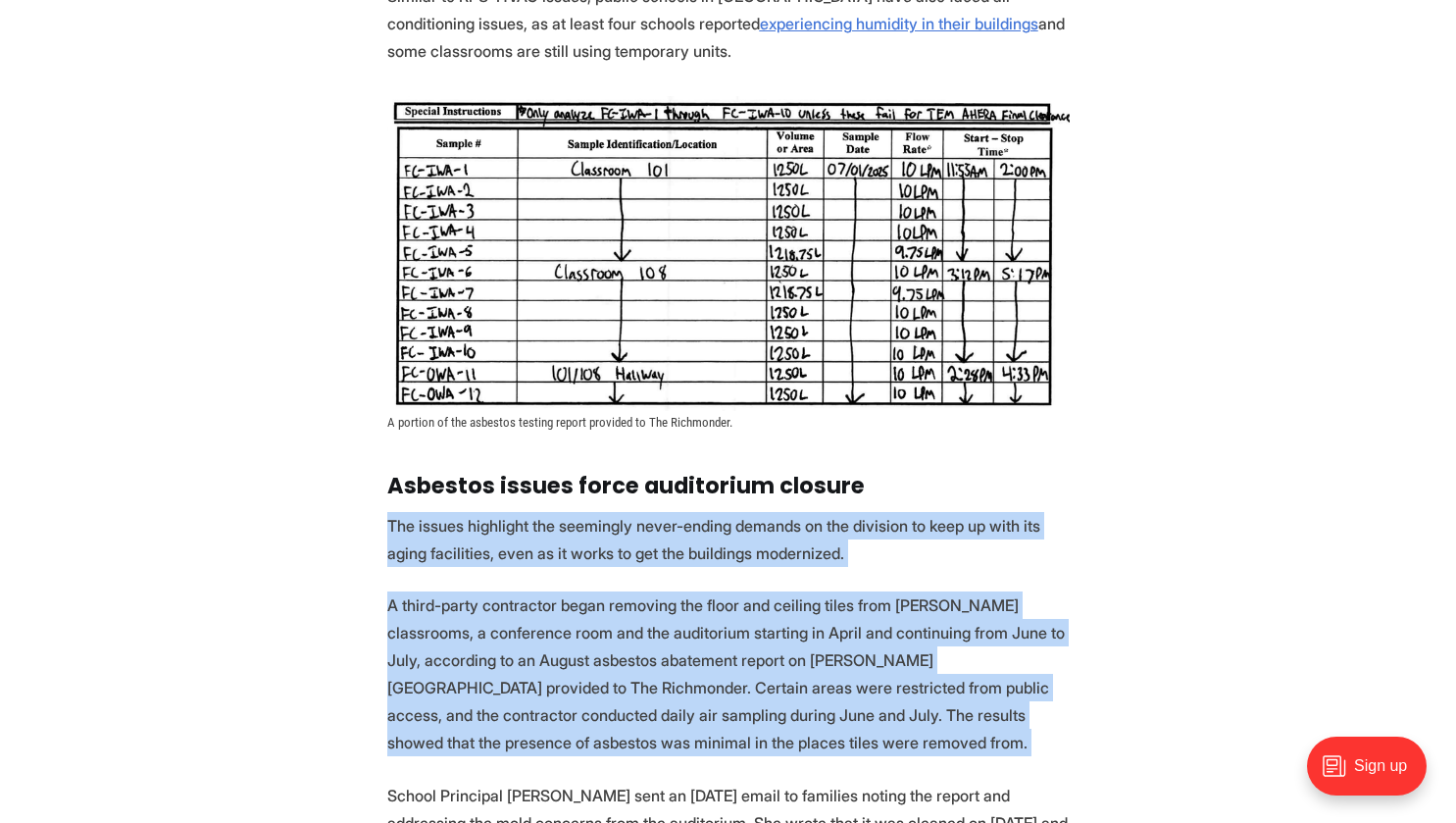
drag, startPoint x: 664, startPoint y: 619, endPoint x: 657, endPoint y: 523, distance: 96.3
click at [657, 523] on section "For years, [PERSON_NAME] has had to purchase DampRid, a moisture absorber, for …" at bounding box center [728, 325] width 1456 height 3989
click at [657, 523] on p "The issues highlight the seemingly never-ending demands on the division to keep…" at bounding box center [728, 539] width 682 height 55
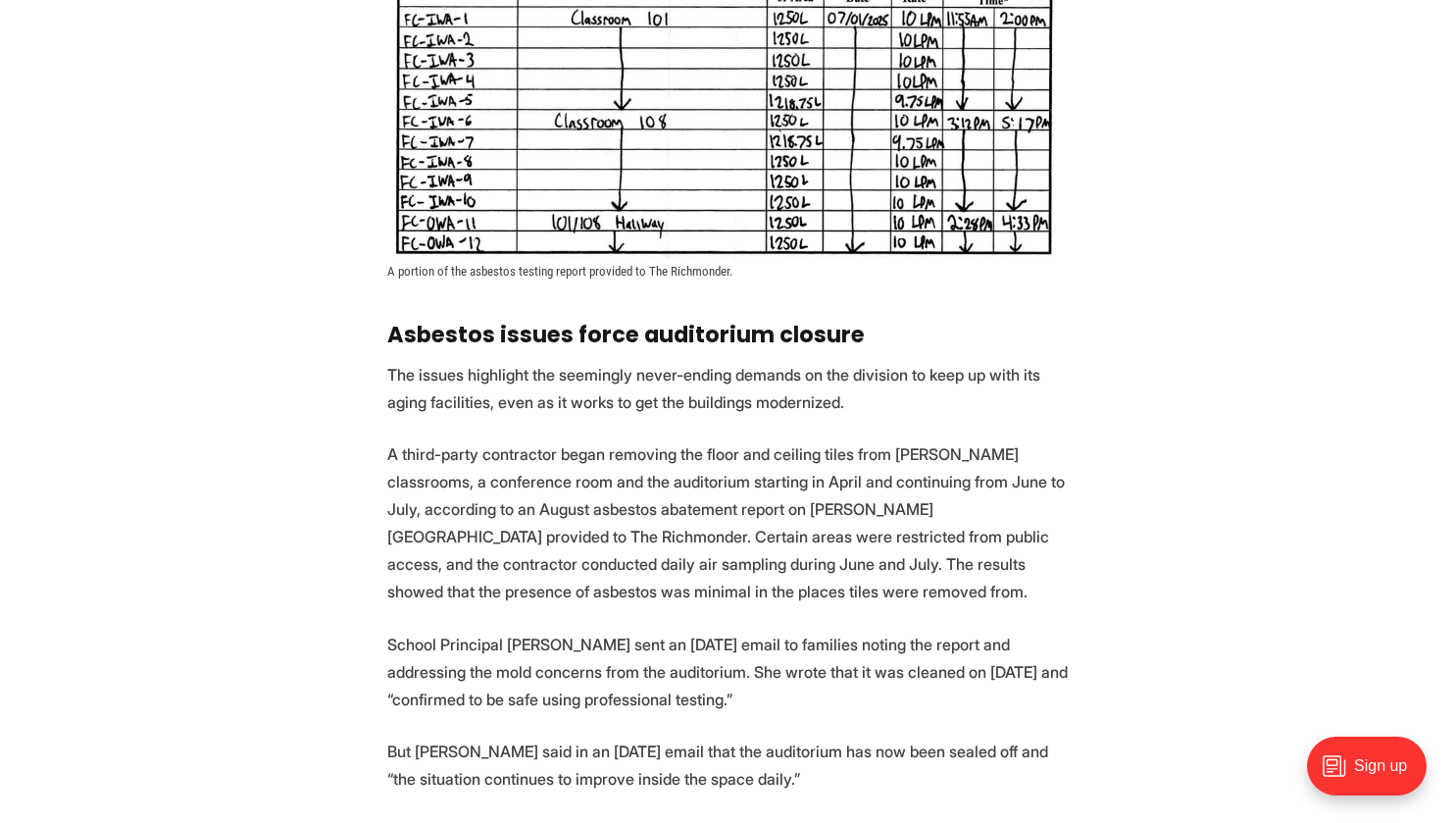
scroll to position [2606, 0]
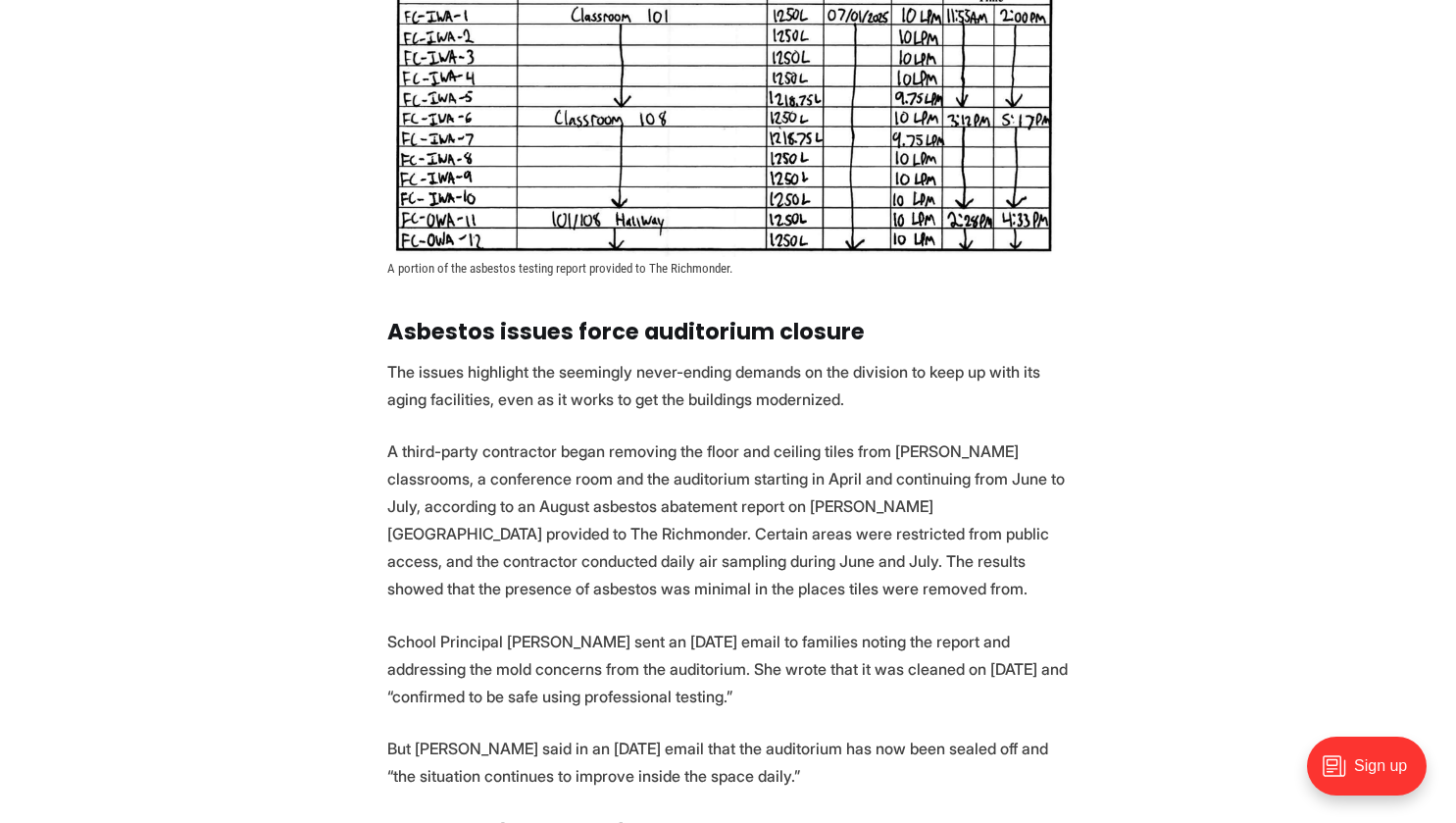
click at [615, 663] on p "School Principal [PERSON_NAME] sent an [DATE] email to families noting the repo…" at bounding box center [728, 669] width 682 height 82
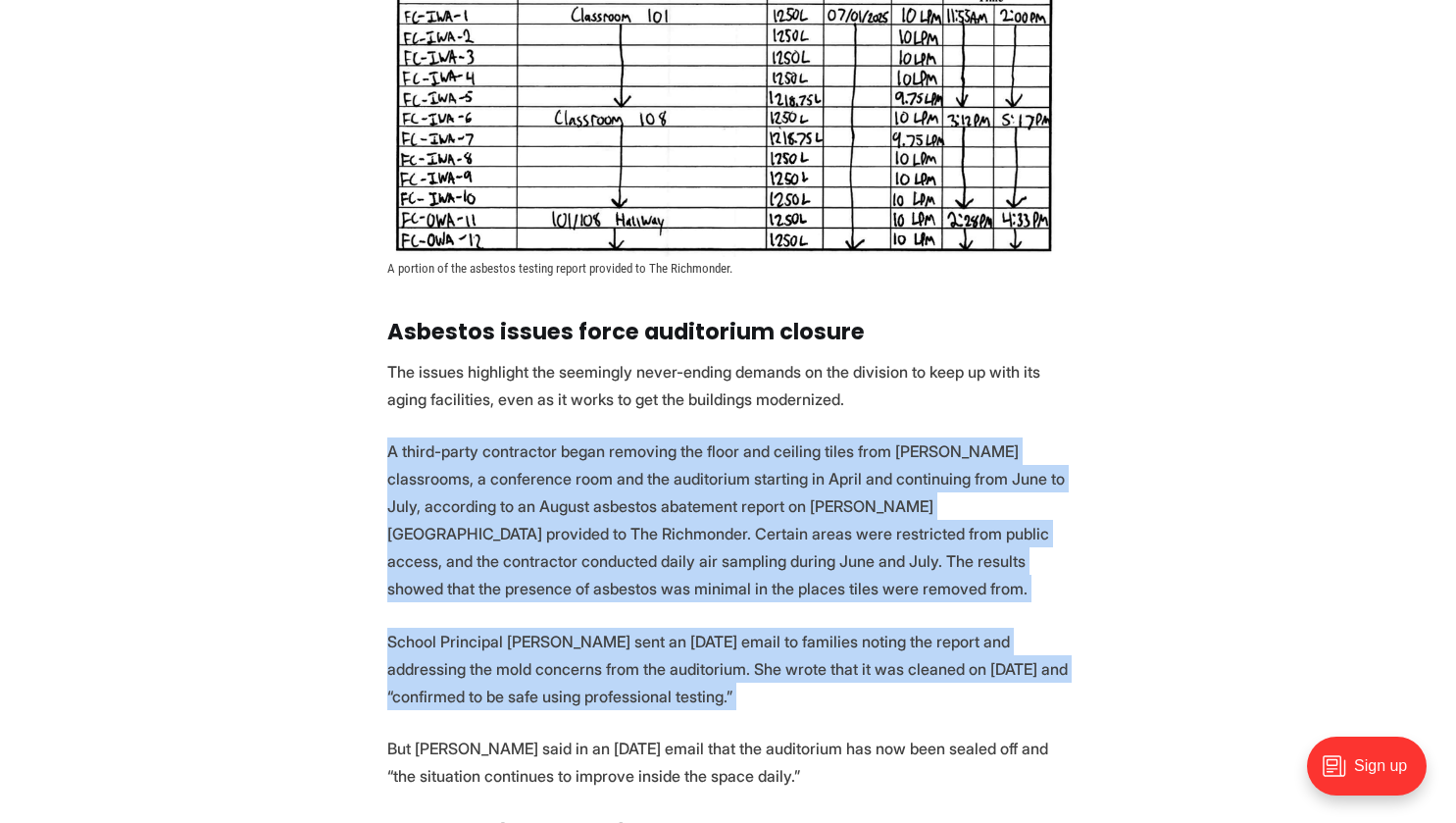
drag, startPoint x: 615, startPoint y: 663, endPoint x: 622, endPoint y: 443, distance: 220.1
click at [622, 443] on section "For years, [PERSON_NAME] has had to purchase DampRid, a moisture absorber, for …" at bounding box center [728, 172] width 1456 height 3989
click at [622, 443] on p "A third-party contractor began removing the floor and ceiling tiles from [PERSO…" at bounding box center [728, 520] width 682 height 165
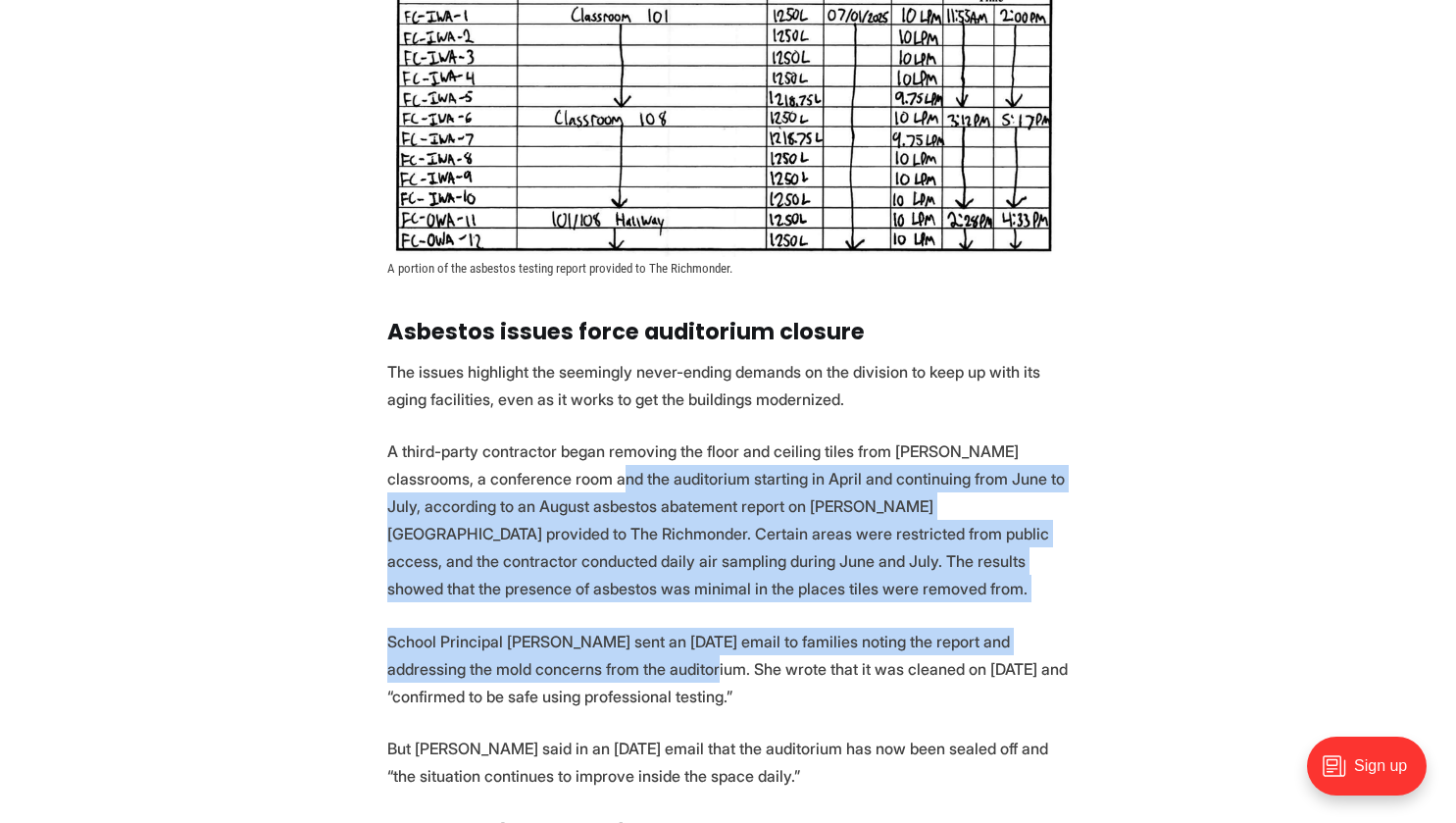
drag, startPoint x: 622, startPoint y: 443, endPoint x: 640, endPoint y: 642, distance: 199.8
click at [640, 642] on section "For years, [PERSON_NAME] has had to purchase DampRid, a moisture absorber, for …" at bounding box center [728, 172] width 1456 height 3989
click at [640, 642] on p "School Principal [PERSON_NAME] sent an [DATE] email to families noting the repo…" at bounding box center [728, 669] width 682 height 82
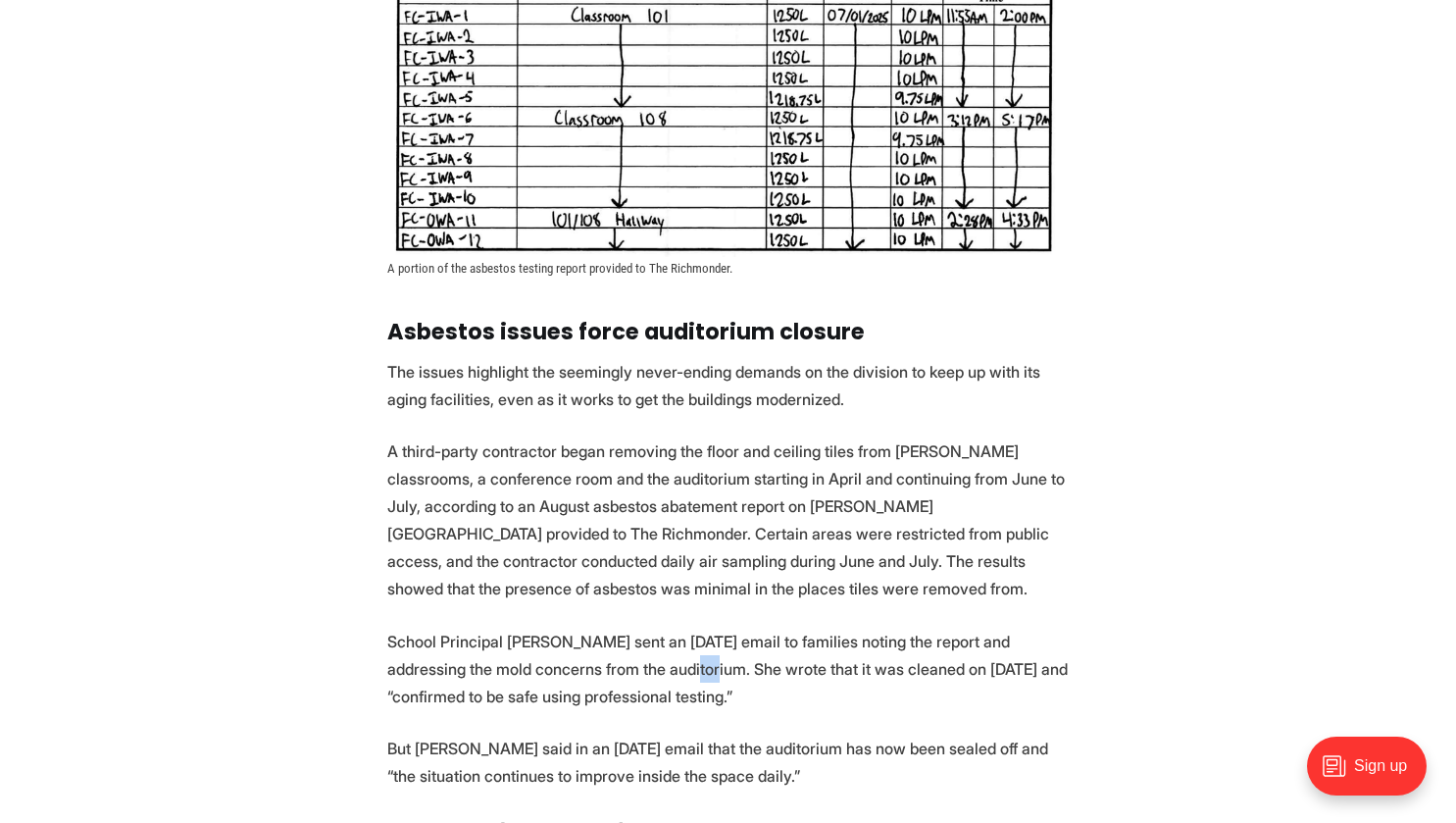
click at [640, 642] on p "School Principal [PERSON_NAME] sent an [DATE] email to families noting the repo…" at bounding box center [728, 669] width 682 height 82
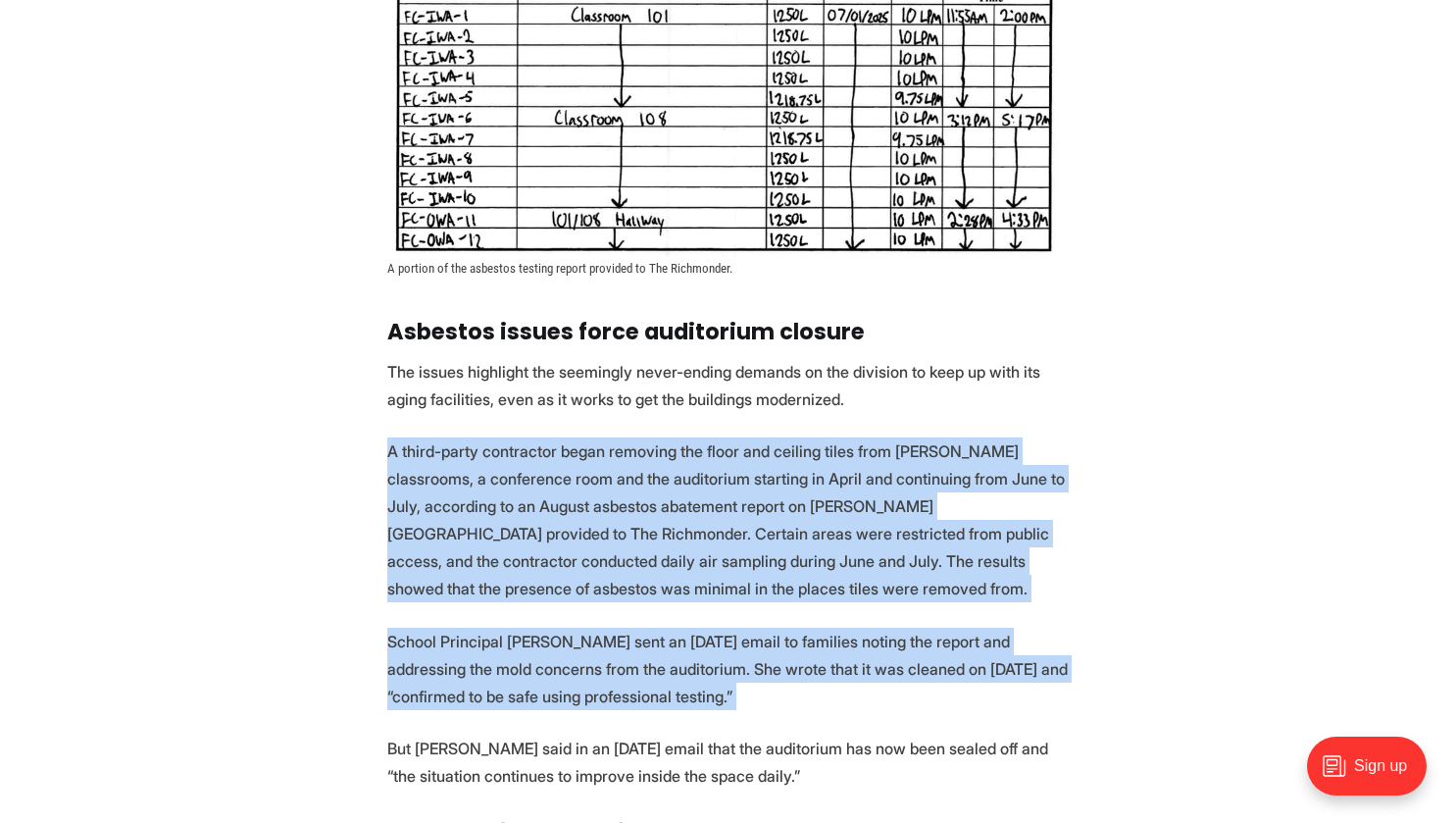
drag, startPoint x: 640, startPoint y: 642, endPoint x: 620, endPoint y: 535, distance: 108.9
click at [620, 535] on section "For years, [PERSON_NAME] has had to purchase DampRid, a moisture absorber, for …" at bounding box center [728, 172] width 1456 height 3989
click at [620, 535] on p "A third-party contractor began removing the floor and ceiling tiles from [PERSO…" at bounding box center [728, 520] width 682 height 165
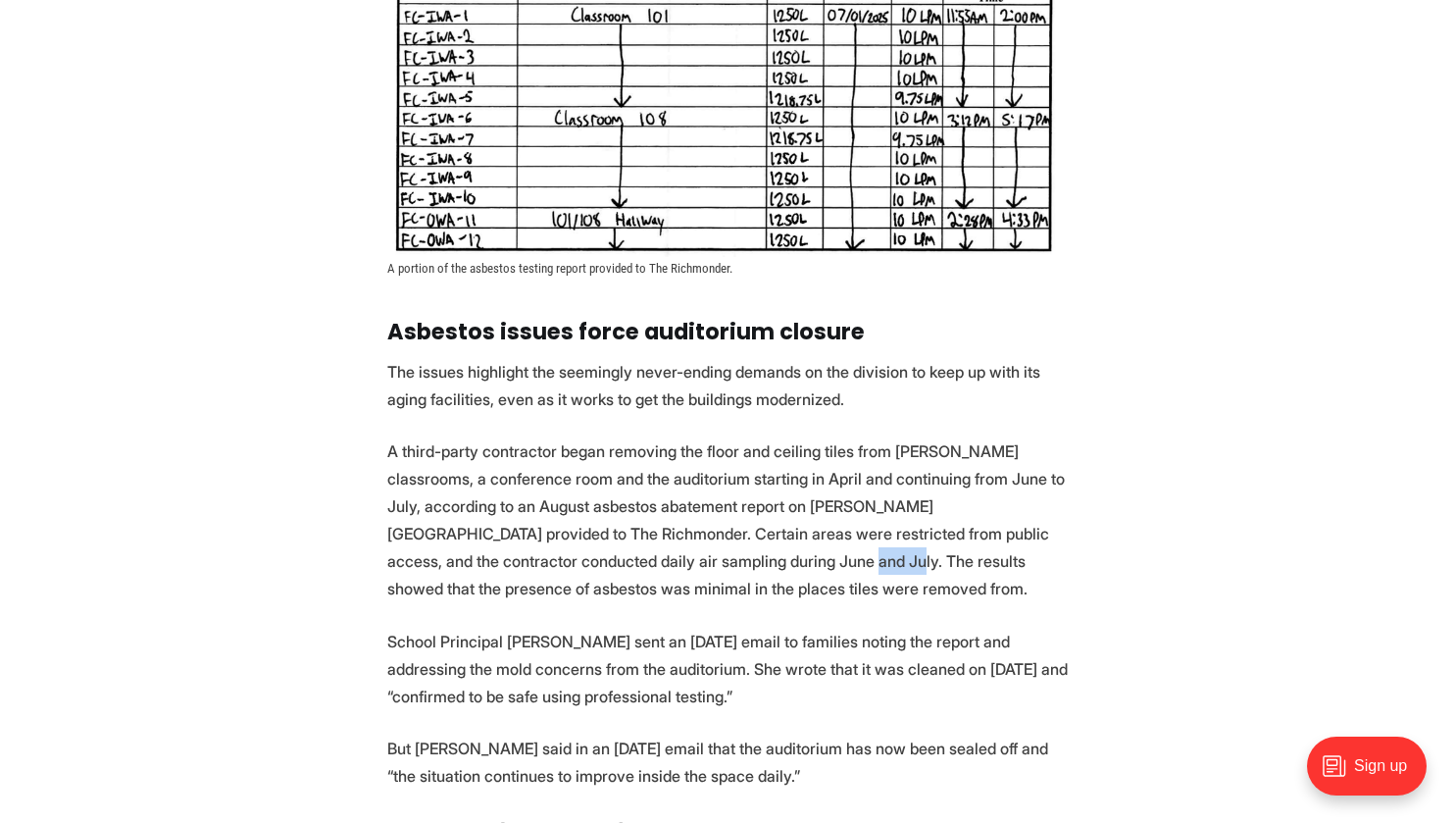
click at [620, 535] on p "A third-party contractor began removing the floor and ceiling tiles from [PERSO…" at bounding box center [728, 520] width 682 height 165
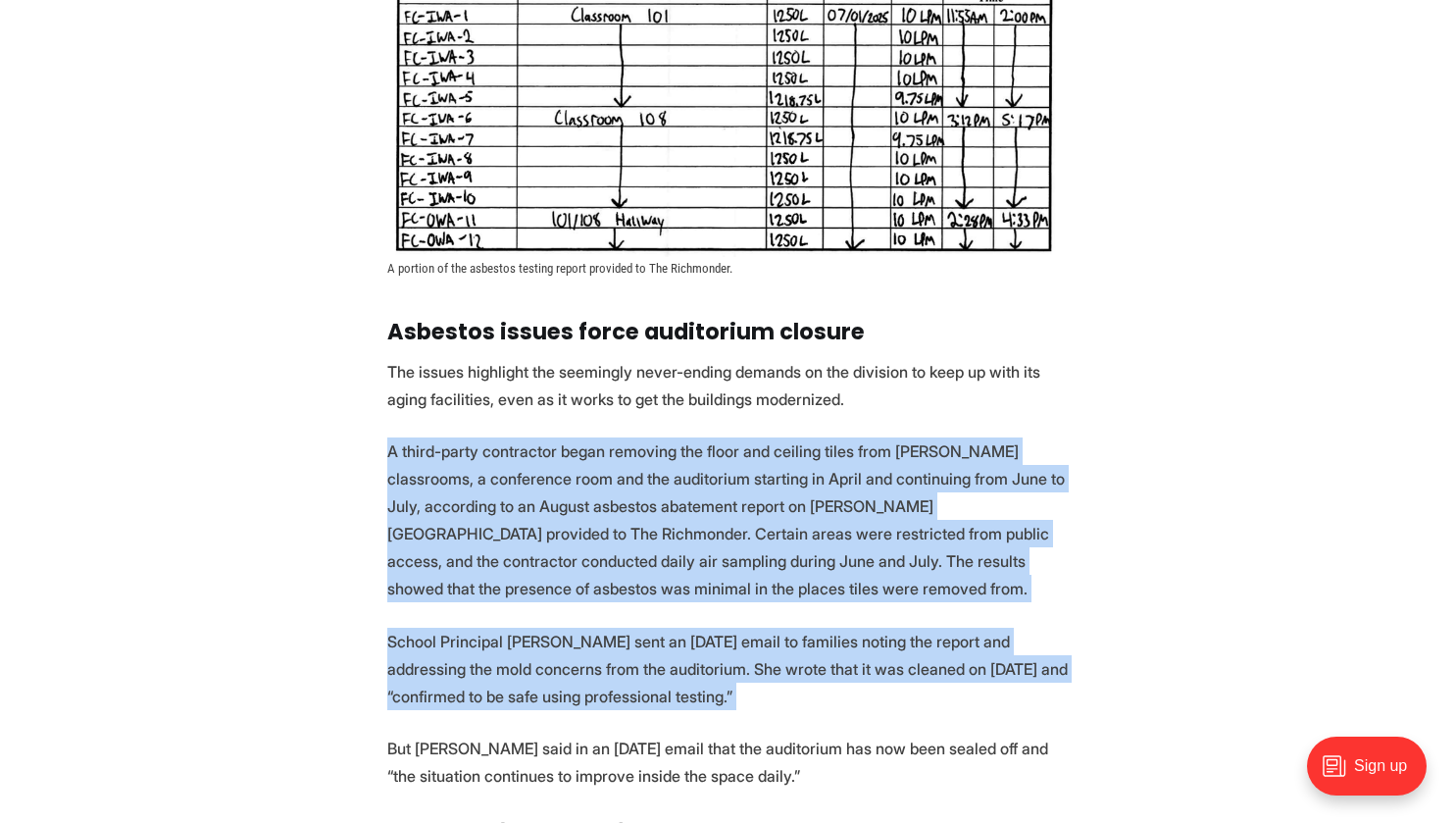
drag, startPoint x: 620, startPoint y: 535, endPoint x: 637, endPoint y: 631, distance: 97.5
click at [637, 631] on section "For years, [PERSON_NAME] has had to purchase DampRid, a moisture absorber, for …" at bounding box center [728, 172] width 1456 height 3989
click at [637, 631] on p "School Principal [PERSON_NAME] sent an [DATE] email to families noting the repo…" at bounding box center [728, 669] width 682 height 82
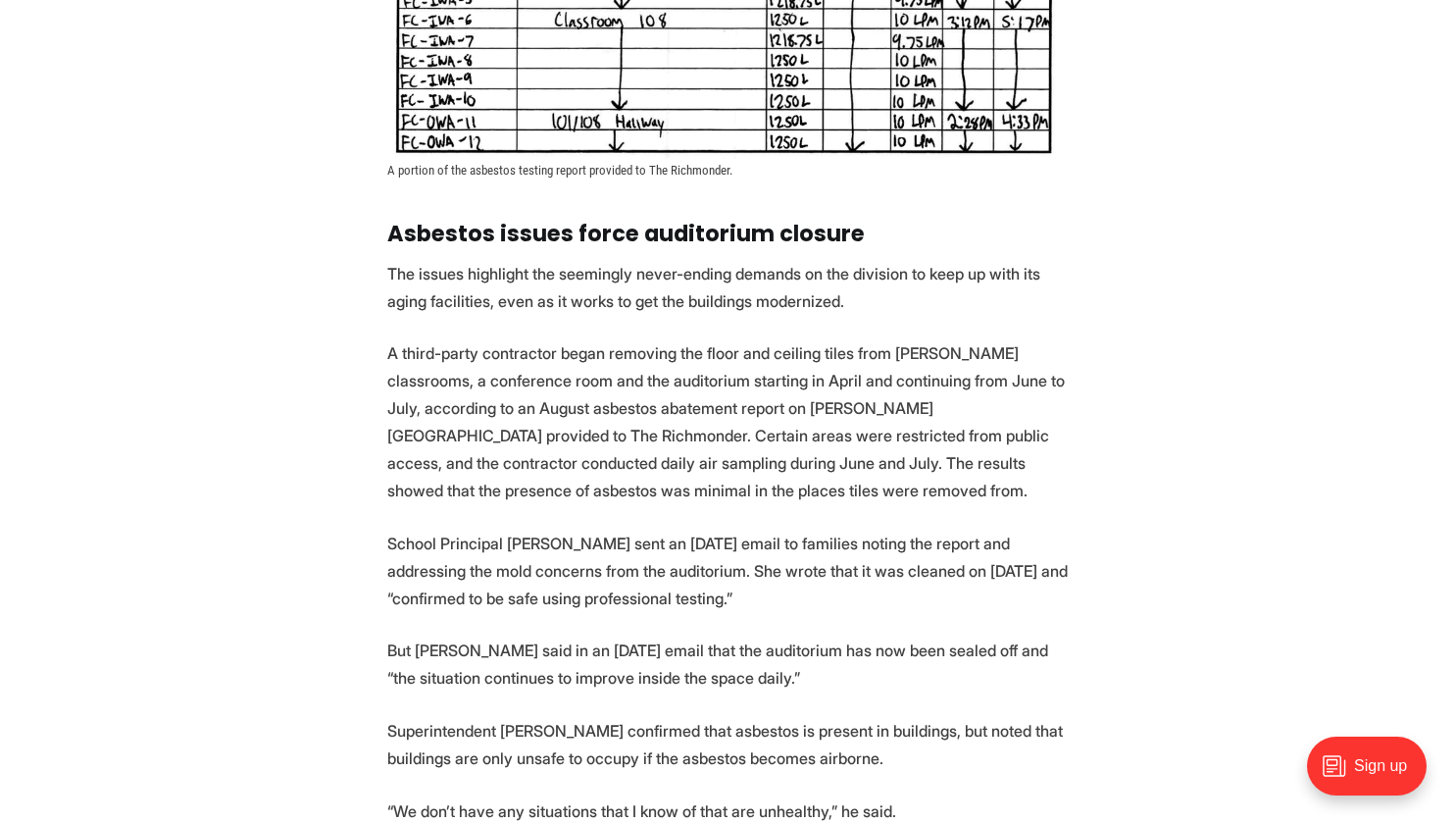
scroll to position [2794, 0]
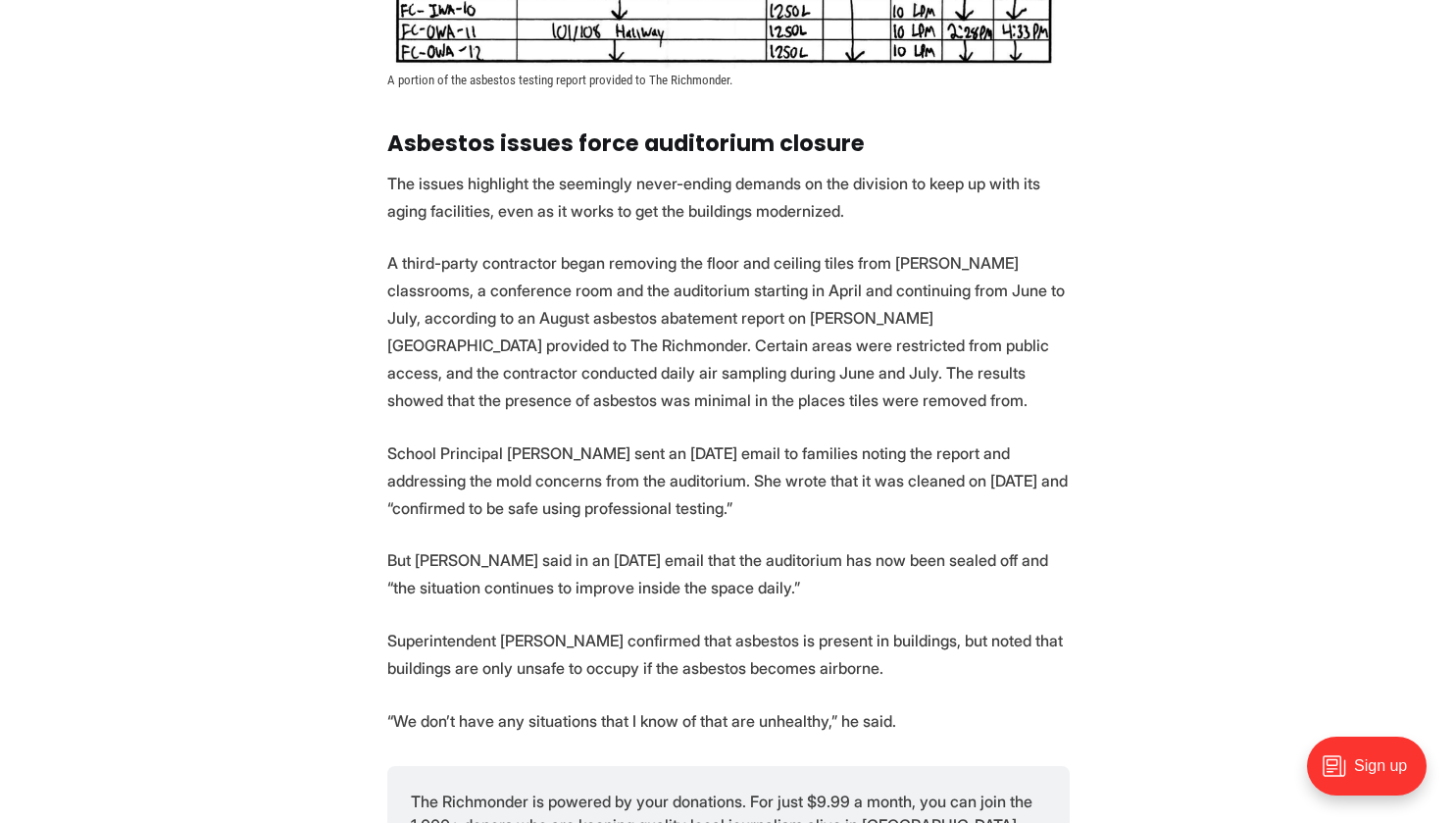
click at [637, 631] on p "Superintendent [PERSON_NAME] confirmed that asbestos is present in buildings, b…" at bounding box center [728, 654] width 682 height 55
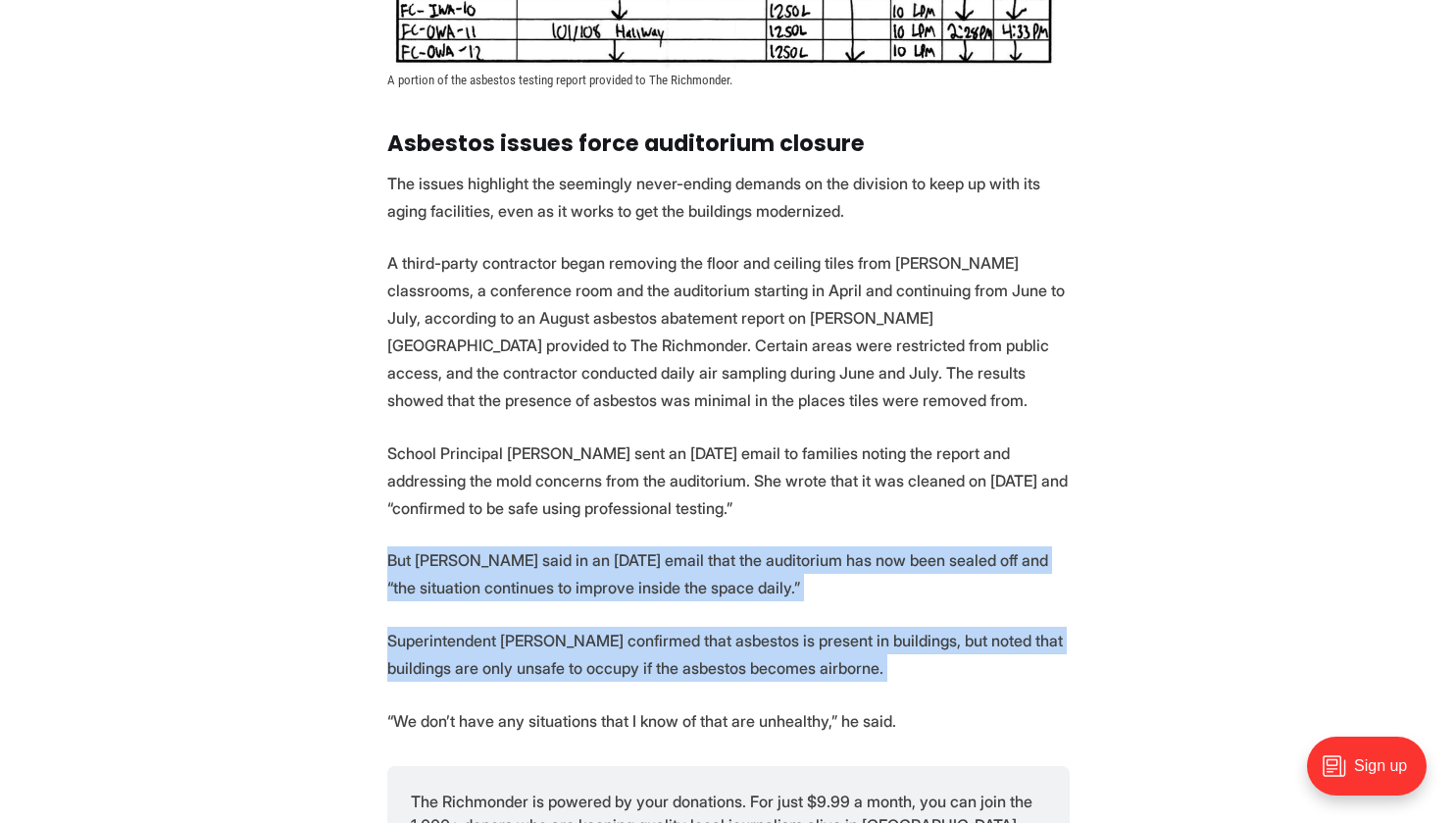
drag, startPoint x: 637, startPoint y: 631, endPoint x: 628, endPoint y: 567, distance: 64.6
click at [628, 567] on p "But [PERSON_NAME] said in an [DATE] email that the auditorium has now been seal…" at bounding box center [728, 574] width 682 height 55
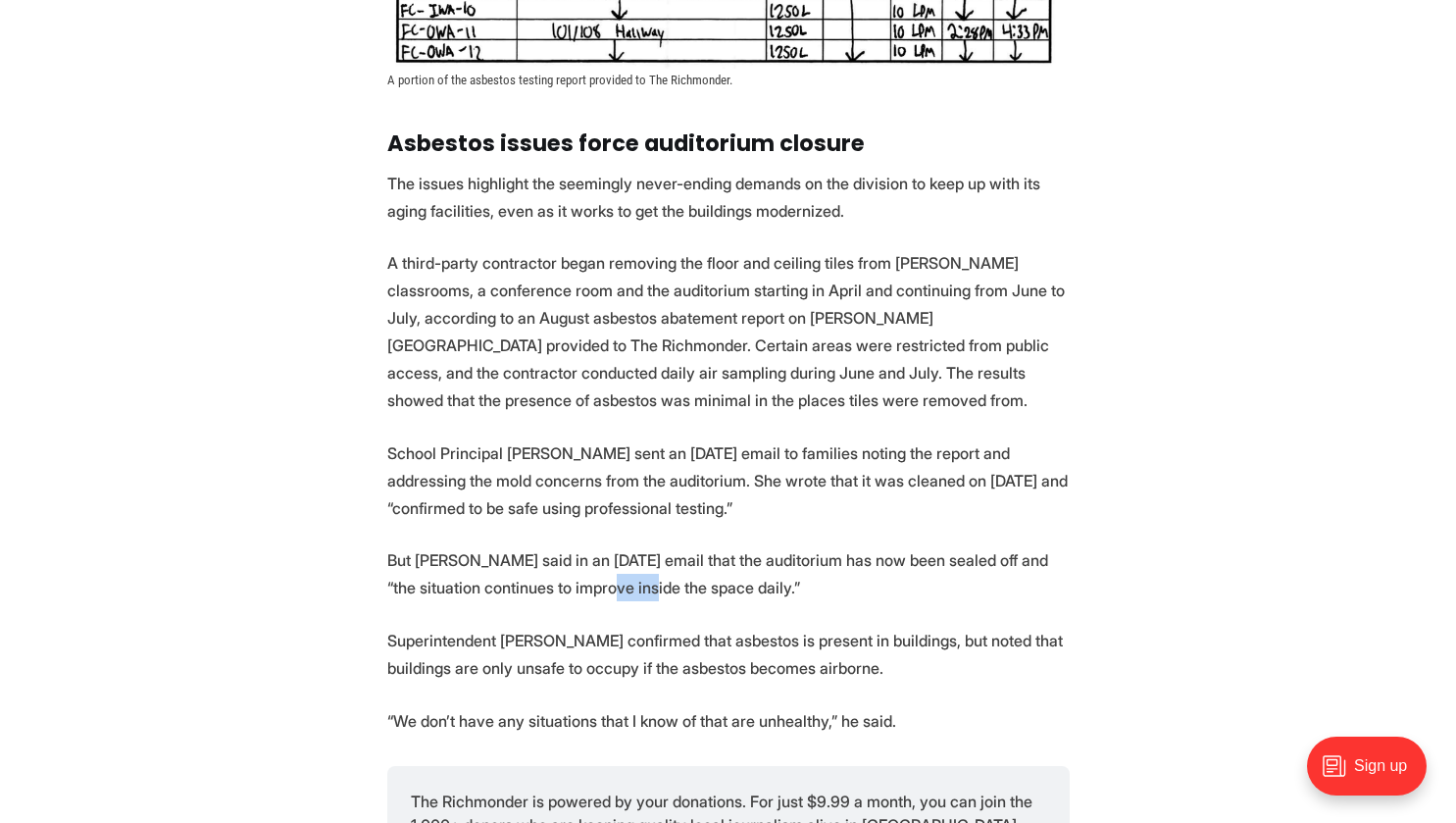
click at [628, 567] on p "But [PERSON_NAME] said in an [DATE] email that the auditorium has now been seal…" at bounding box center [728, 574] width 682 height 55
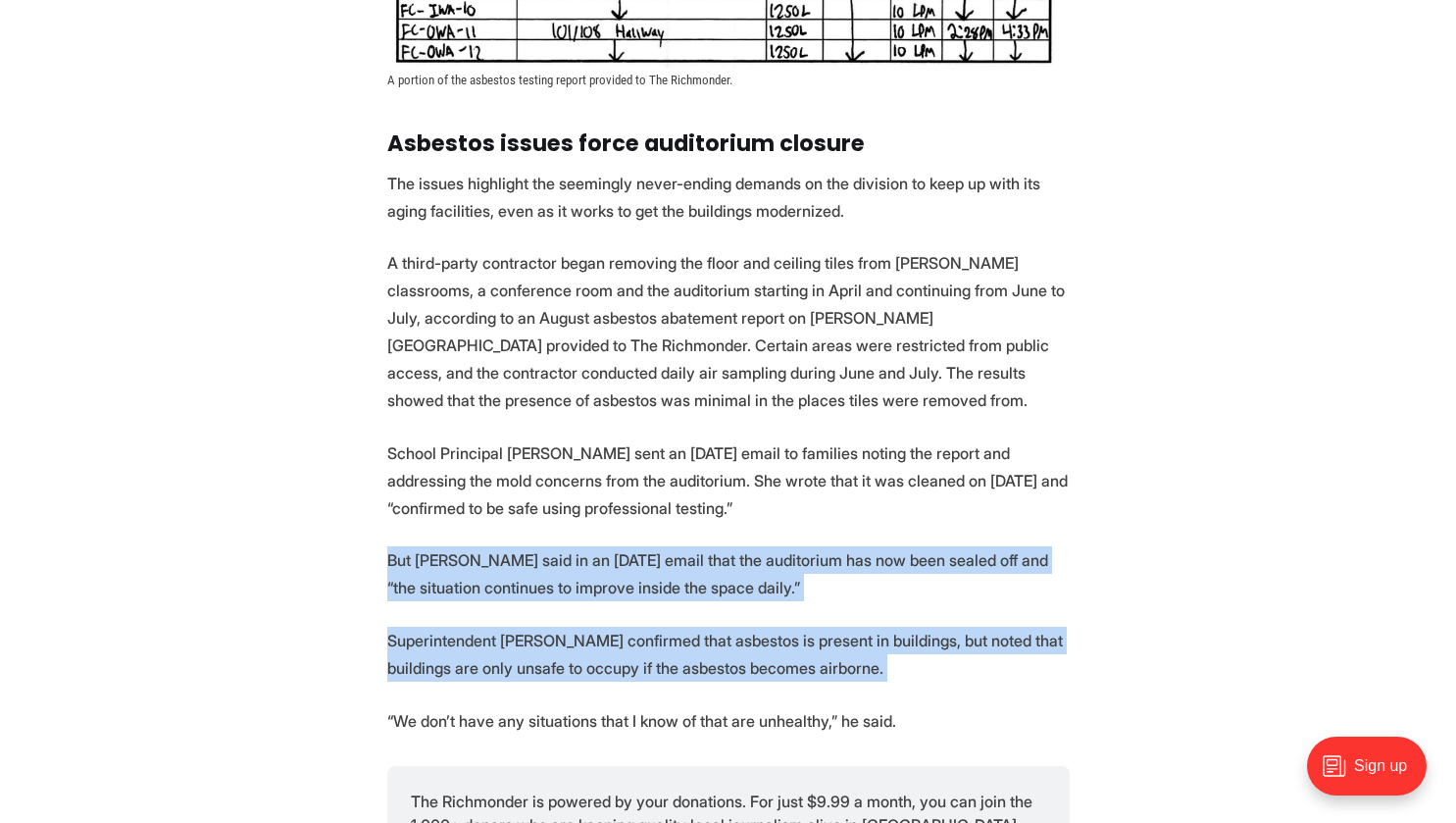
drag, startPoint x: 628, startPoint y: 567, endPoint x: 647, endPoint y: 617, distance: 53.5
click at [647, 627] on p "Superintendent [PERSON_NAME] confirmed that asbestos is present in buildings, b…" at bounding box center [728, 654] width 682 height 55
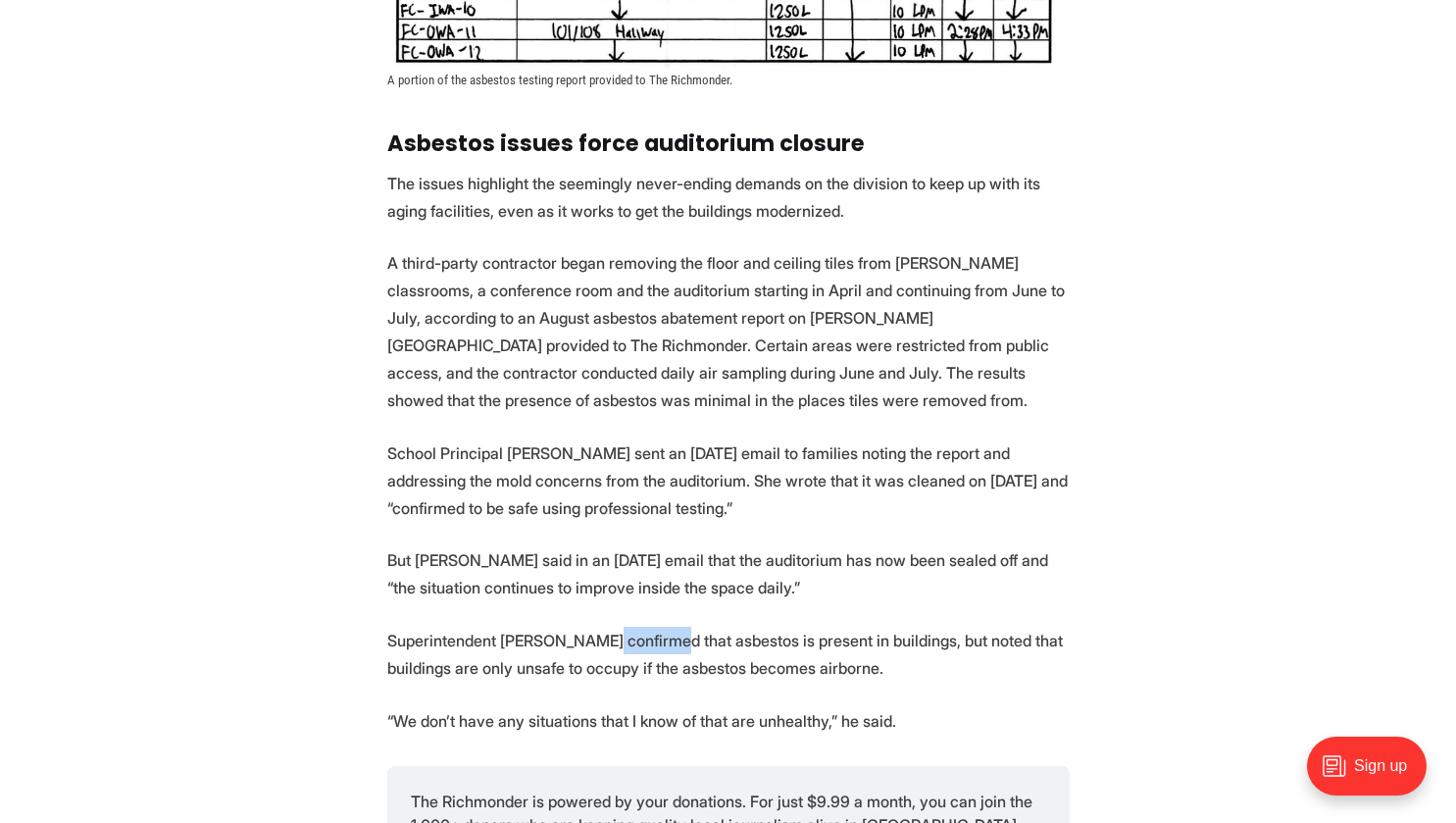
click at [647, 627] on p "Superintendent [PERSON_NAME] confirmed that asbestos is present in buildings, b…" at bounding box center [728, 654] width 682 height 55
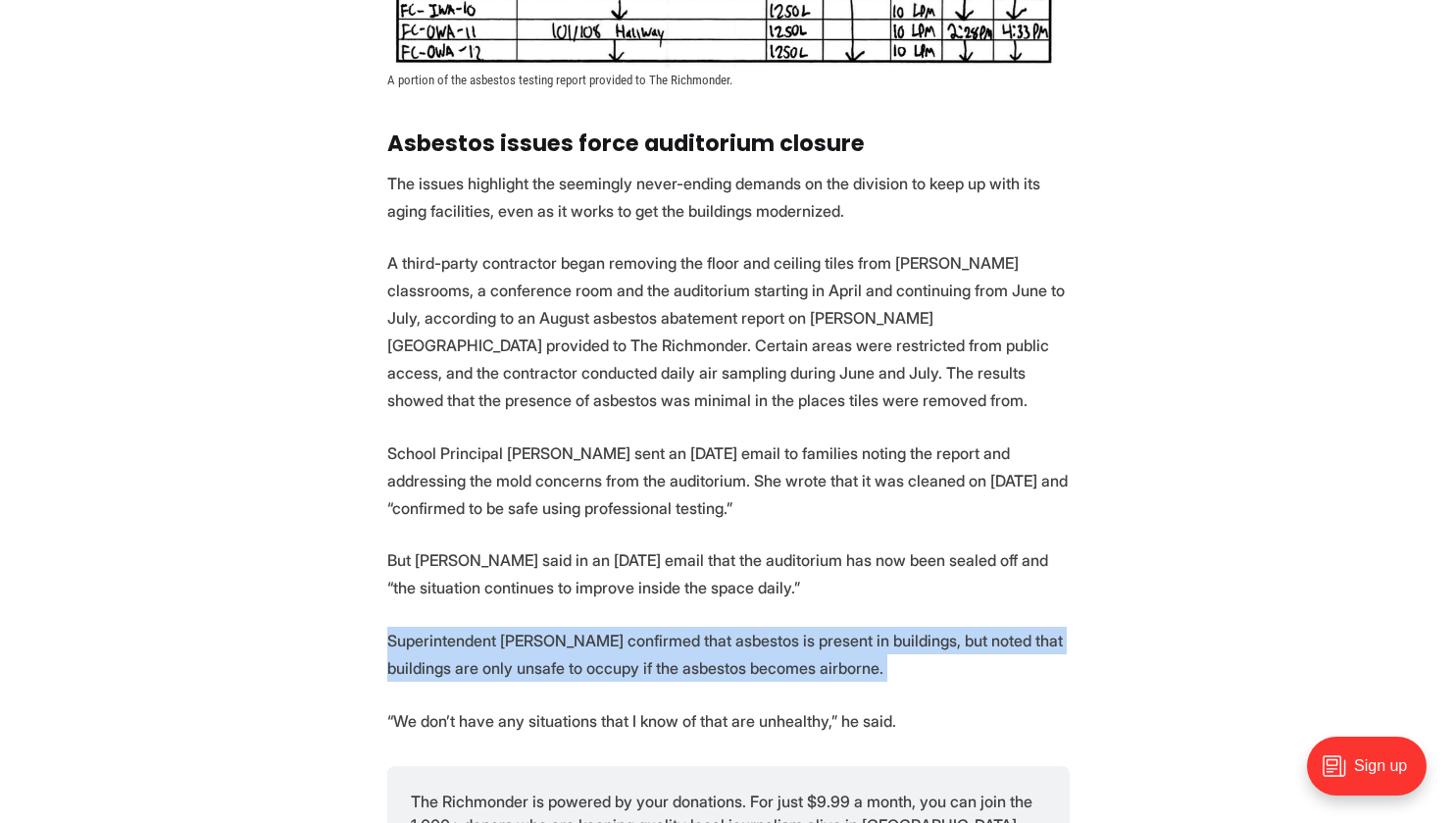
click at [647, 627] on p "Superintendent [PERSON_NAME] confirmed that asbestos is present in buildings, b…" at bounding box center [728, 654] width 682 height 55
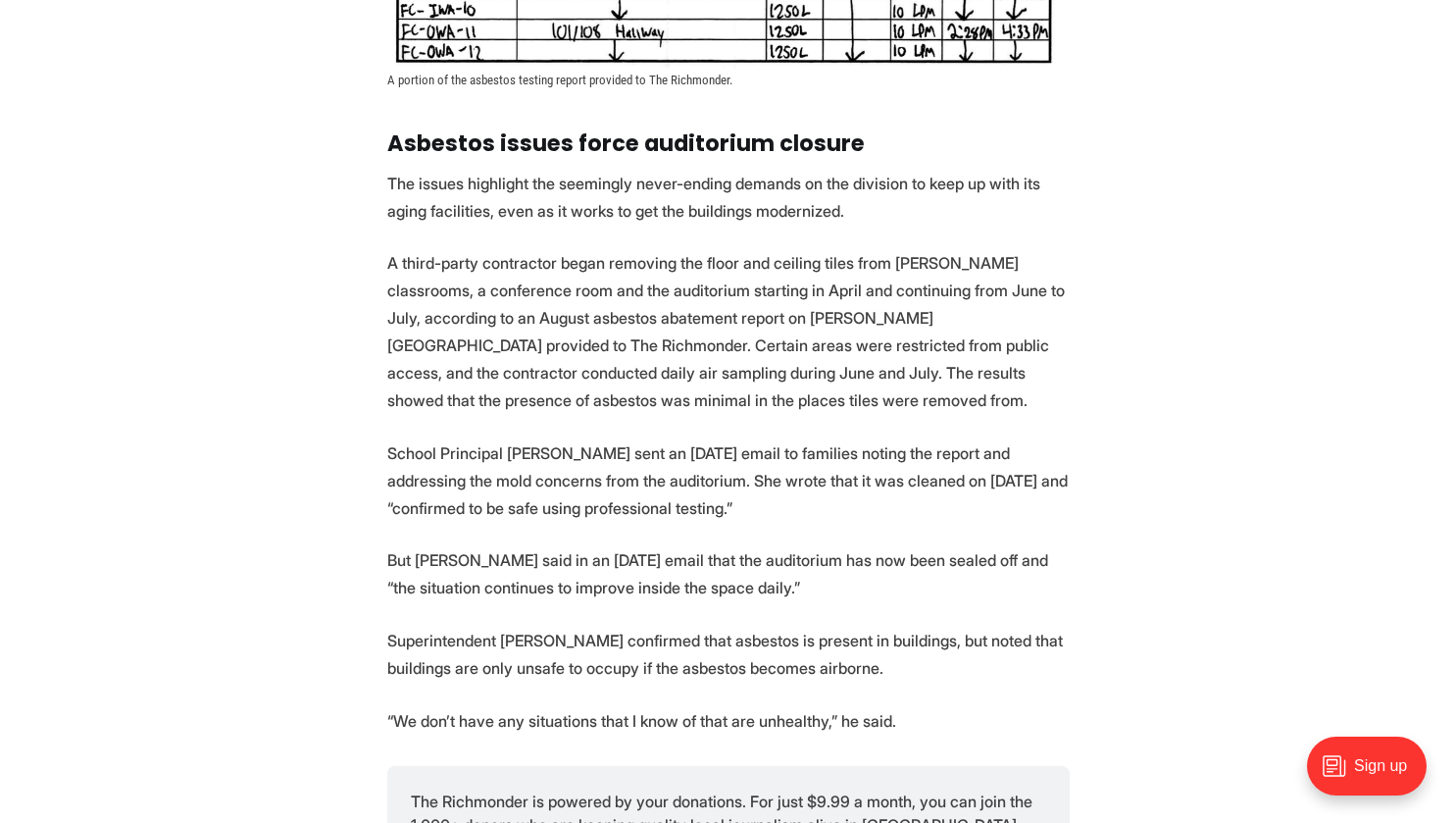
click at [626, 546] on p "But [PERSON_NAME] said in an [DATE] email that the auditorium has now been seal…" at bounding box center [728, 574] width 682 height 55
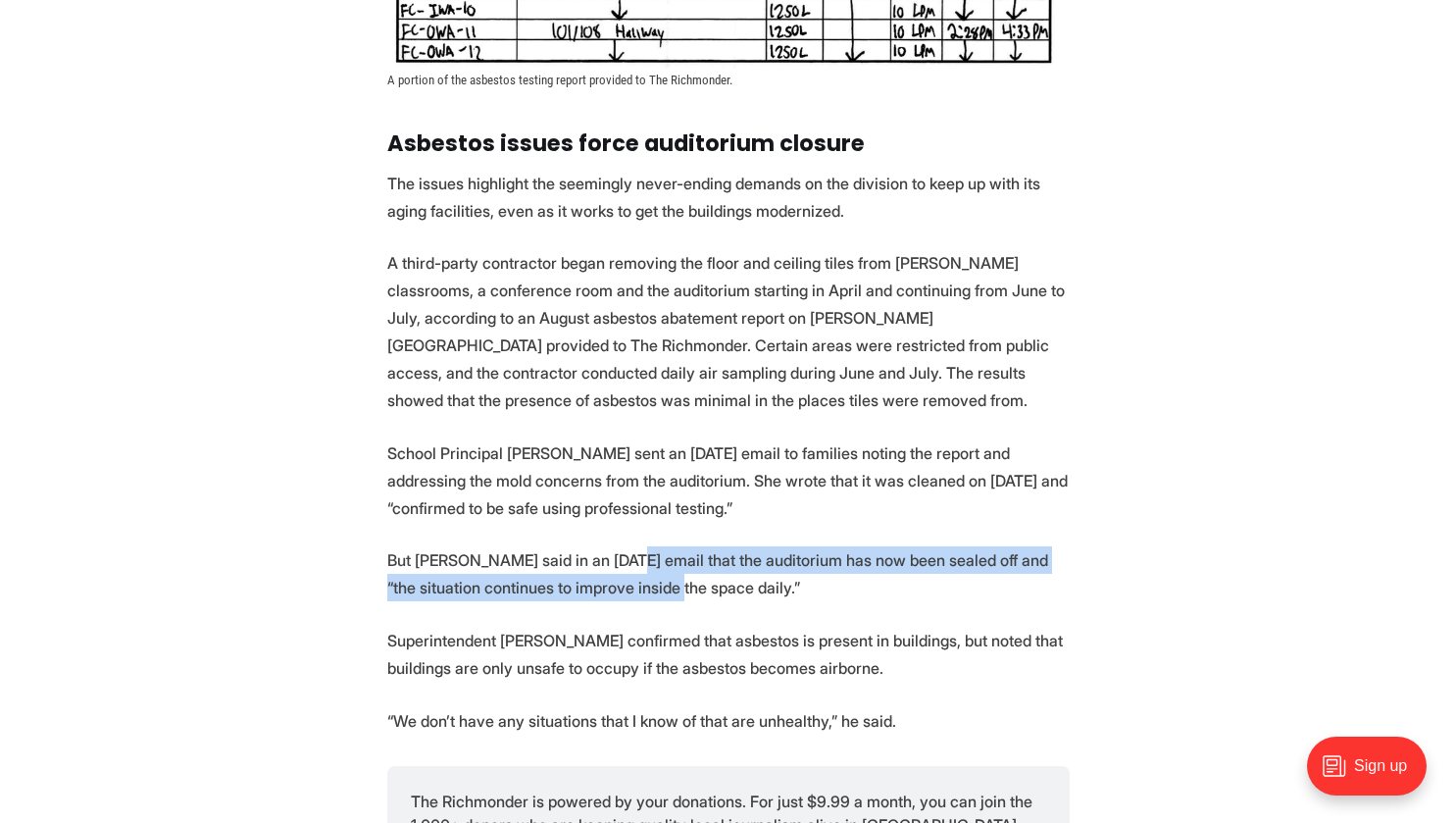
drag, startPoint x: 642, startPoint y: 583, endPoint x: 630, endPoint y: 540, distance: 44.6
click at [630, 546] on p "But [PERSON_NAME] said in an [DATE] email that the auditorium has now been seal…" at bounding box center [728, 574] width 682 height 55
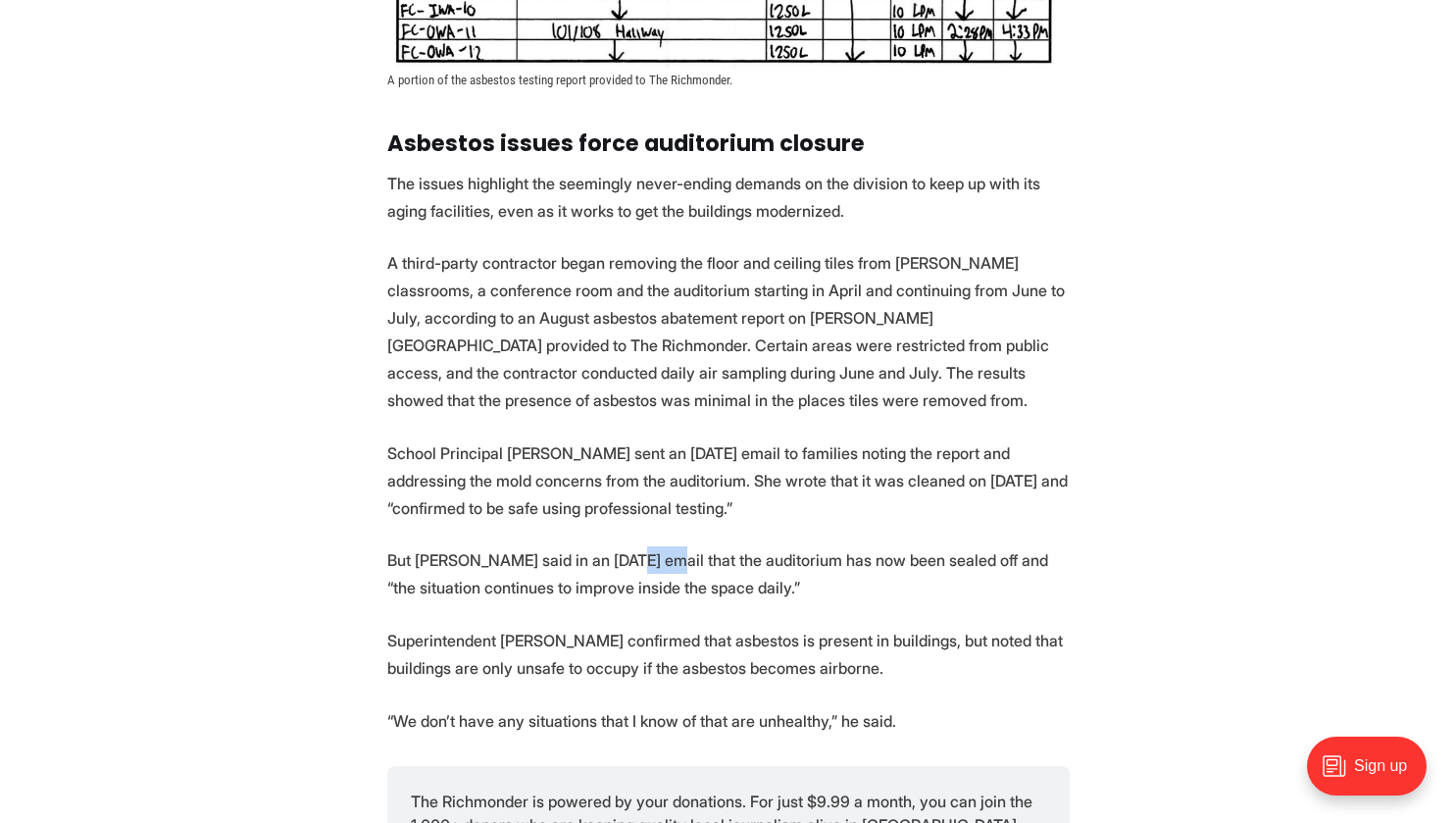
click at [630, 546] on p "But [PERSON_NAME] said in an [DATE] email that the auditorium has now been seal…" at bounding box center [728, 574] width 682 height 55
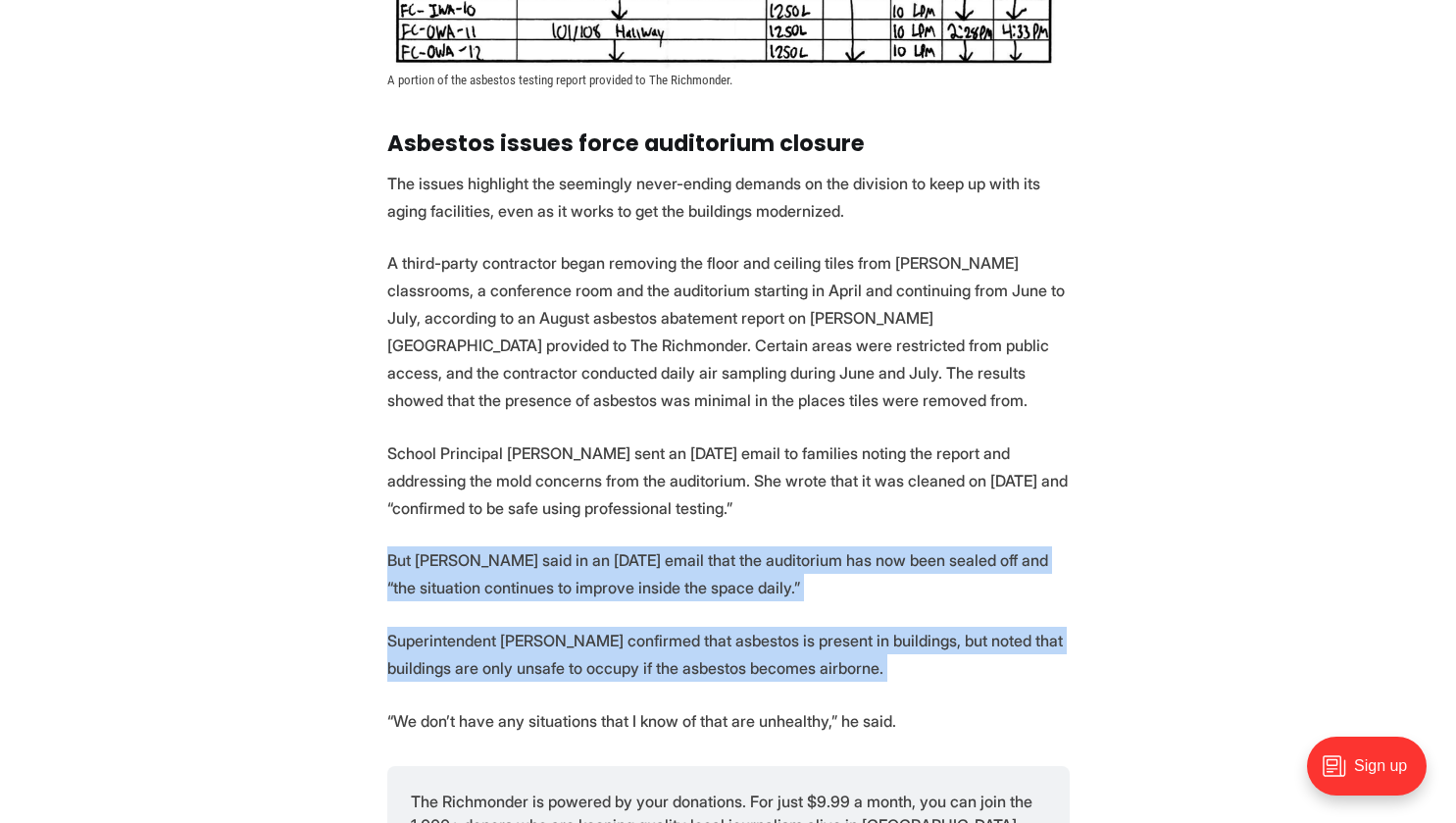
drag, startPoint x: 630, startPoint y: 540, endPoint x: 675, endPoint y: 623, distance: 94.4
click at [675, 627] on p "Superintendent [PERSON_NAME] confirmed that asbestos is present in buildings, b…" at bounding box center [728, 654] width 682 height 55
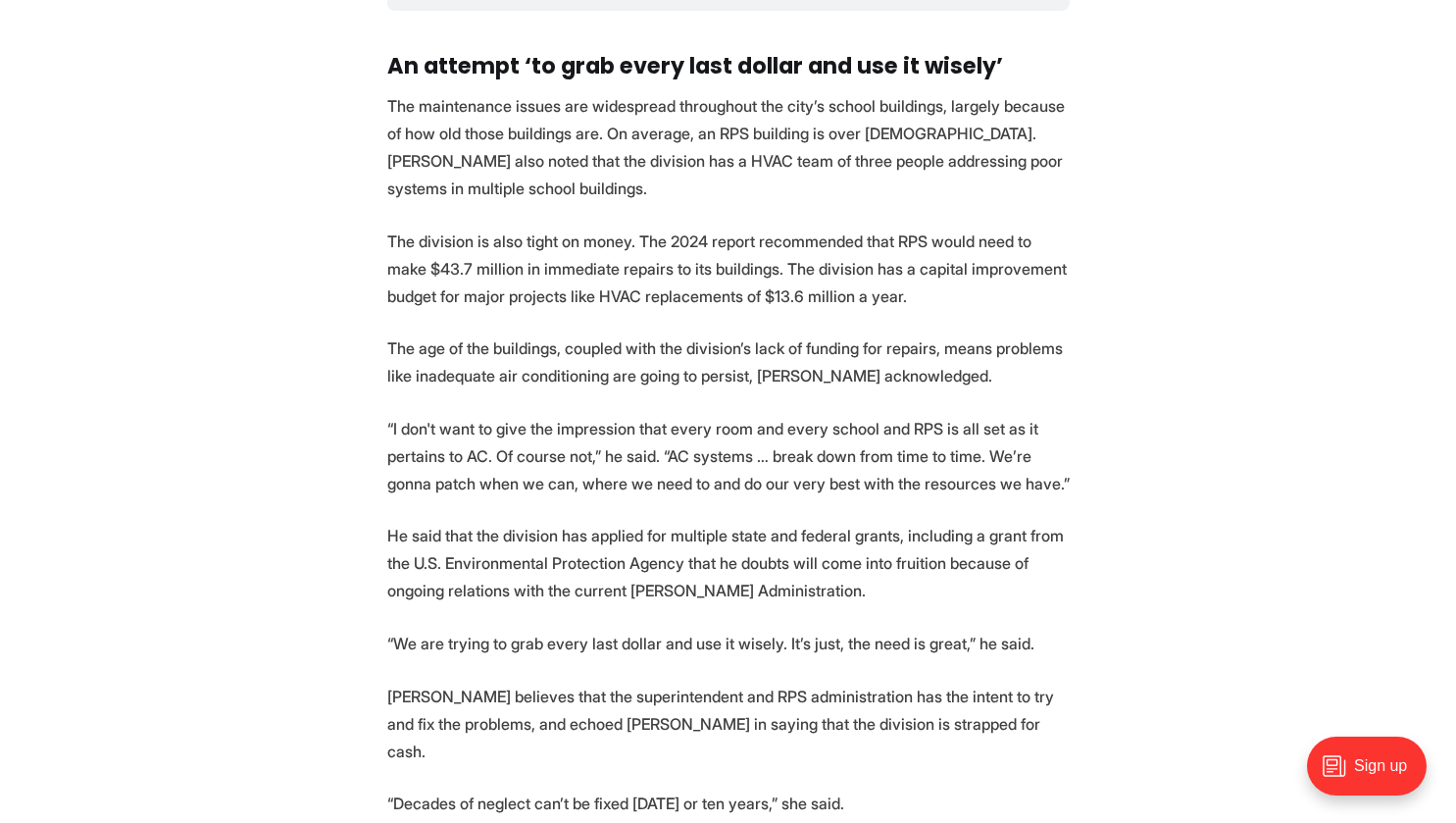
scroll to position [3705, 0]
click at [676, 562] on p "He said that the division has applied for multiple state and federal grants, in…" at bounding box center [728, 562] width 682 height 82
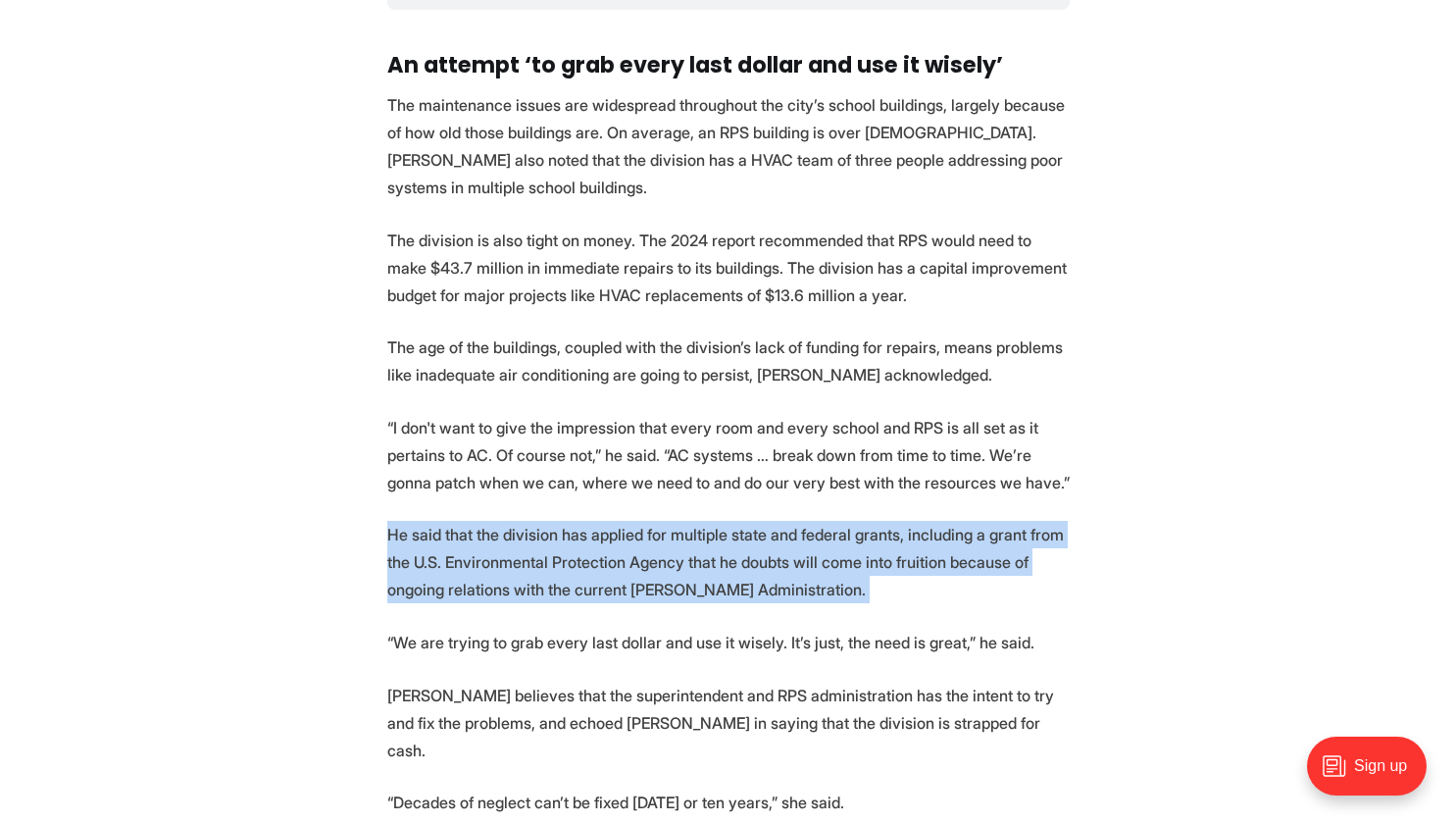
click at [676, 562] on p "He said that the division has applied for multiple state and federal grants, in…" at bounding box center [728, 562] width 682 height 82
click at [660, 521] on p "He said that the division has applied for multiple state and federal grants, in…" at bounding box center [728, 562] width 682 height 82
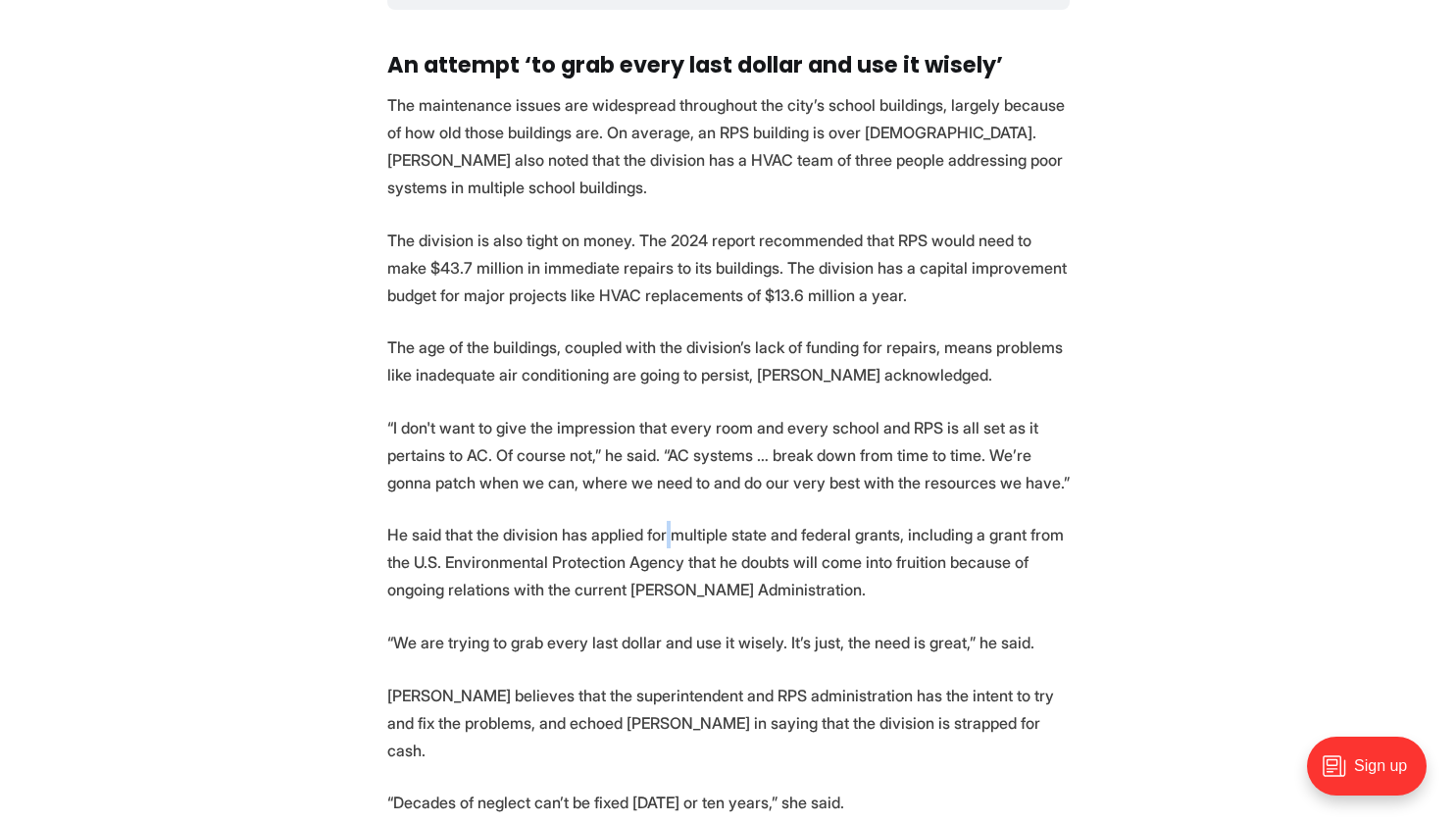
click at [660, 521] on p "He said that the division has applied for multiple state and federal grants, in…" at bounding box center [728, 562] width 682 height 82
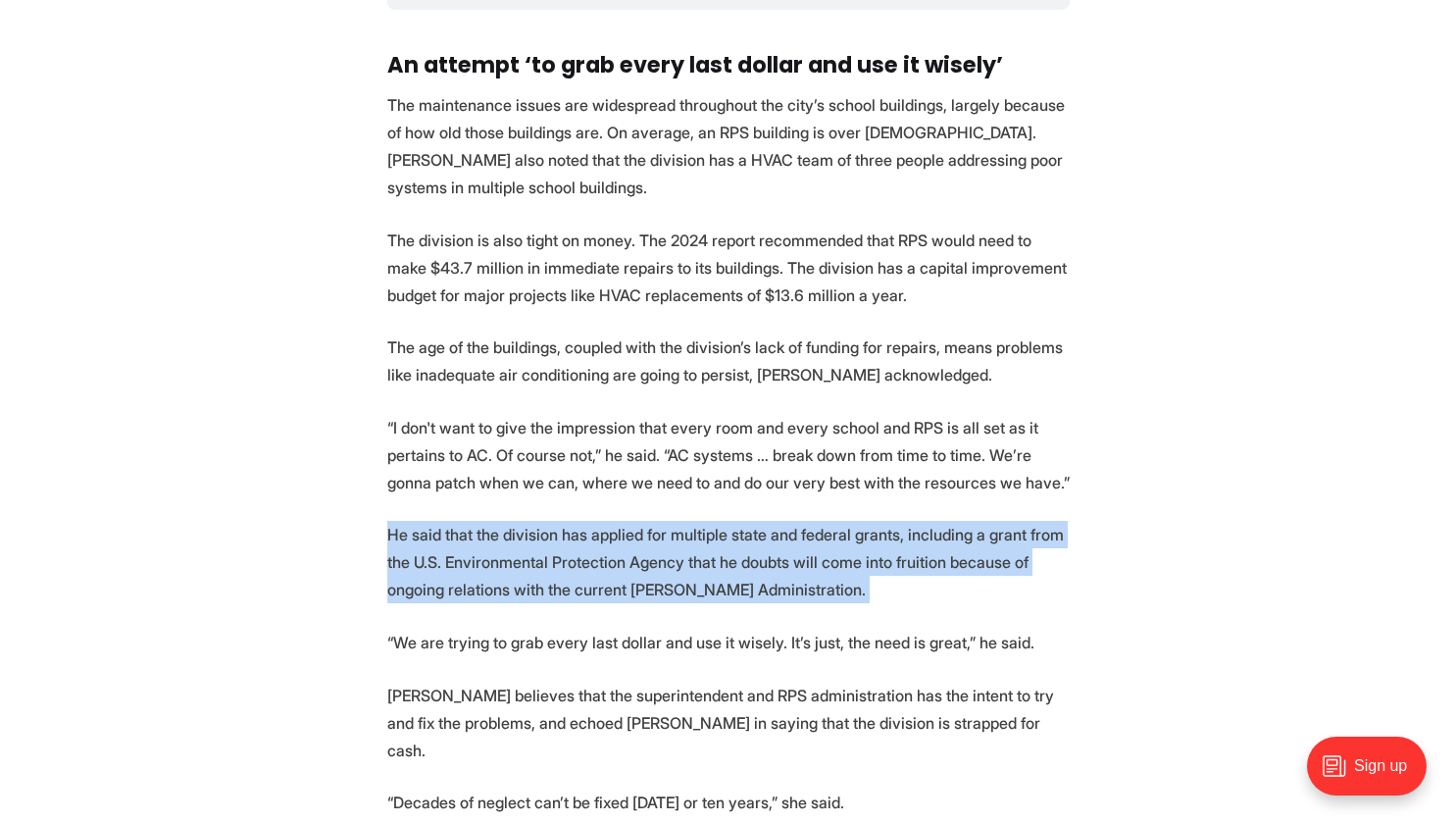
drag, startPoint x: 660, startPoint y: 519, endPoint x: 657, endPoint y: 570, distance: 51.1
click at [657, 570] on p "He said that the division has applied for multiple state and federal grants, in…" at bounding box center [728, 562] width 682 height 82
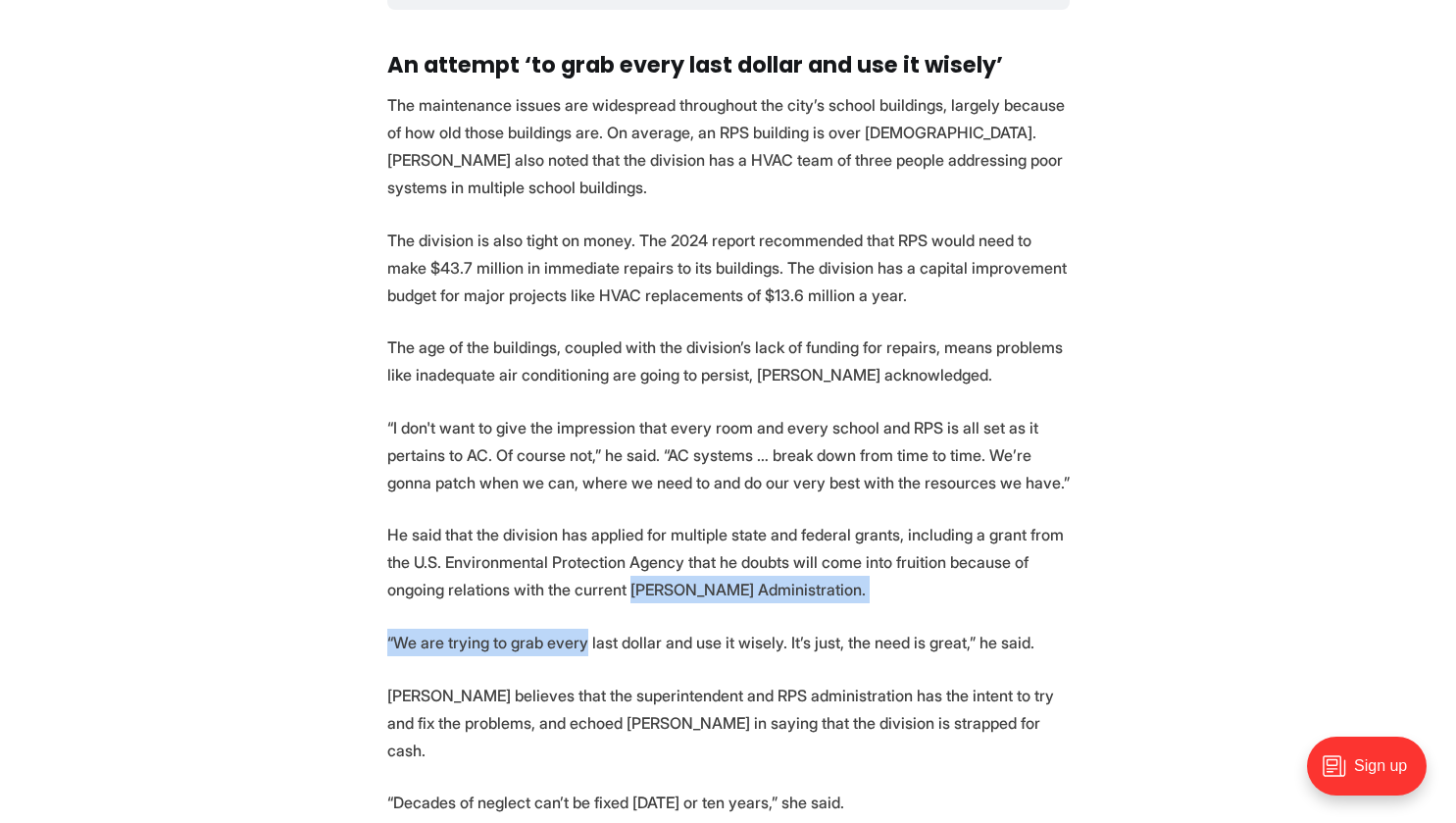
drag, startPoint x: 657, startPoint y: 570, endPoint x: 562, endPoint y: 614, distance: 104.7
click at [562, 629] on p "“We are trying to grab every last dollar and use it wisely. It’s just, the need…" at bounding box center [728, 642] width 682 height 27
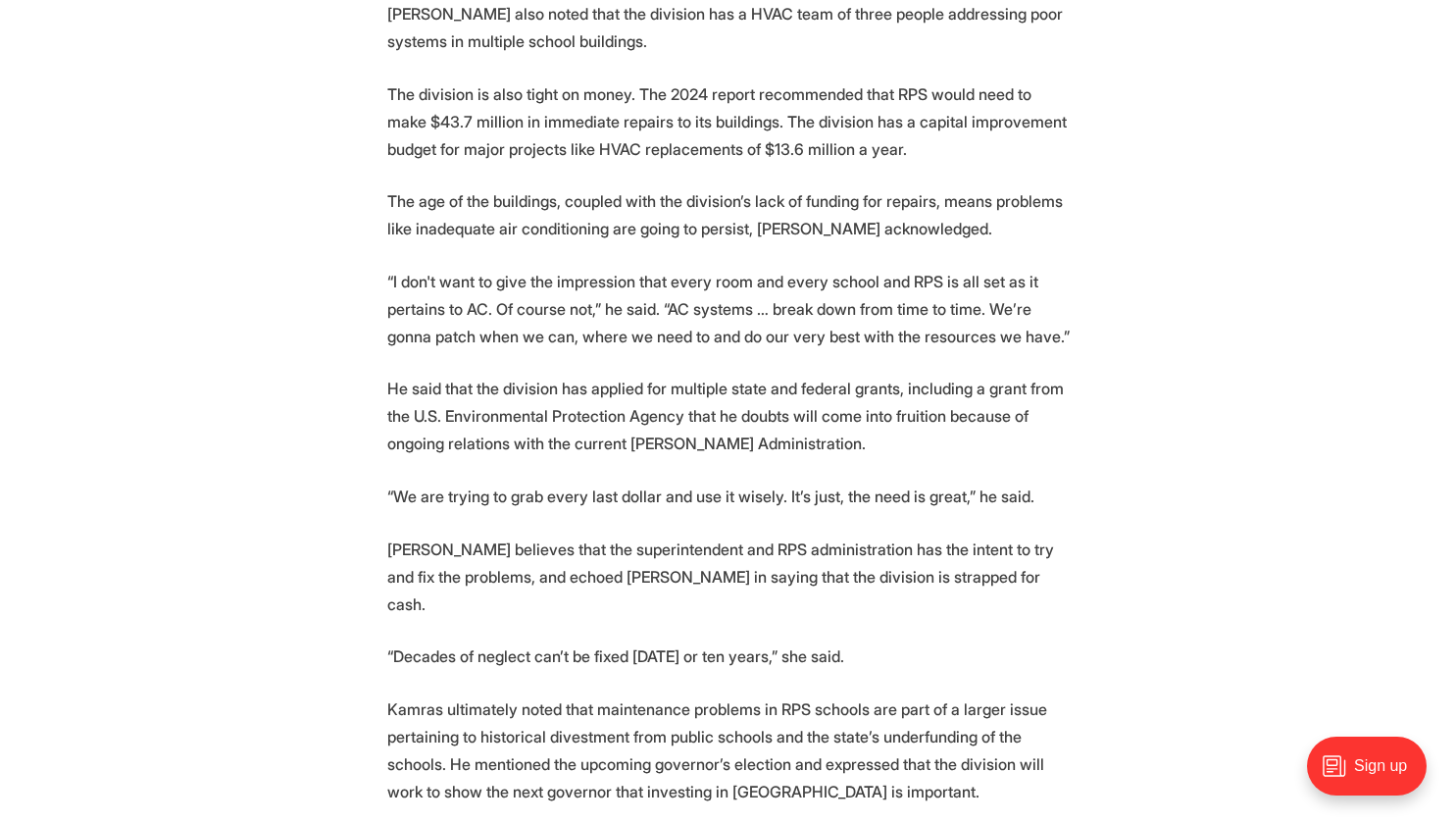
scroll to position [3854, 0]
click at [562, 640] on p "“Decades of neglect can’t be fixed [DATE] or ten years,” she said." at bounding box center [728, 654] width 682 height 27
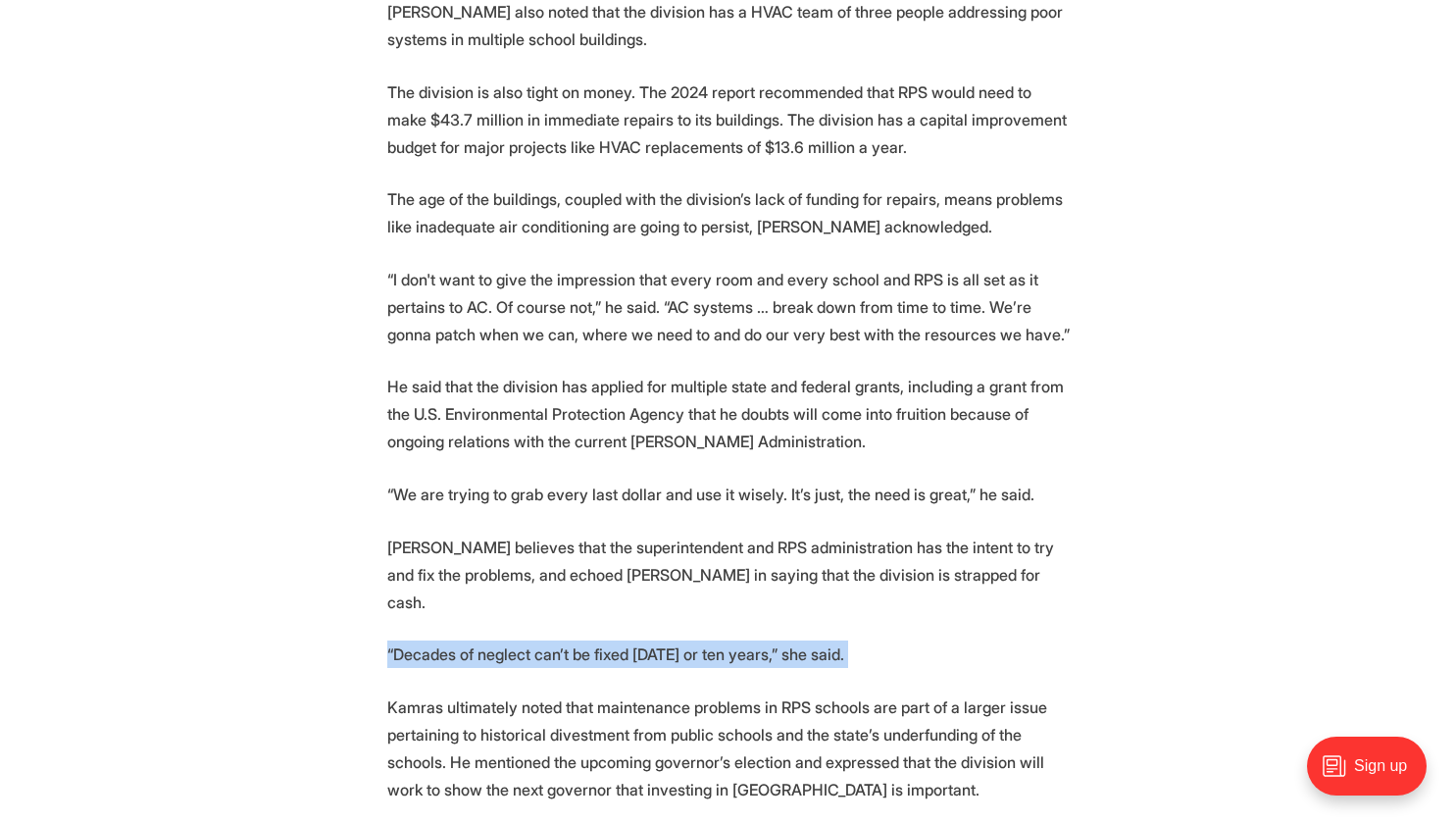
click at [562, 640] on p "“Decades of neglect can’t be fixed [DATE] or ten years,” she said." at bounding box center [728, 654] width 682 height 27
click at [526, 535] on p "[PERSON_NAME] believes that the superintendent and RPS administration has the i…" at bounding box center [728, 575] width 682 height 82
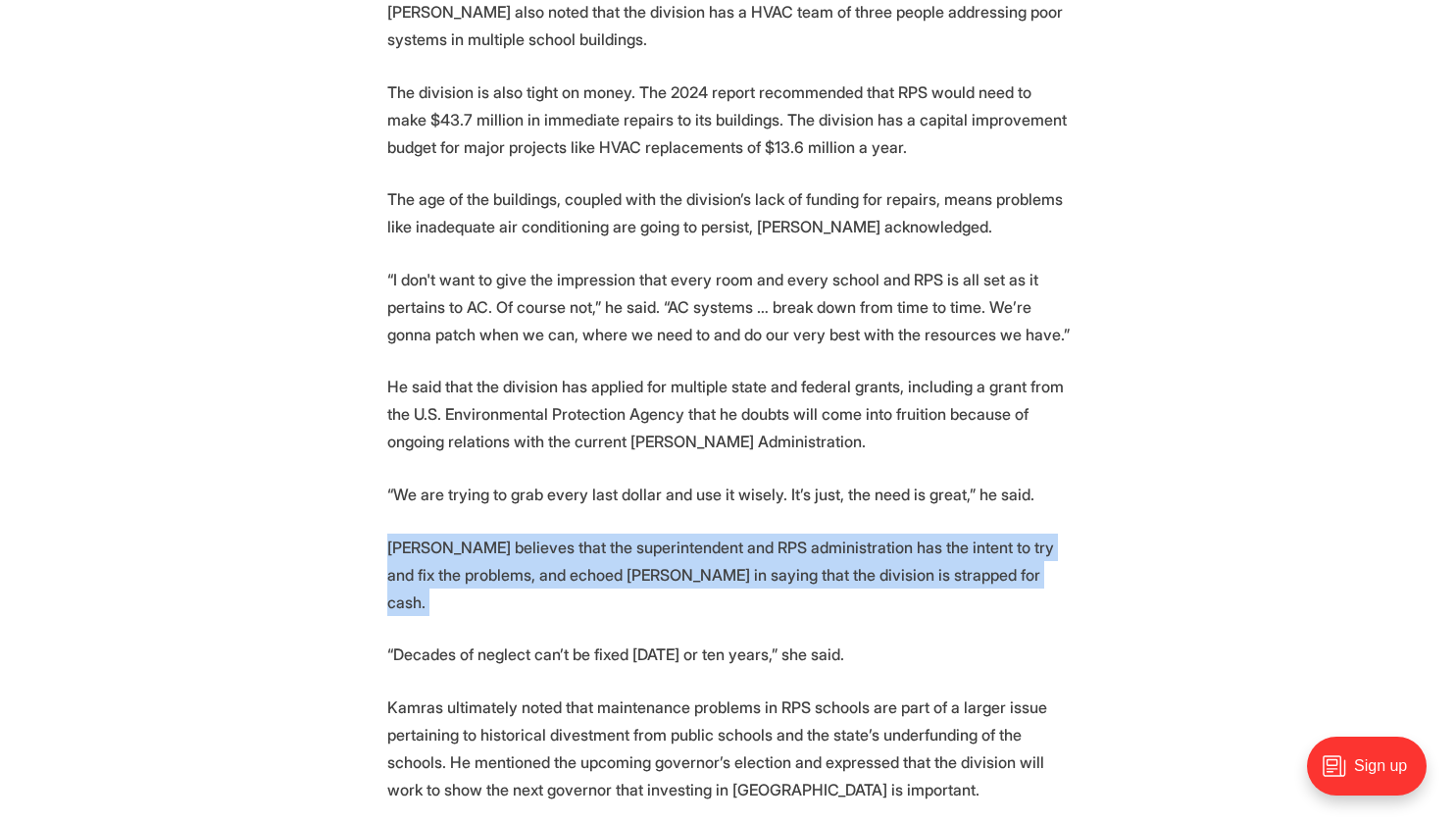
click at [526, 535] on p "[PERSON_NAME] believes that the superintendent and RPS administration has the i…" at bounding box center [728, 575] width 682 height 82
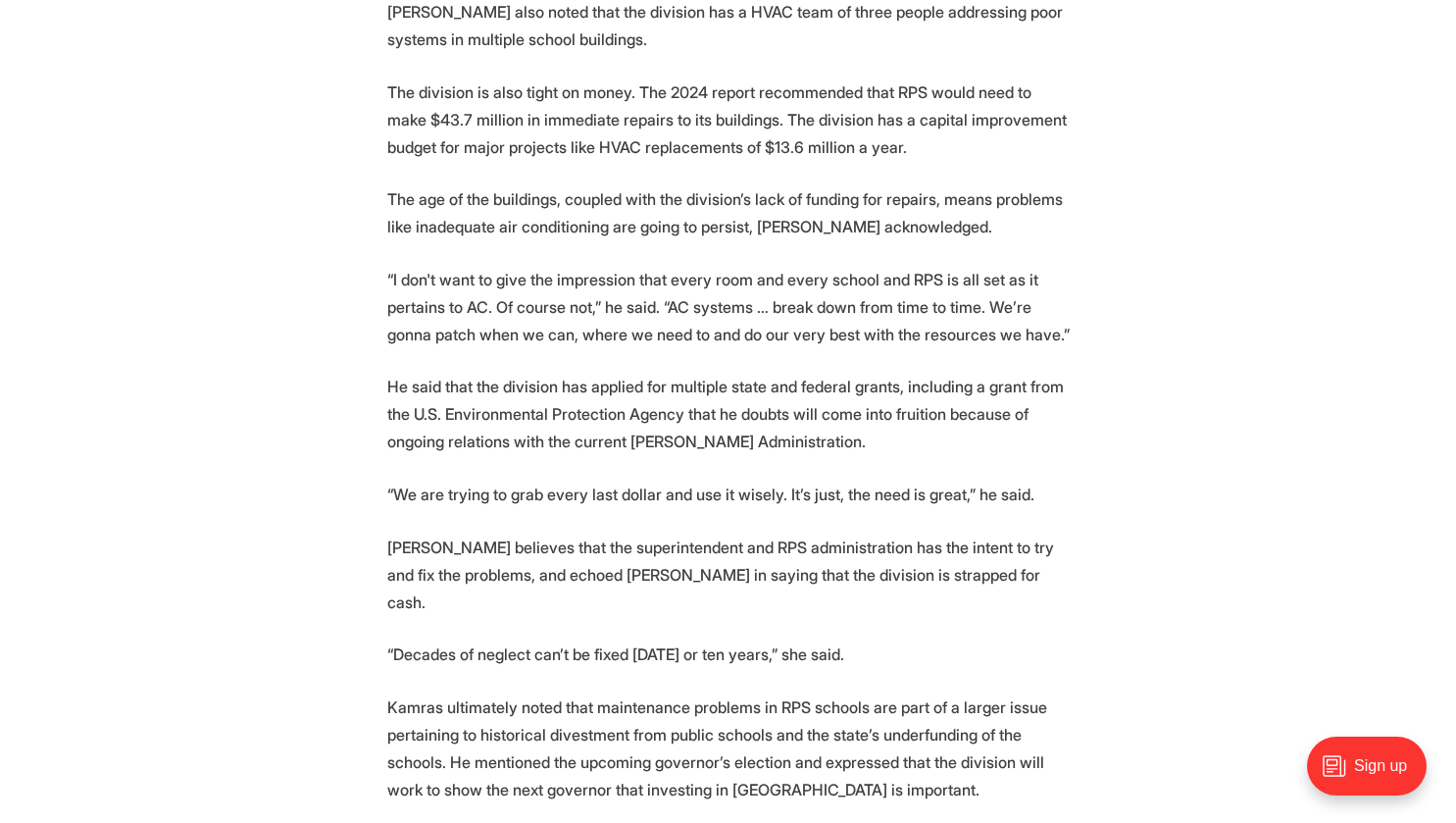
click at [539, 693] on p "Kamras ultimately noted that maintenance problems in RPS schools are part of a …" at bounding box center [728, 748] width 682 height 110
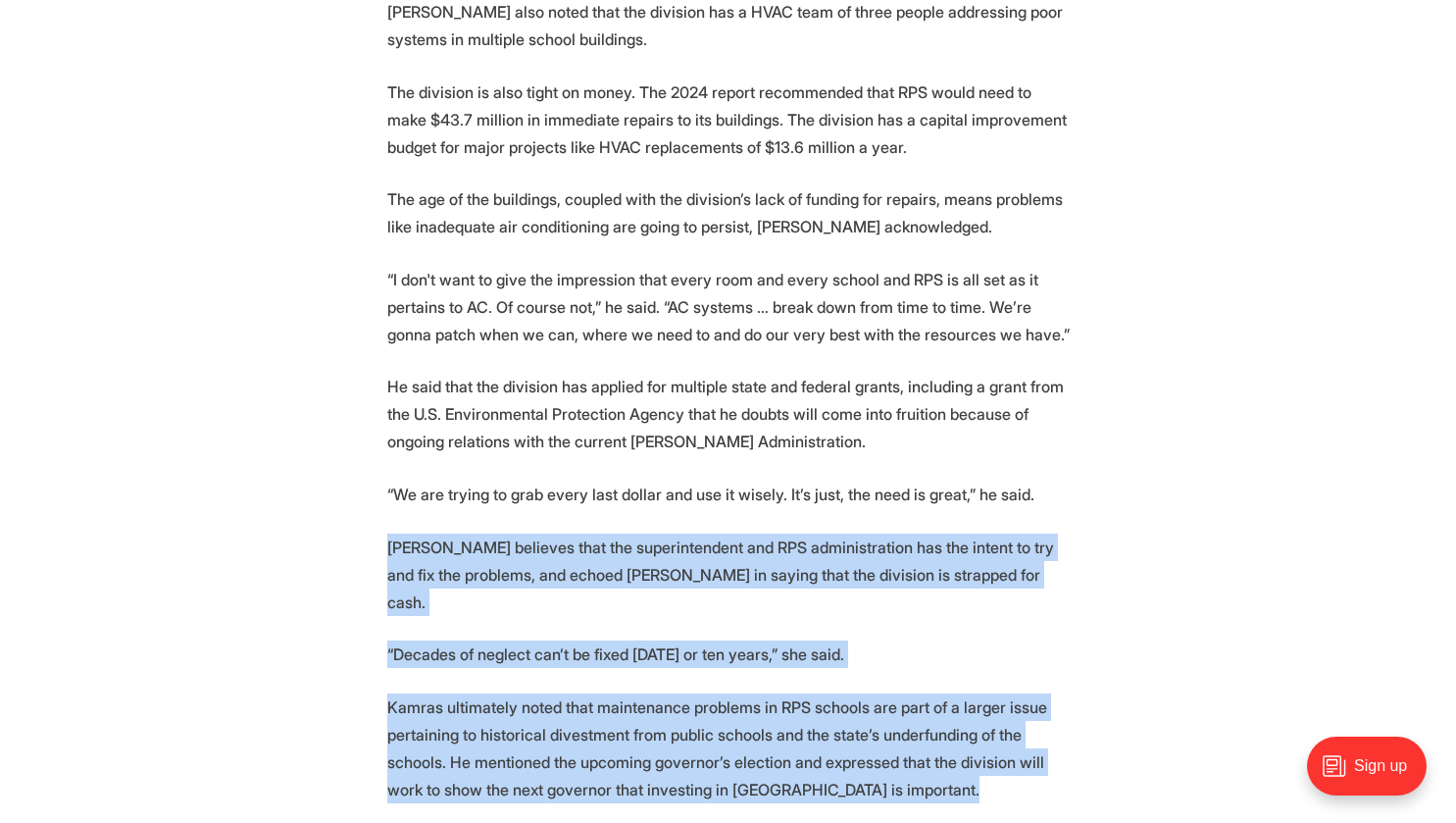
drag, startPoint x: 539, startPoint y: 639, endPoint x: 520, endPoint y: 552, distance: 89.1
click at [520, 552] on p "[PERSON_NAME] believes that the superintendent and RPS administration has the i…" at bounding box center [728, 575] width 682 height 82
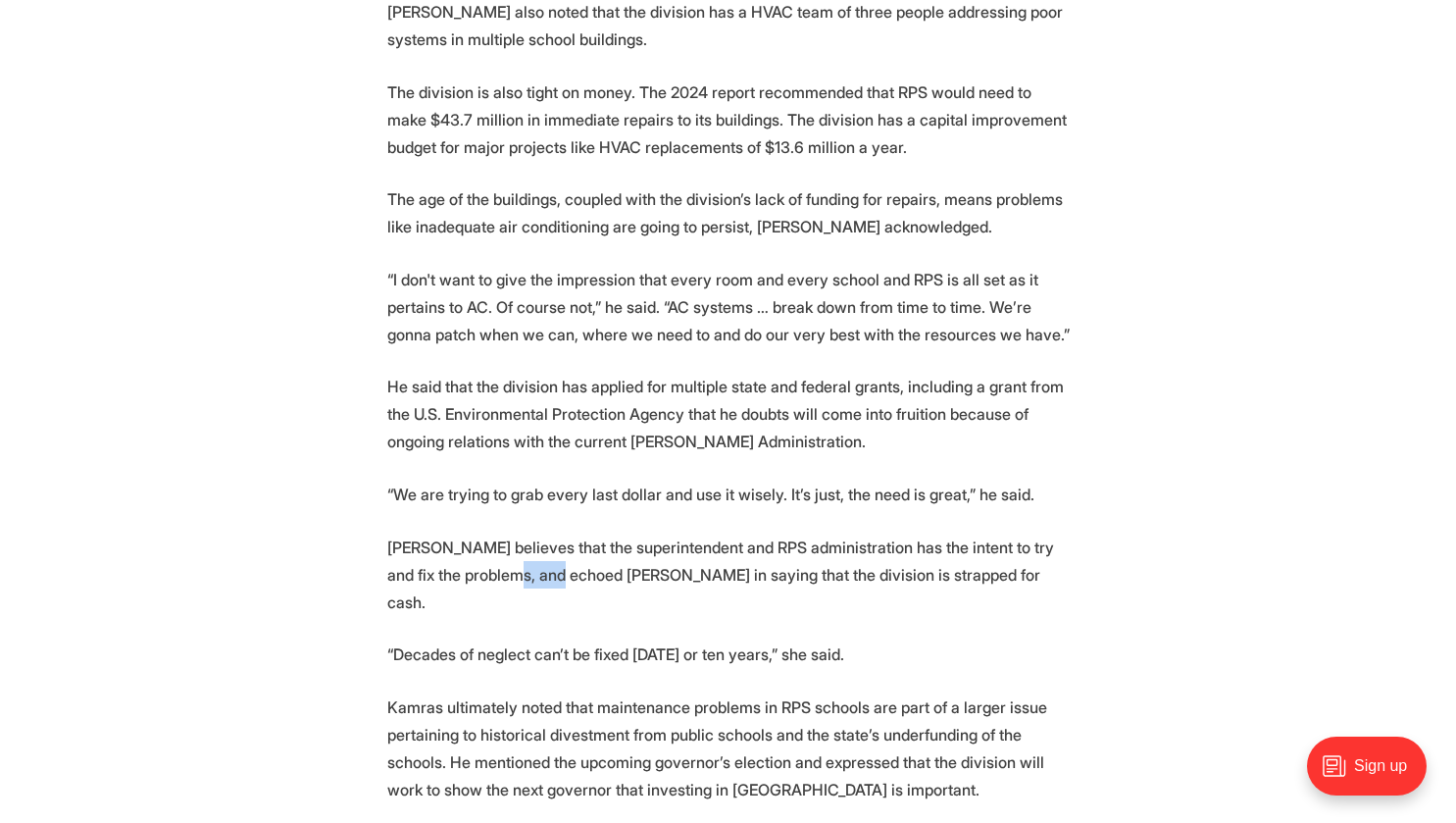
click at [520, 552] on p "[PERSON_NAME] believes that the superintendent and RPS administration has the i…" at bounding box center [728, 575] width 682 height 82
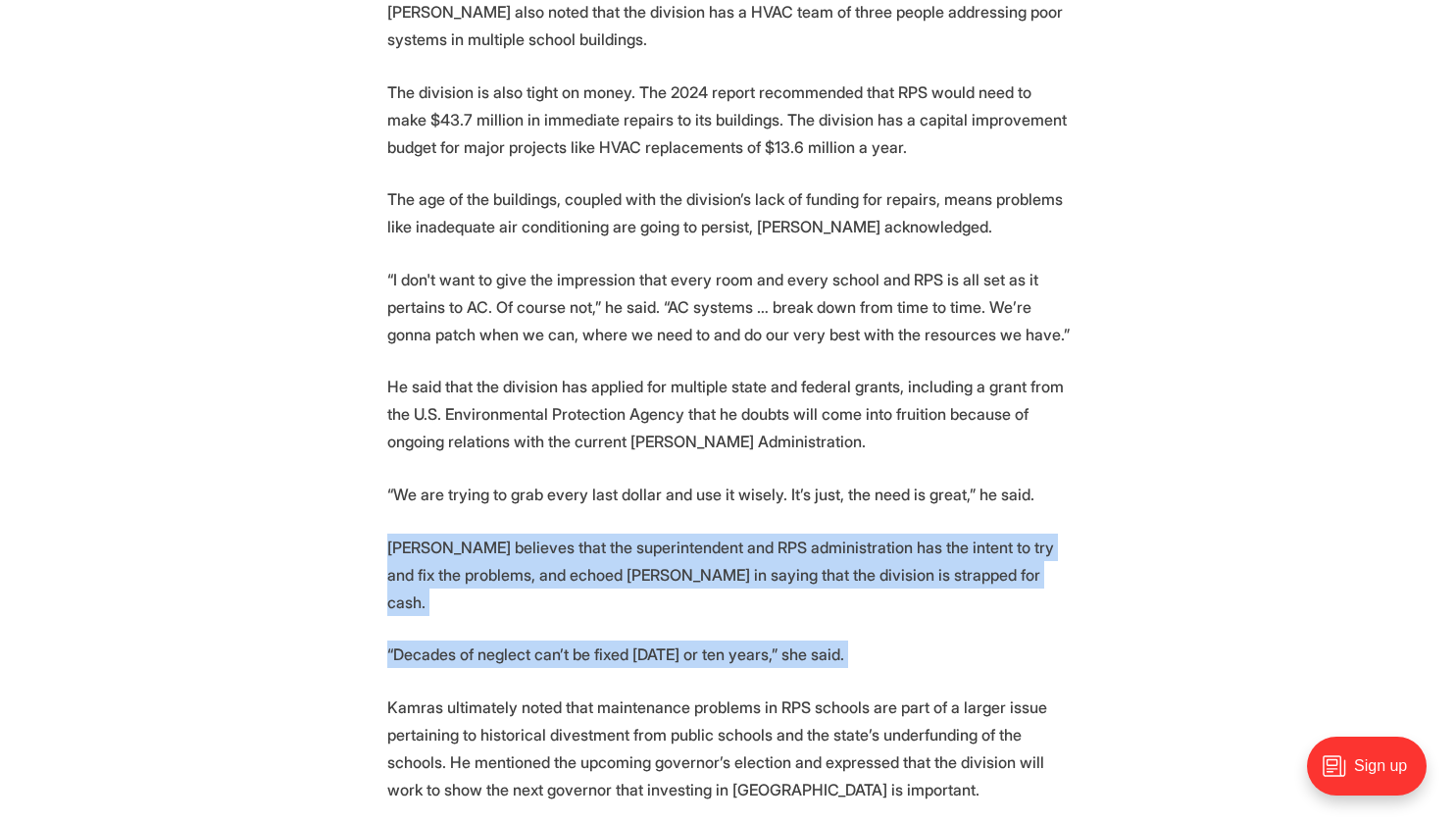
drag, startPoint x: 520, startPoint y: 552, endPoint x: 526, endPoint y: 597, distance: 45.4
click at [526, 640] on p "“Decades of neglect can’t be fixed [DATE] or ten years,” she said." at bounding box center [728, 654] width 682 height 27
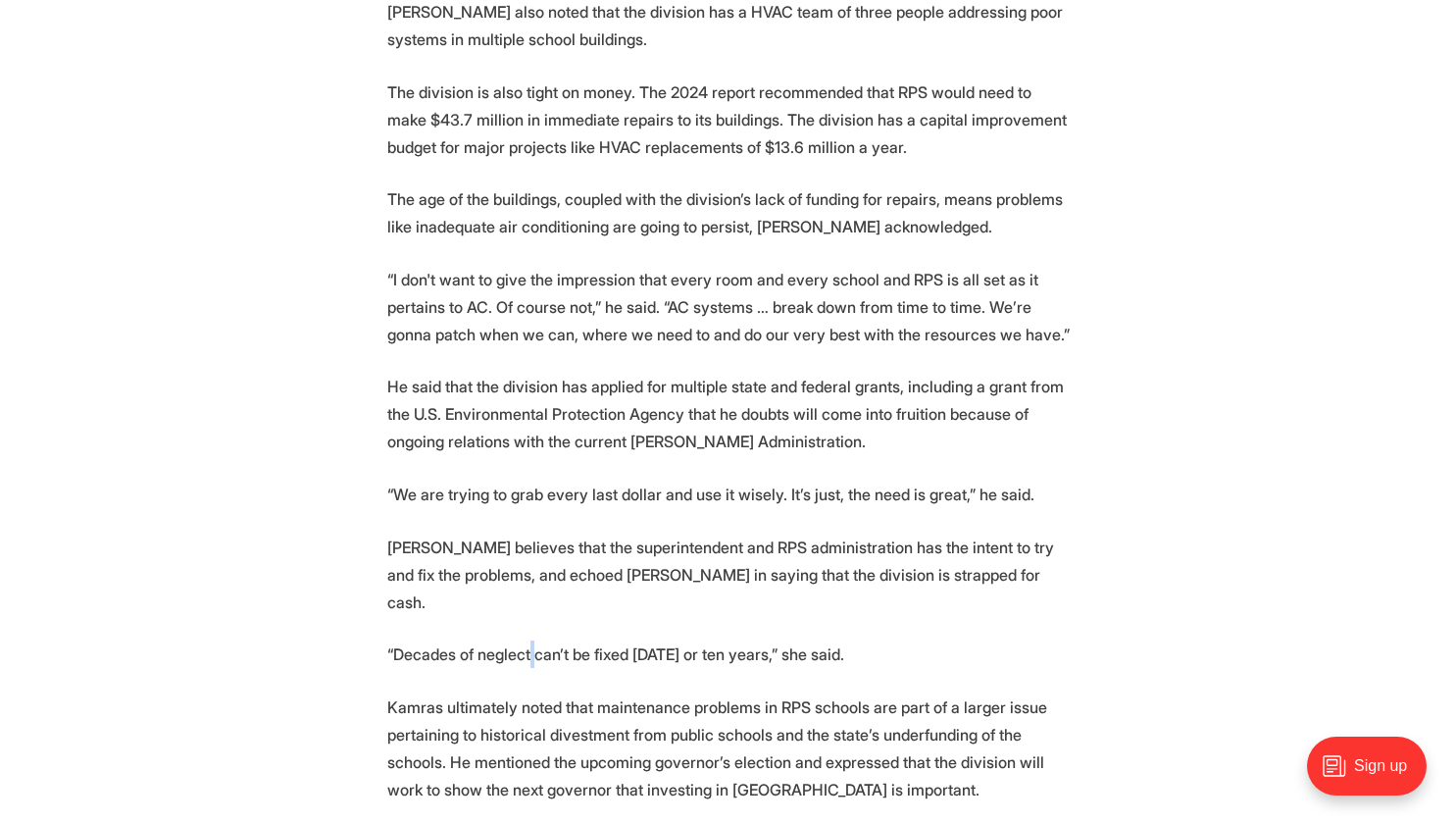
click at [526, 640] on p "“Decades of neglect can’t be fixed [DATE] or ten years,” she said." at bounding box center [728, 654] width 682 height 27
click at [506, 693] on p "Kamras ultimately noted that maintenance problems in RPS schools are part of a …" at bounding box center [728, 748] width 682 height 110
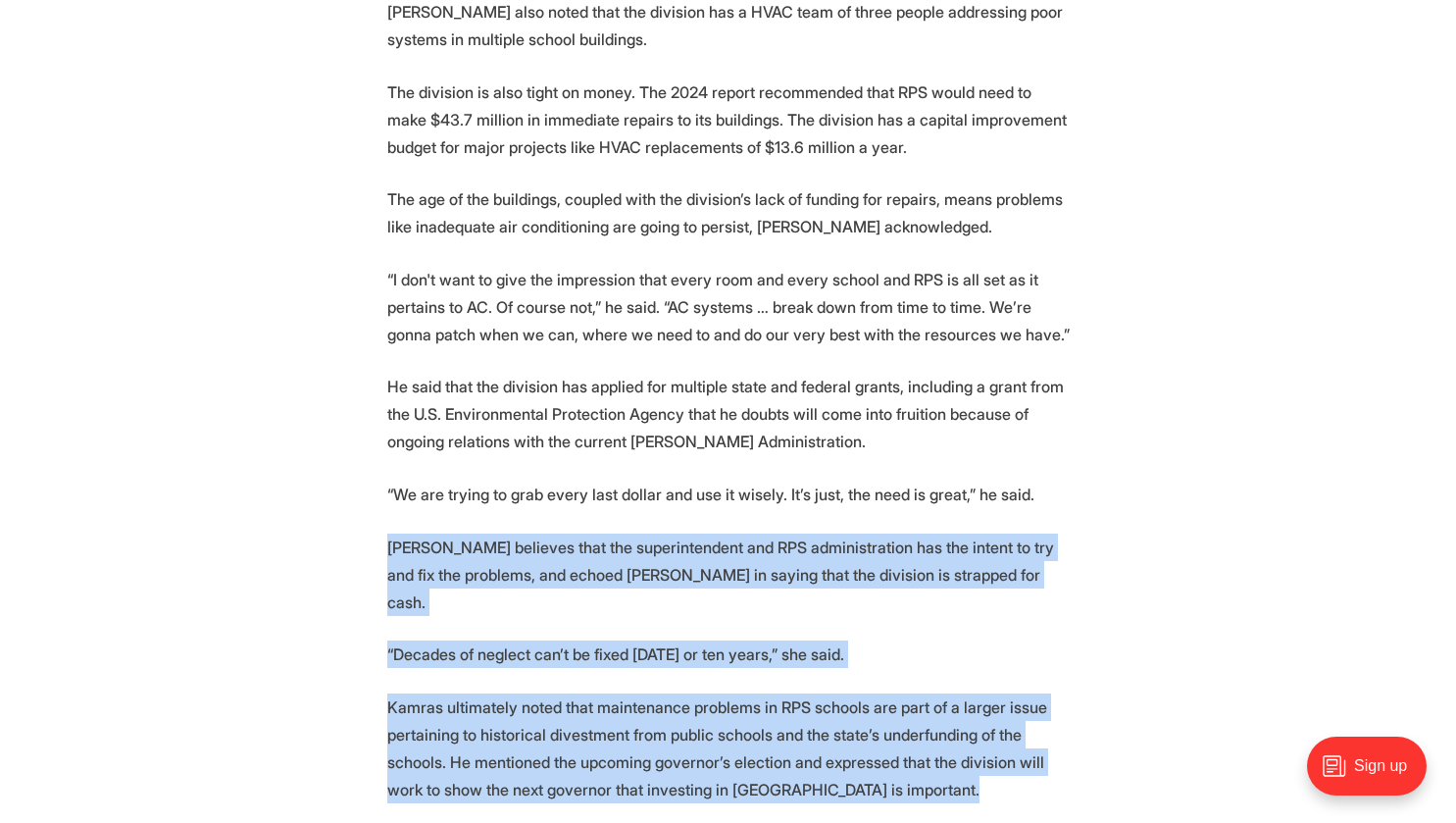
drag, startPoint x: 506, startPoint y: 686, endPoint x: 461, endPoint y: 549, distance: 144.2
click at [461, 549] on p "[PERSON_NAME] believes that the superintendent and RPS administration has the i…" at bounding box center [728, 575] width 682 height 82
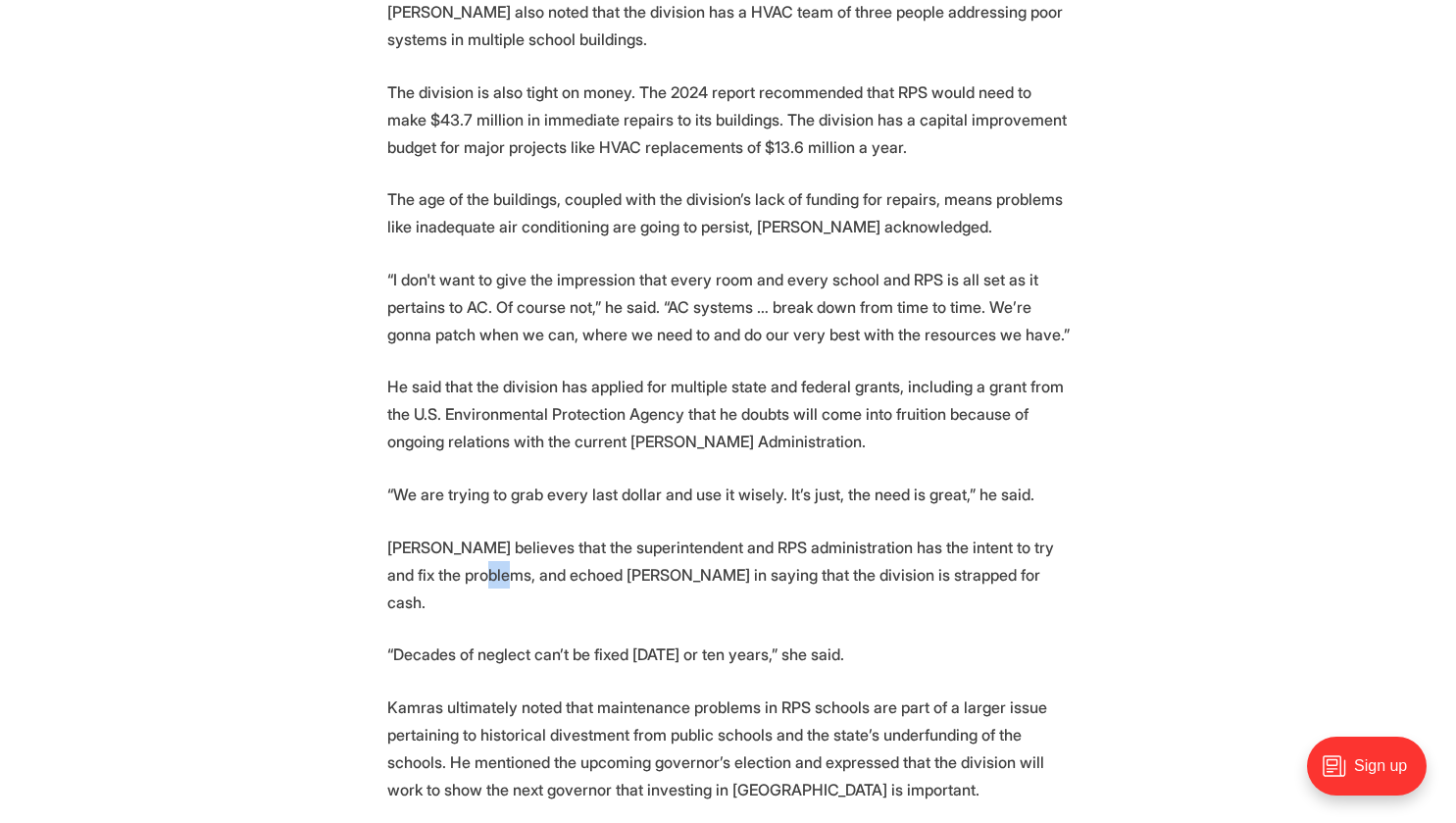
click at [461, 549] on p "[PERSON_NAME] believes that the superintendent and RPS administration has the i…" at bounding box center [728, 575] width 682 height 82
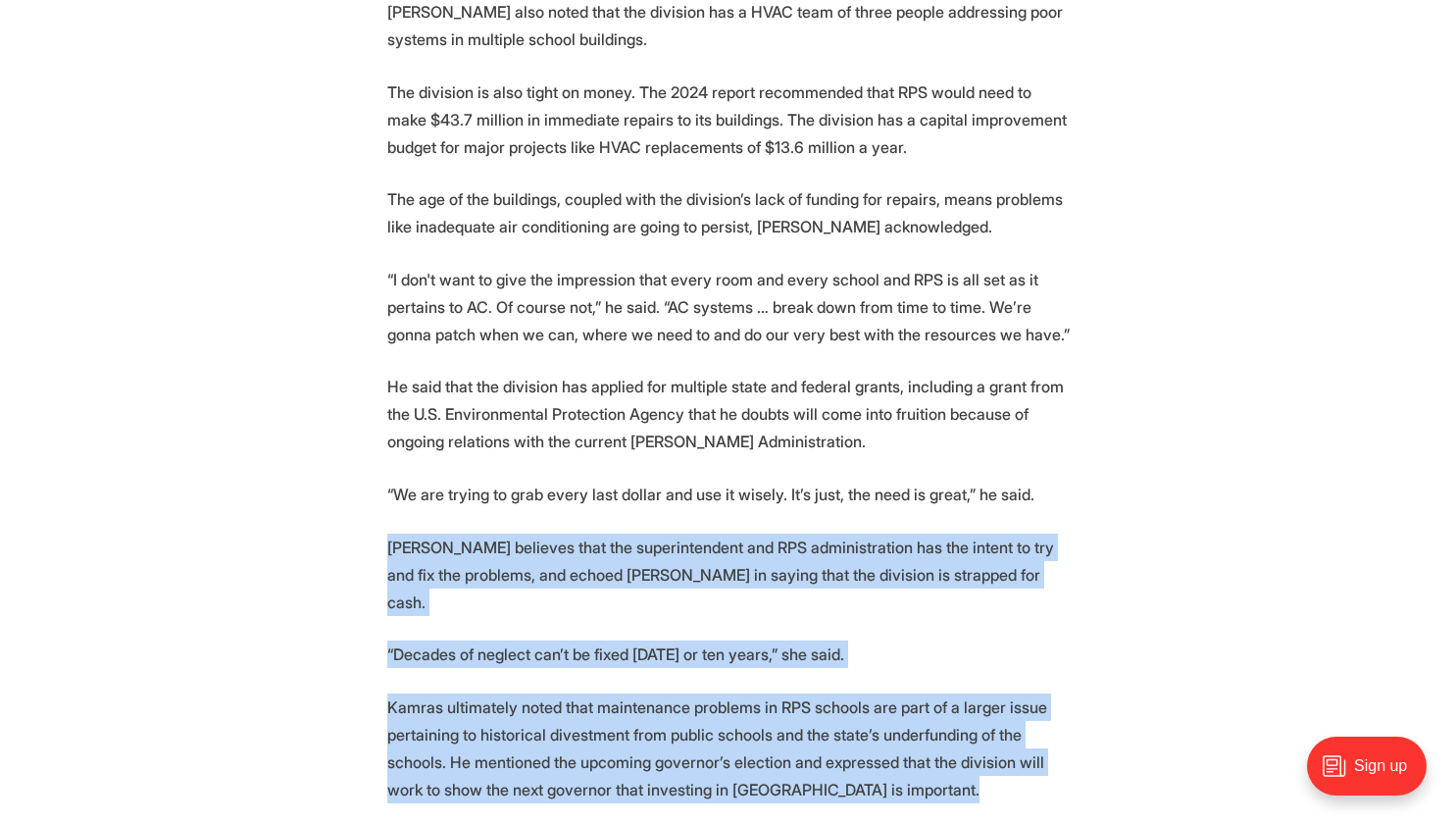
drag, startPoint x: 461, startPoint y: 549, endPoint x: 500, endPoint y: 705, distance: 160.8
click at [500, 705] on p "Kamras ultimately noted that maintenance problems in RPS schools are part of a …" at bounding box center [728, 748] width 682 height 110
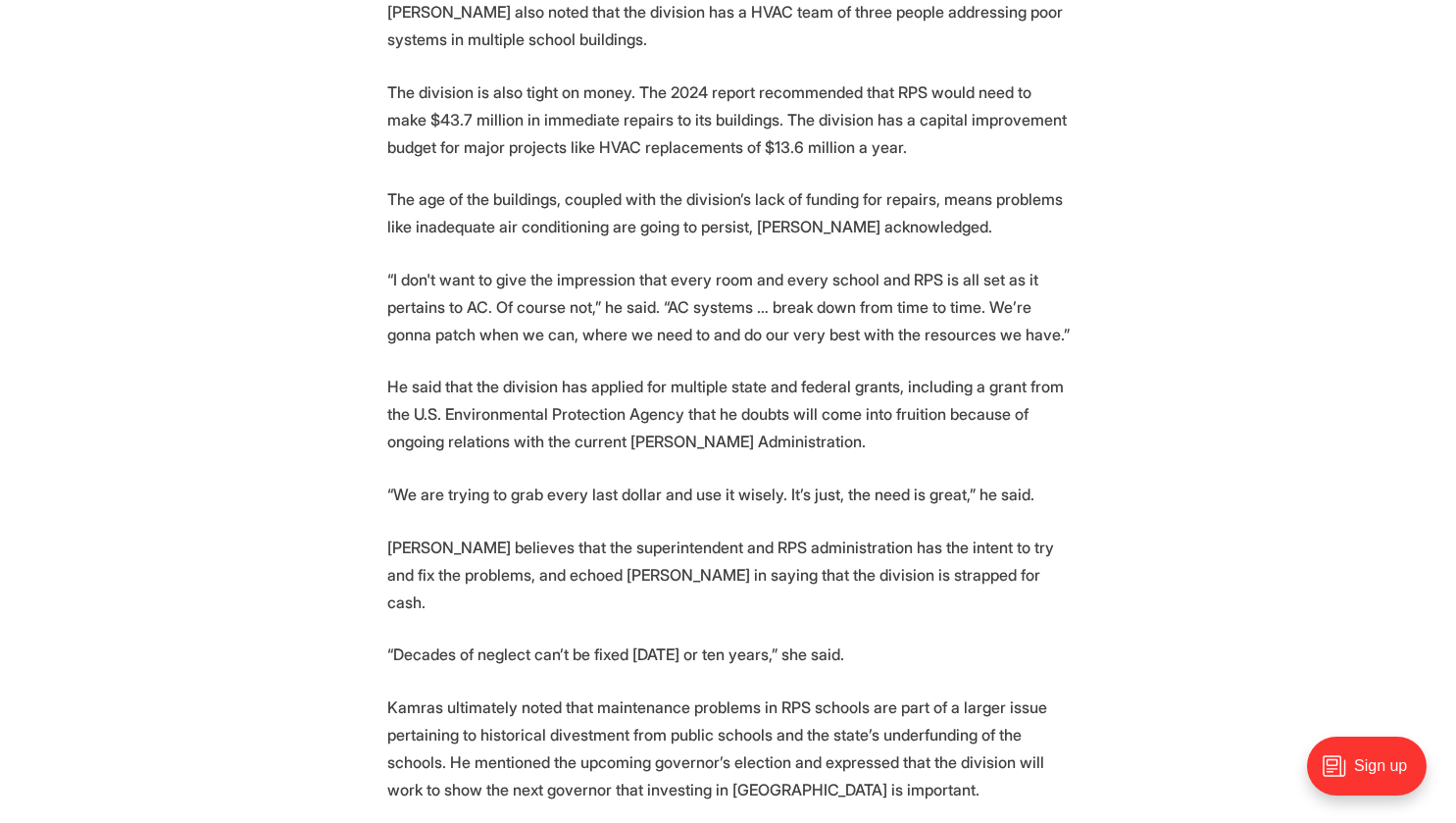
click at [575, 698] on p "Kamras ultimately noted that maintenance problems in RPS schools are part of a …" at bounding box center [728, 748] width 682 height 110
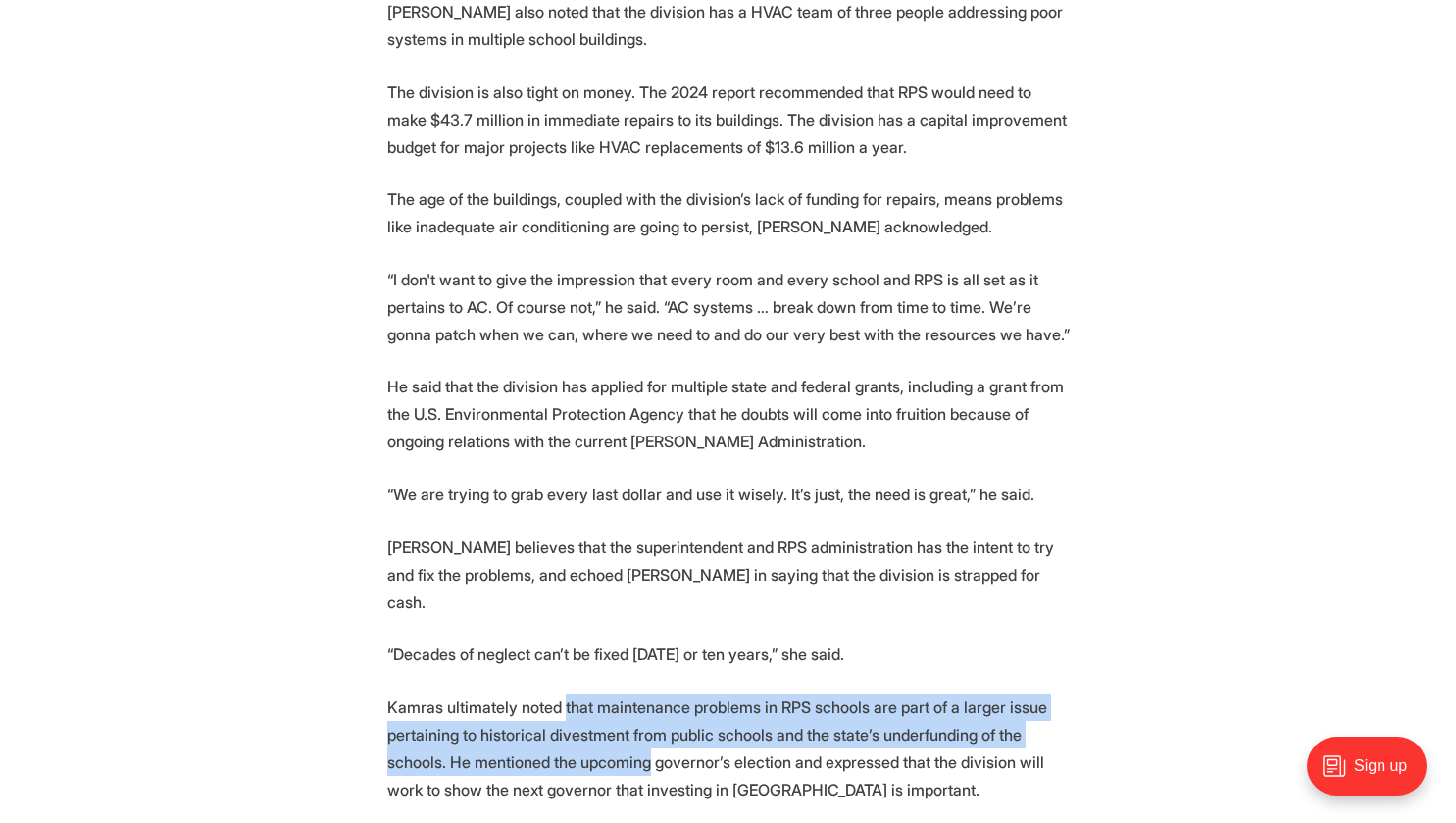
drag, startPoint x: 575, startPoint y: 698, endPoint x: 568, endPoint y: 664, distance: 34.7
click at [568, 693] on p "Kamras ultimately noted that maintenance problems in RPS schools are part of a …" at bounding box center [728, 748] width 682 height 110
drag, startPoint x: 568, startPoint y: 664, endPoint x: 569, endPoint y: 697, distance: 33.0
click at [569, 697] on p "Kamras ultimately noted that maintenance problems in RPS schools are part of a …" at bounding box center [728, 748] width 682 height 110
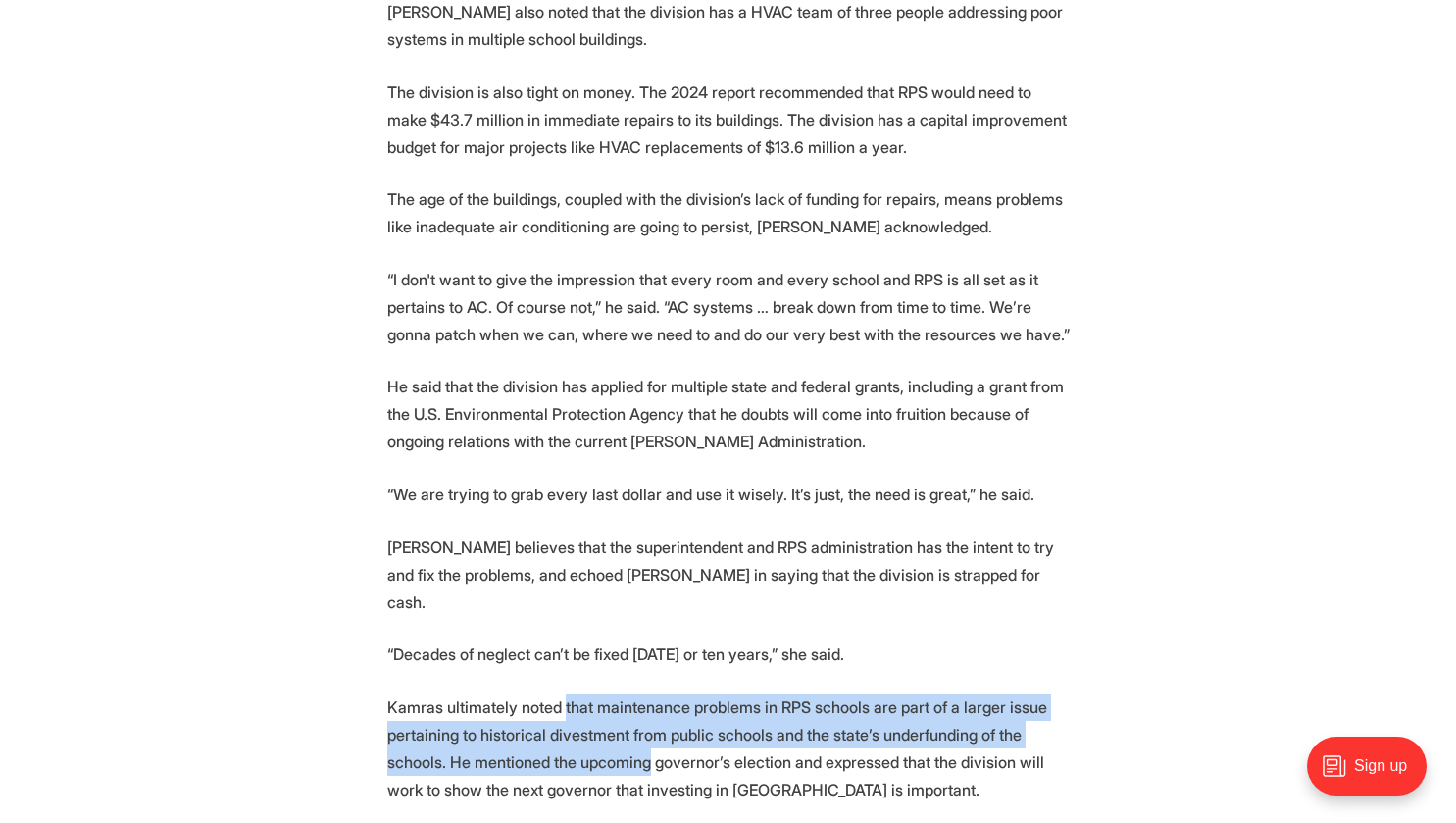
click at [567, 698] on p "Kamras ultimately noted that maintenance problems in RPS schools are part of a …" at bounding box center [728, 748] width 682 height 110
click at [569, 693] on p "Kamras ultimately noted that maintenance problems in RPS schools are part of a …" at bounding box center [728, 748] width 682 height 110
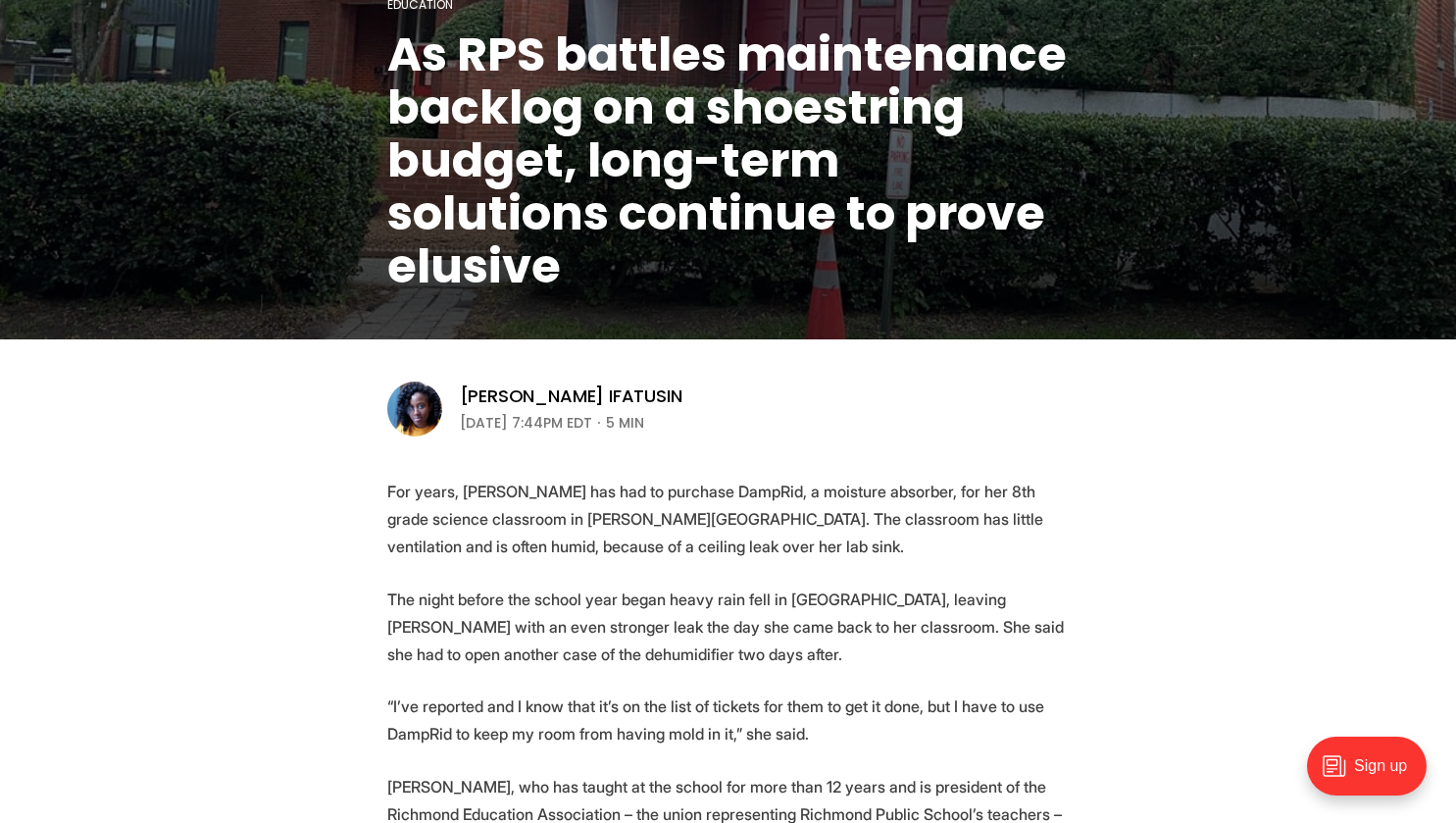
scroll to position [0, 0]
